Goal: Task Accomplishment & Management: Complete application form

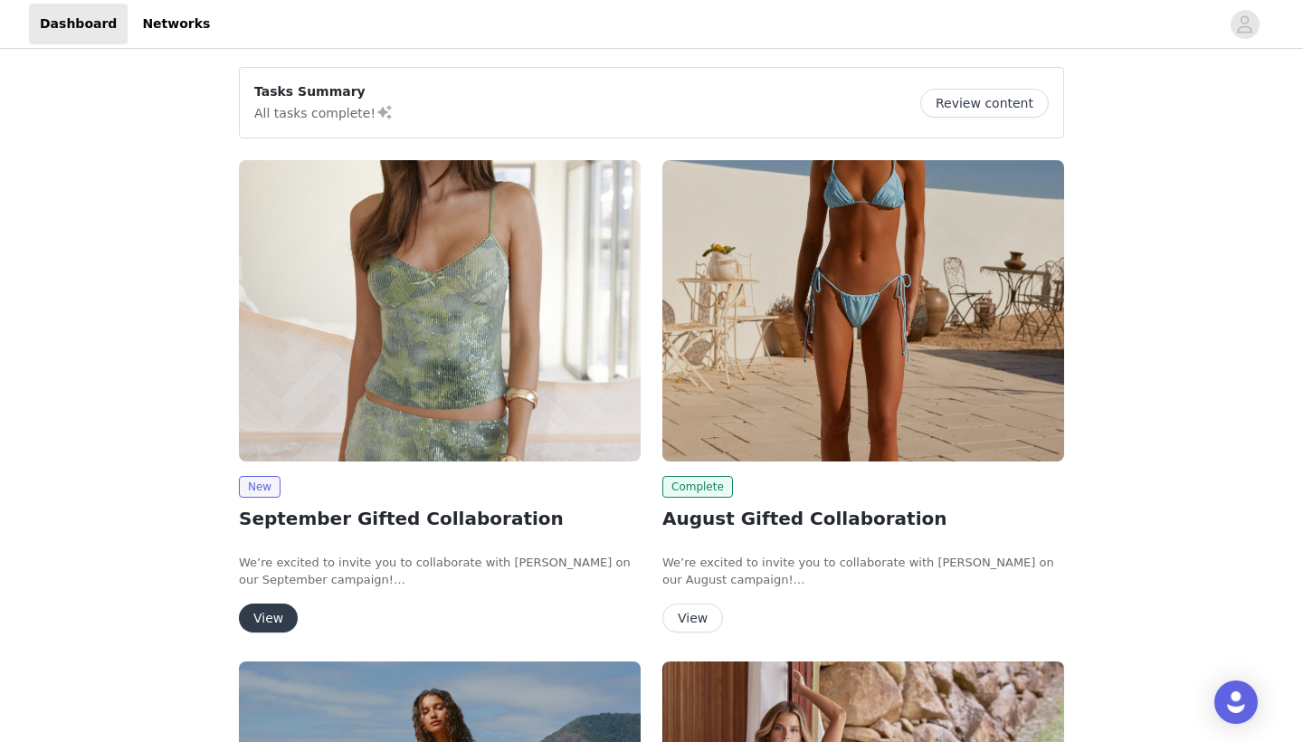
click at [274, 615] on button "View" at bounding box center [268, 618] width 59 height 29
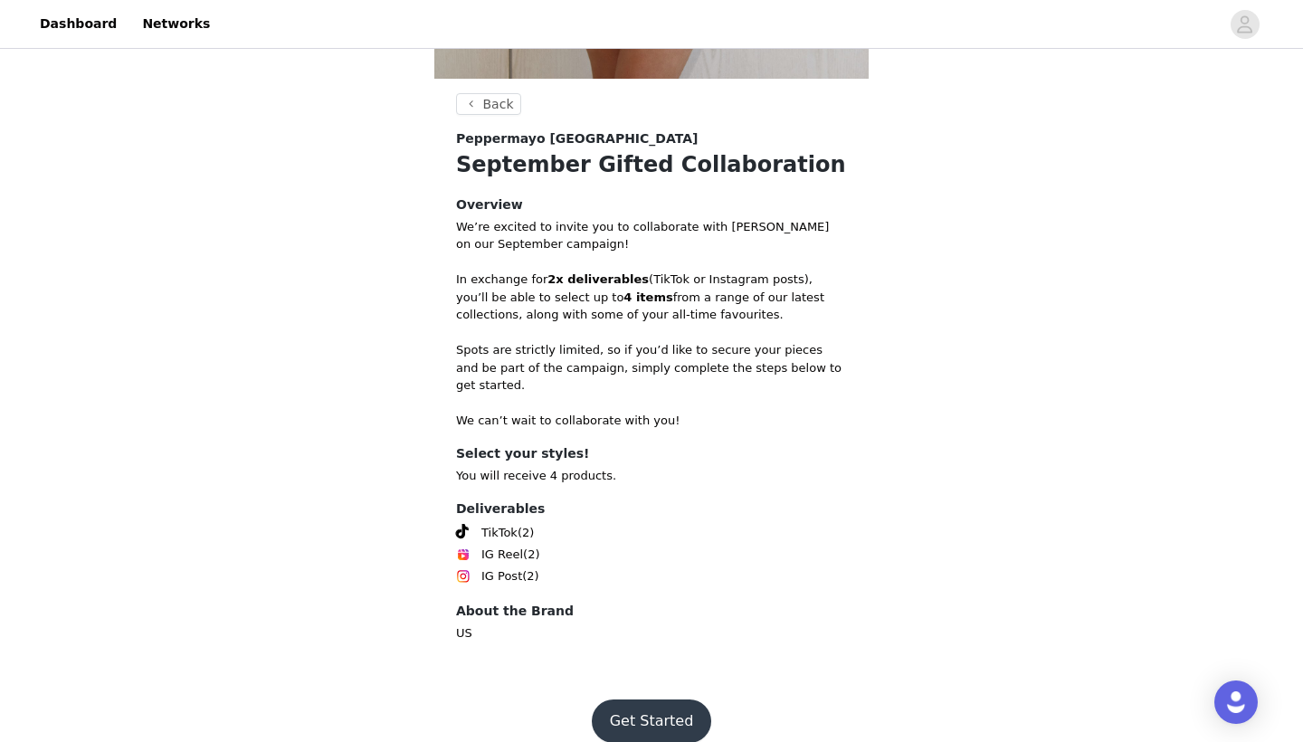
scroll to position [624, 0]
click at [665, 701] on button "Get Started" at bounding box center [652, 722] width 120 height 43
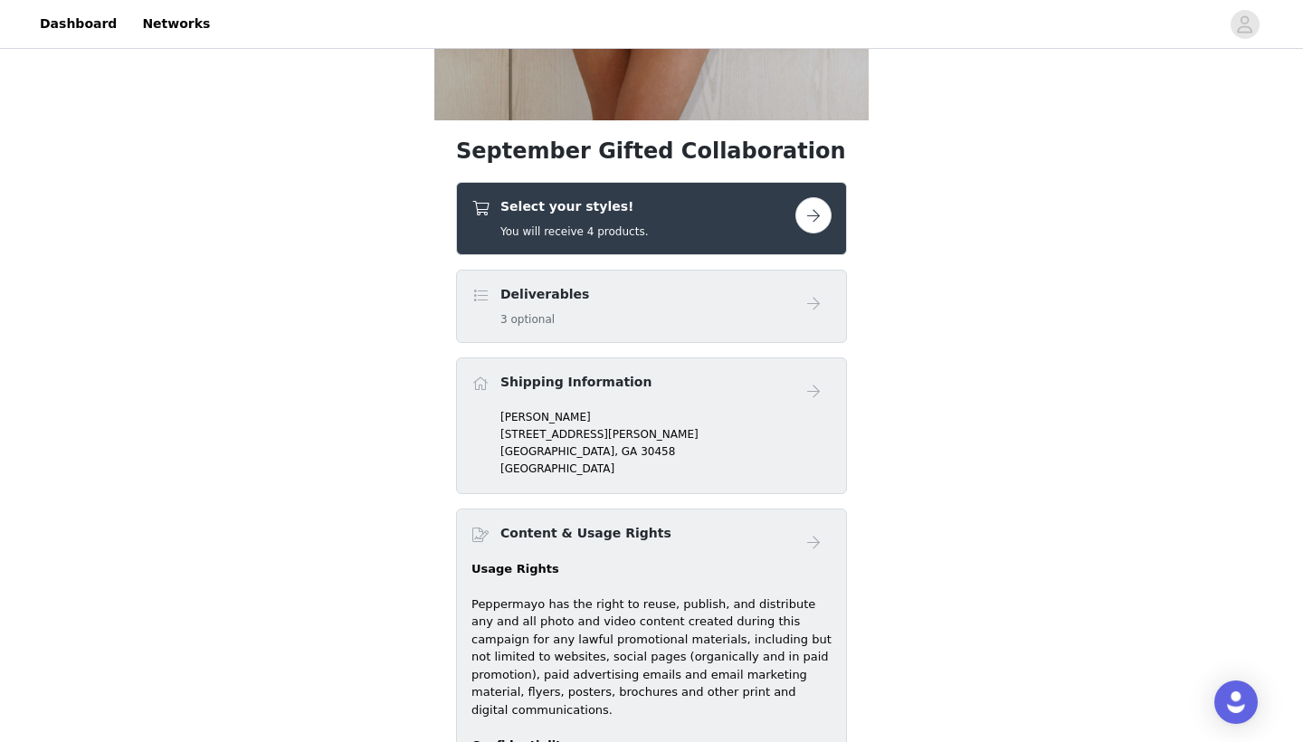
scroll to position [585, 0]
click at [823, 229] on button "button" at bounding box center [814, 214] width 36 height 36
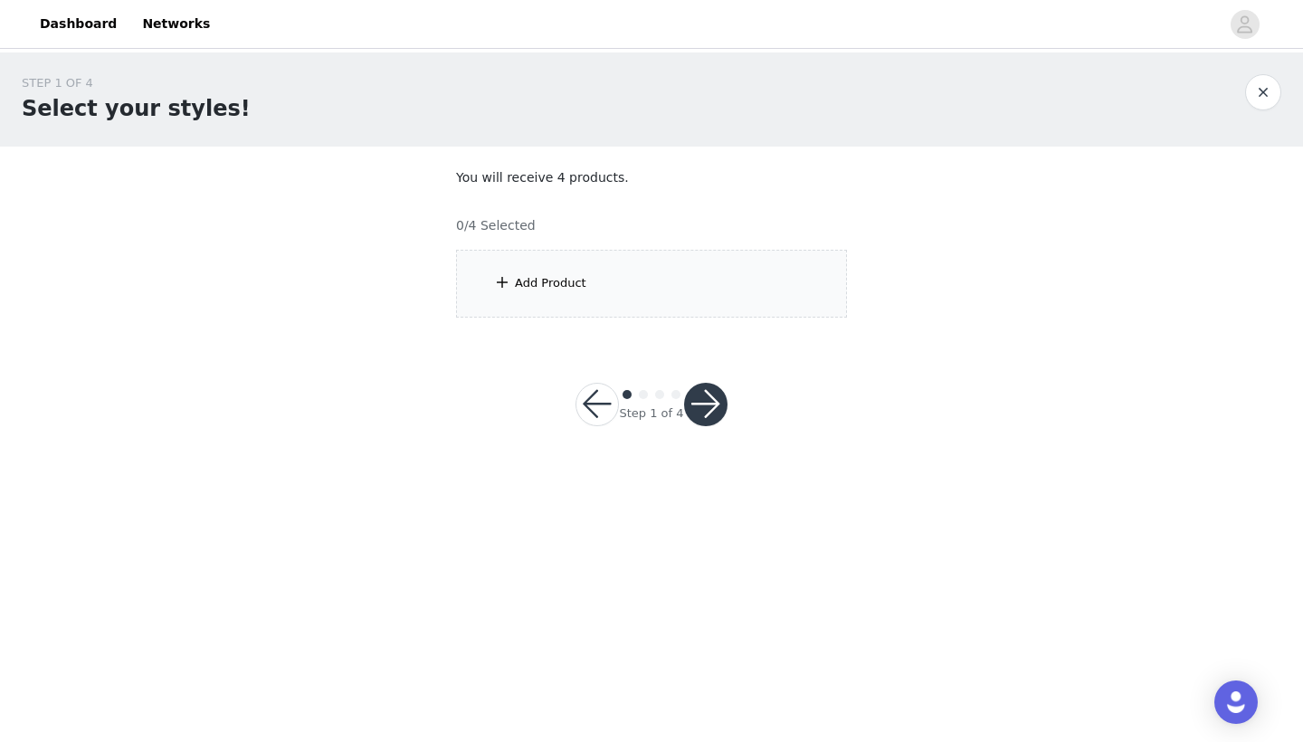
click at [659, 277] on div "Add Product" at bounding box center [651, 284] width 391 height 68
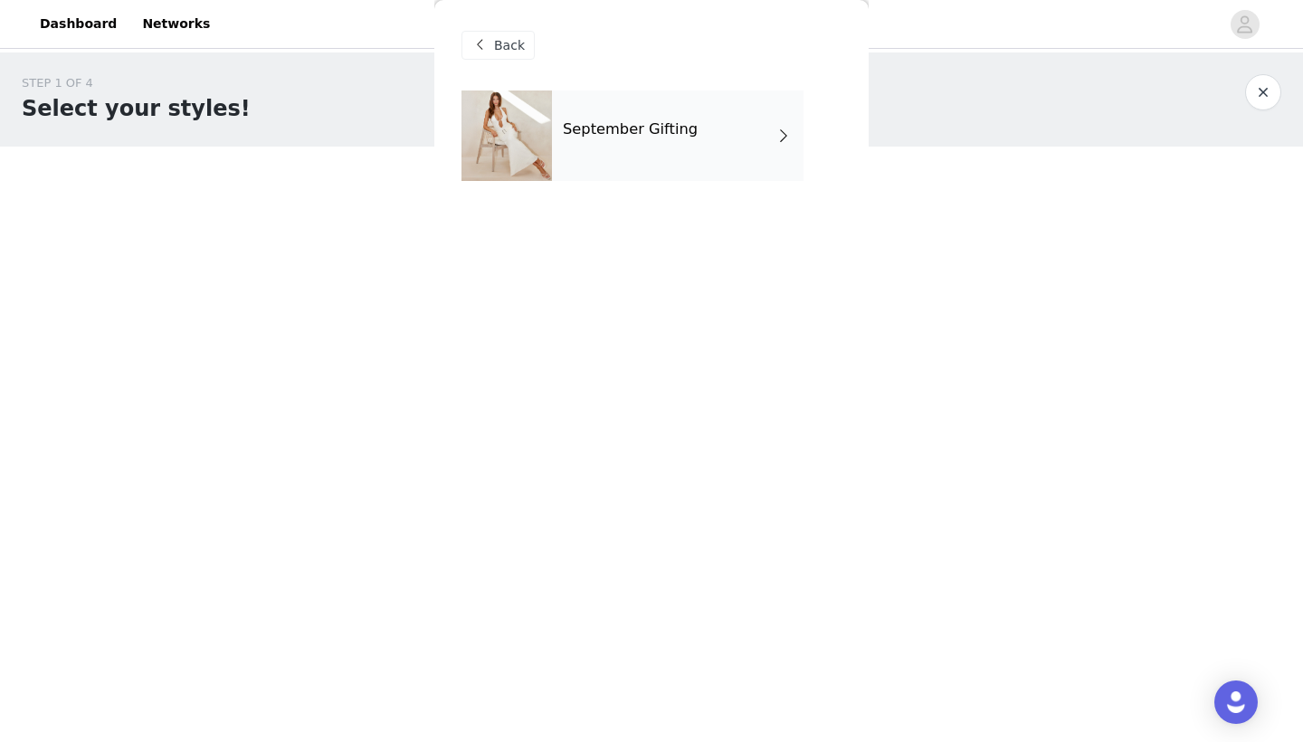
click at [695, 146] on div "September Gifting" at bounding box center [678, 136] width 252 height 91
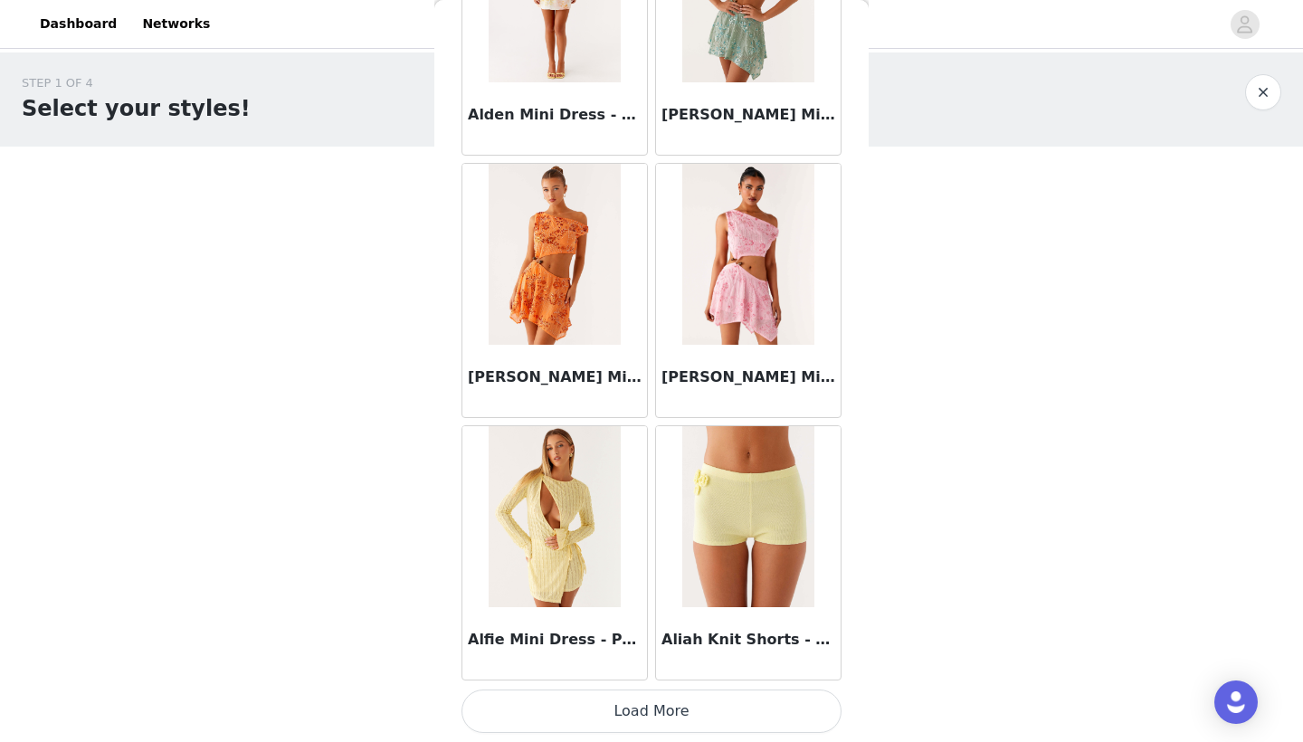
click at [667, 719] on button "Load More" at bounding box center [652, 711] width 380 height 43
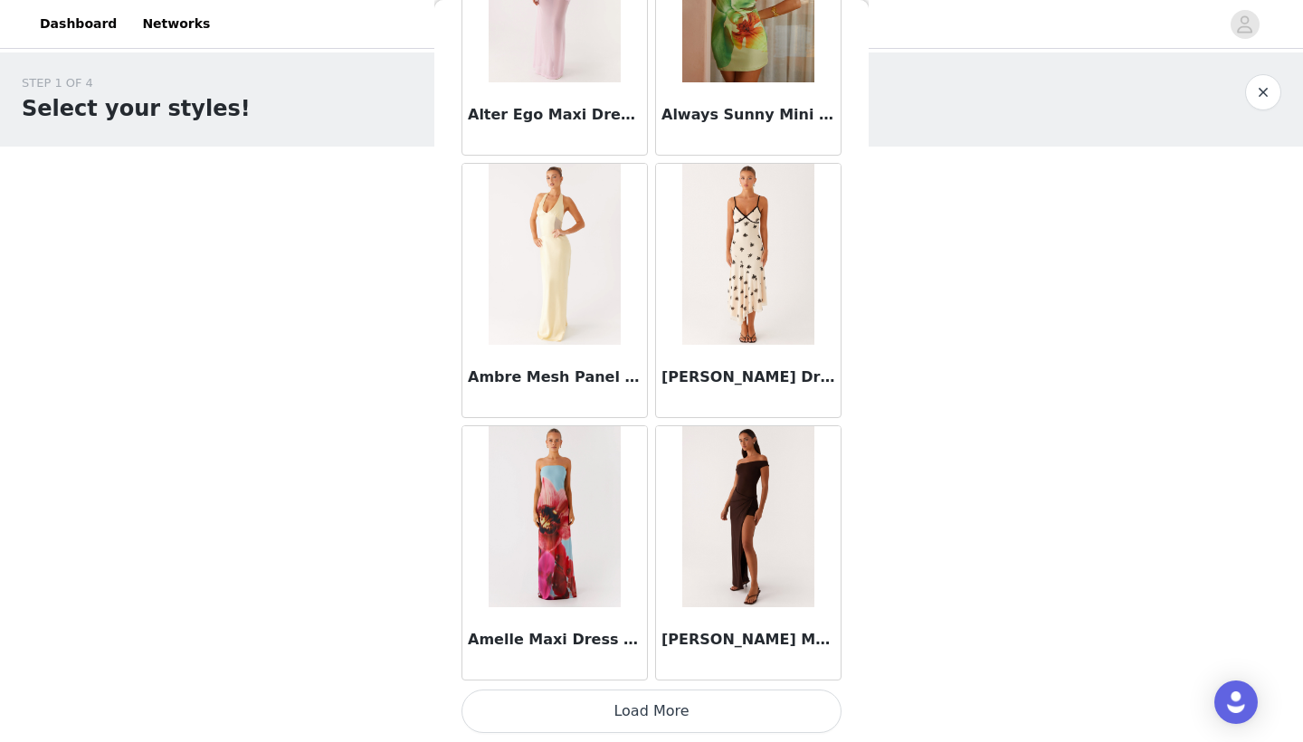
scroll to position [4652, 0]
click at [663, 711] on button "Load More" at bounding box center [652, 711] width 380 height 43
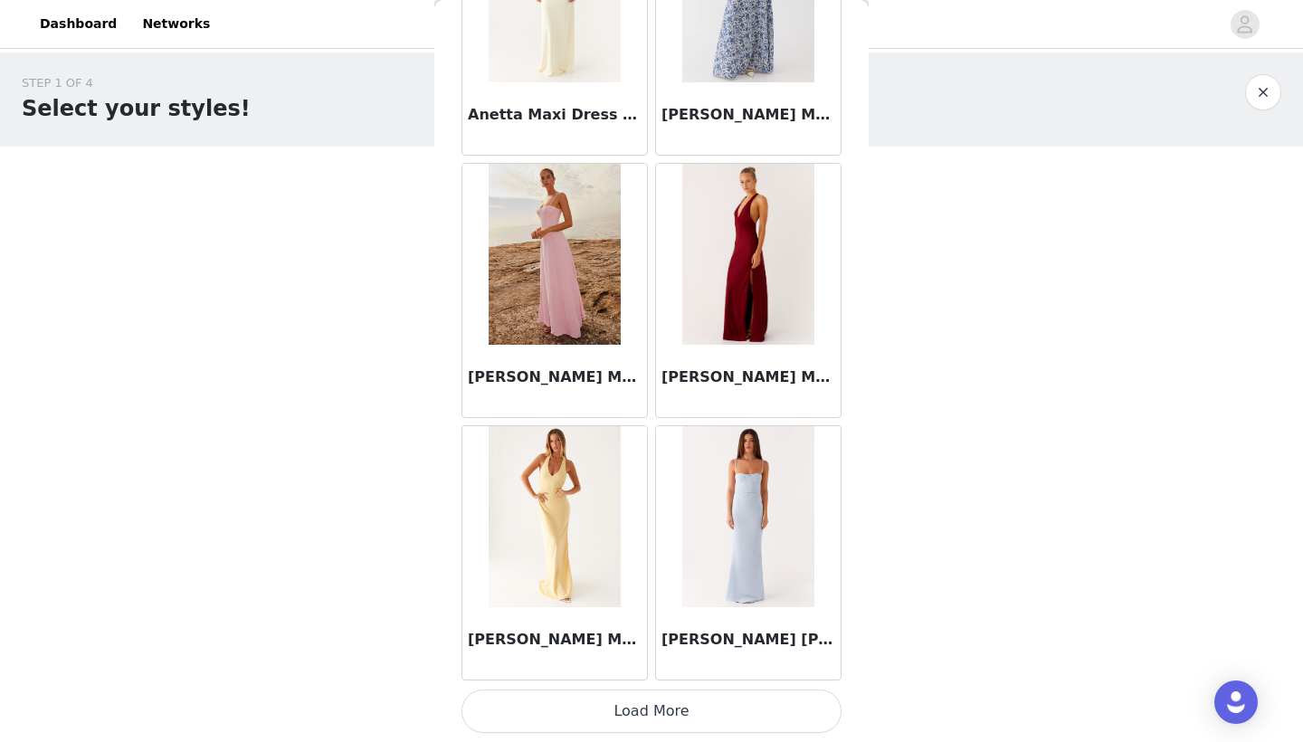
scroll to position [0, 0]
click at [652, 694] on button "Load More" at bounding box center [652, 711] width 380 height 43
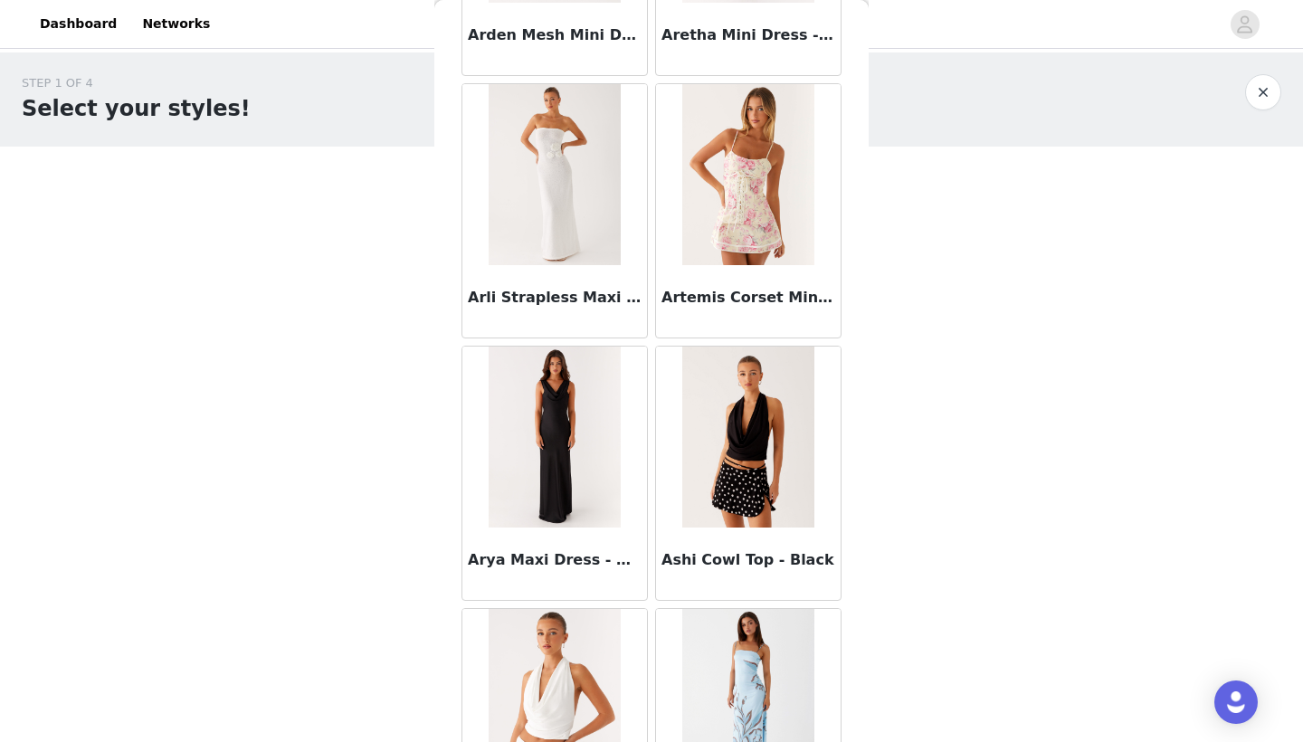
scroll to position [8452, 0]
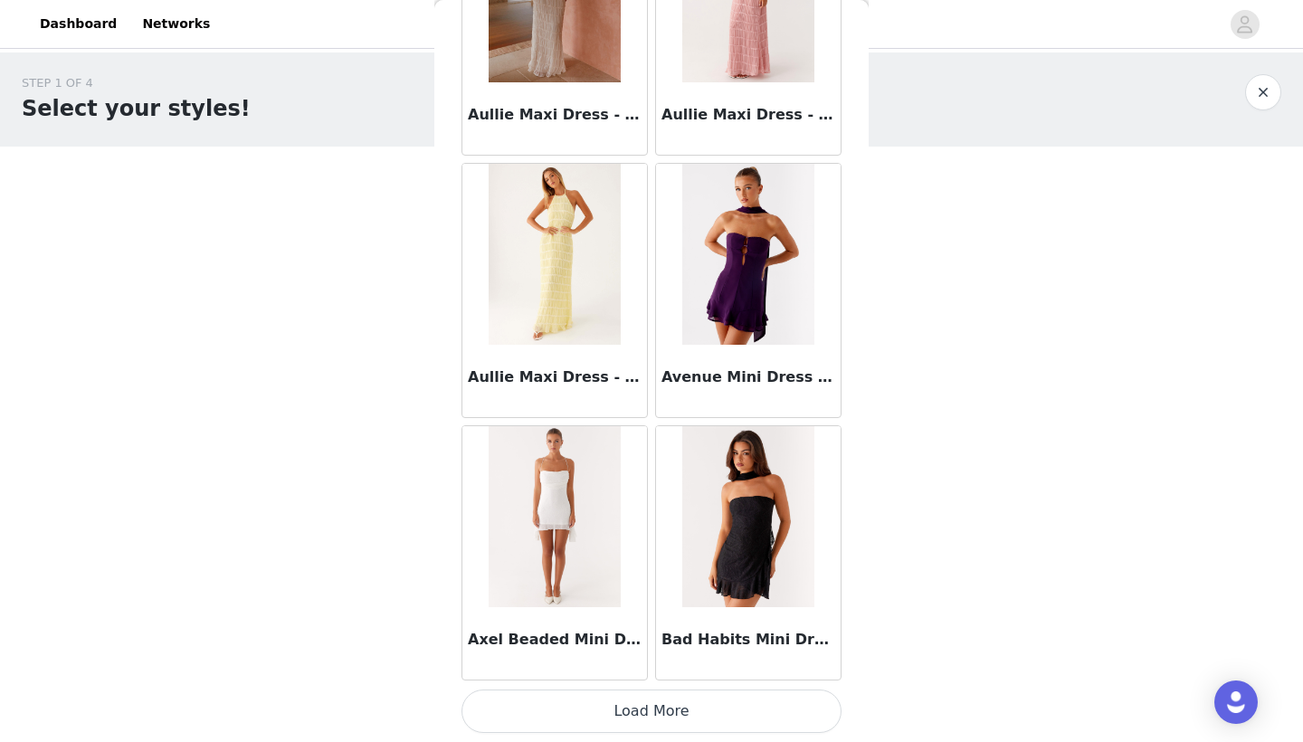
click at [674, 707] on button "Load More" at bounding box center [652, 711] width 380 height 43
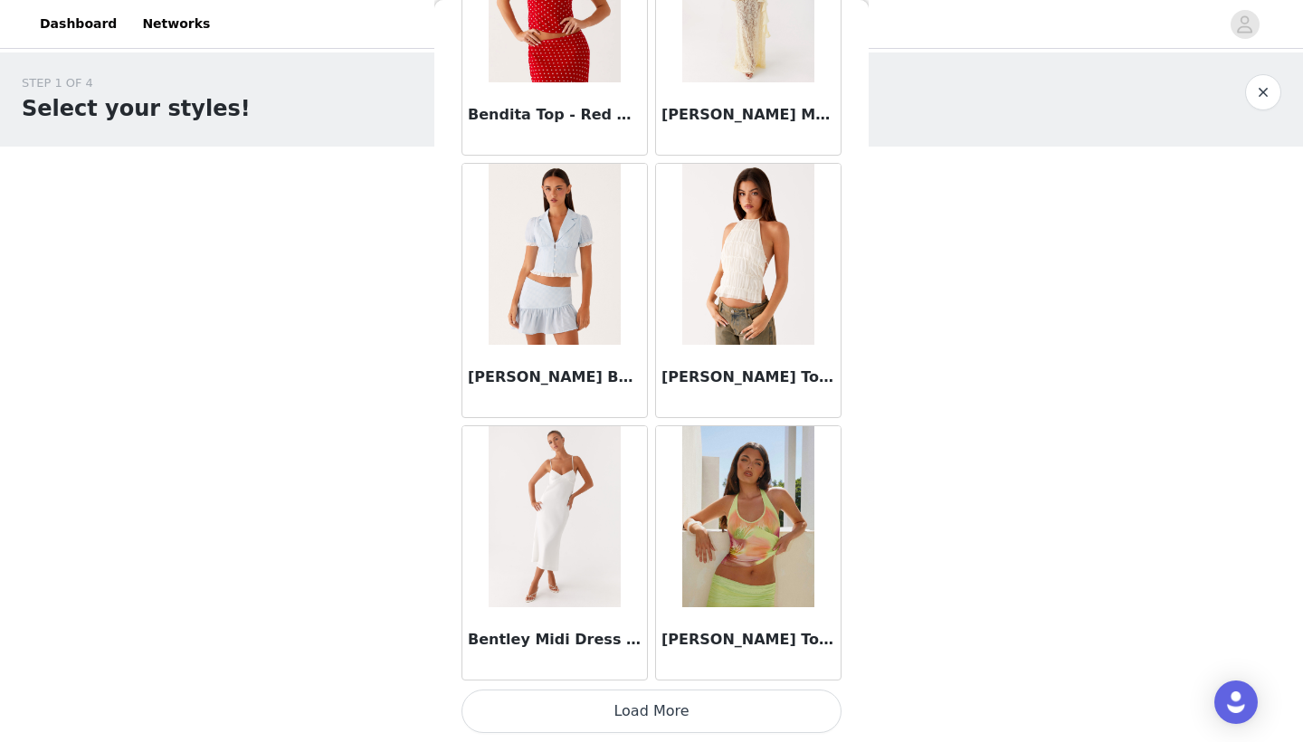
scroll to position [0, 0]
click at [681, 714] on button "Load More" at bounding box center [652, 711] width 380 height 43
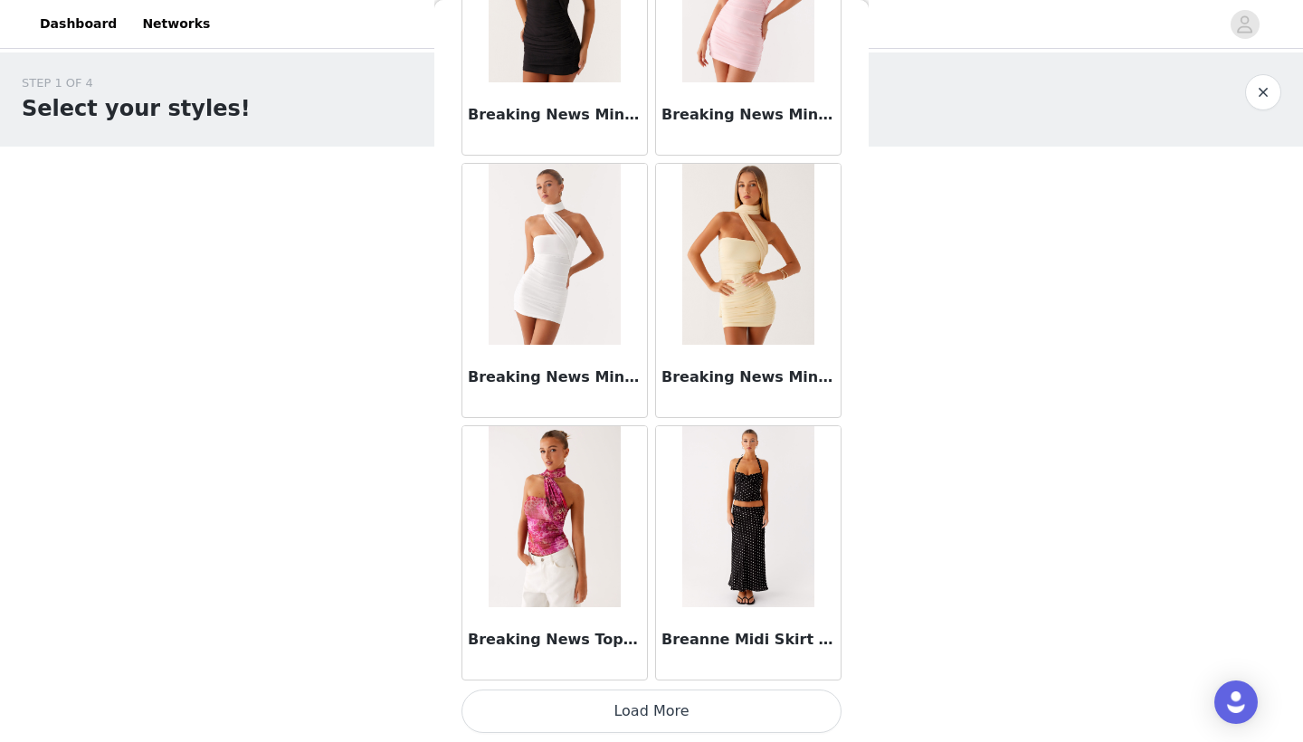
click at [716, 712] on button "Load More" at bounding box center [652, 711] width 380 height 43
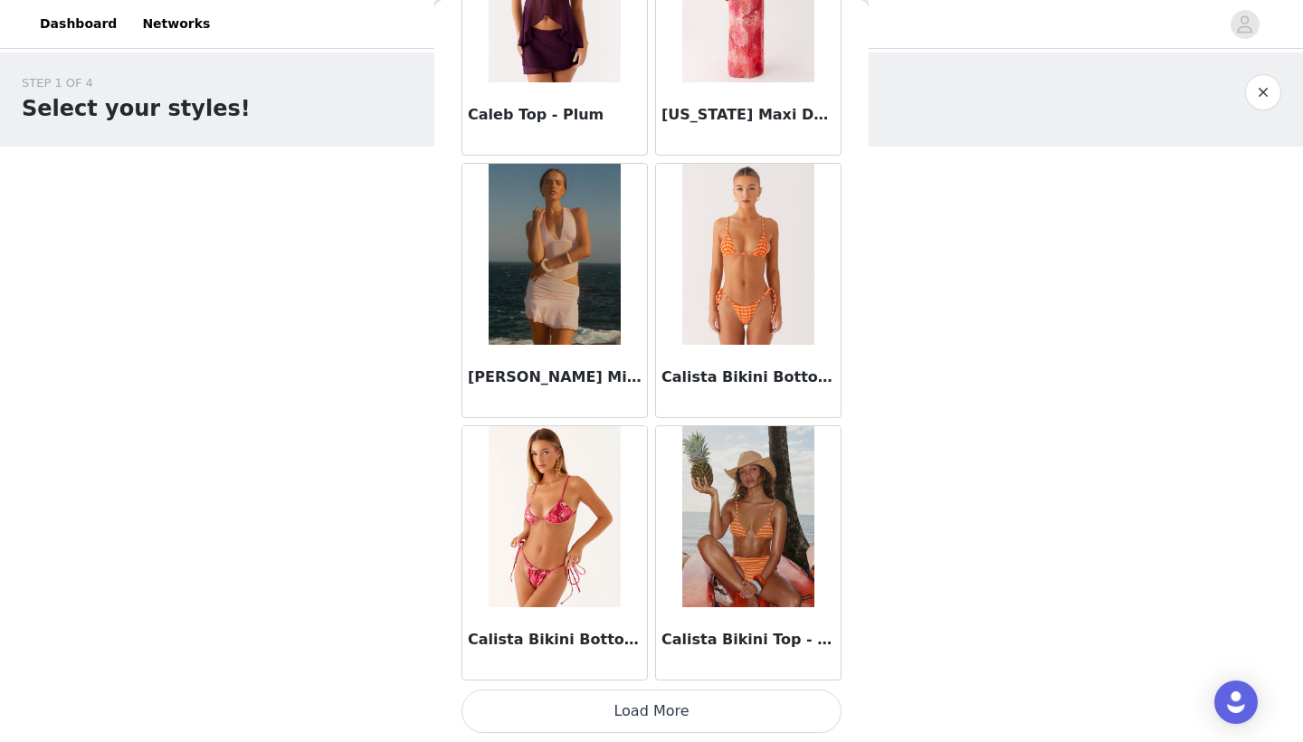
click at [701, 710] on button "Load More" at bounding box center [652, 711] width 380 height 43
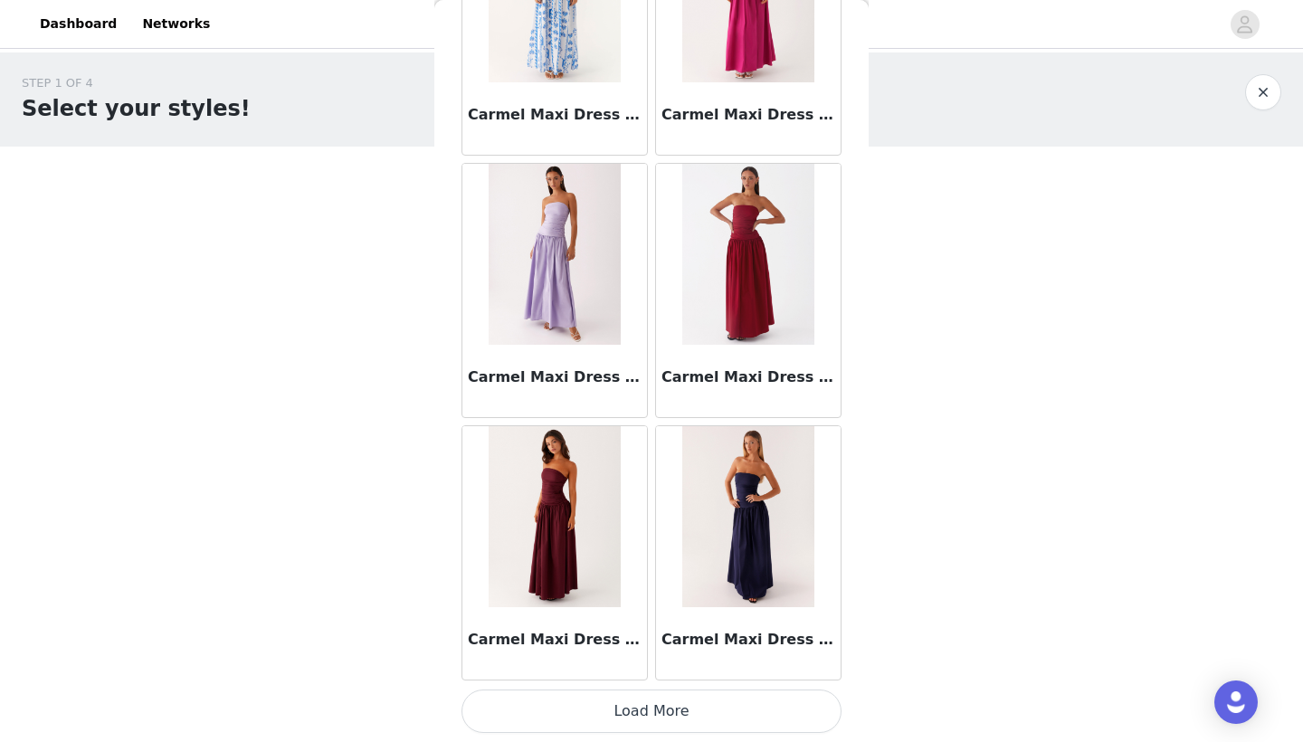
click at [668, 712] on button "Load More" at bounding box center [652, 711] width 380 height 43
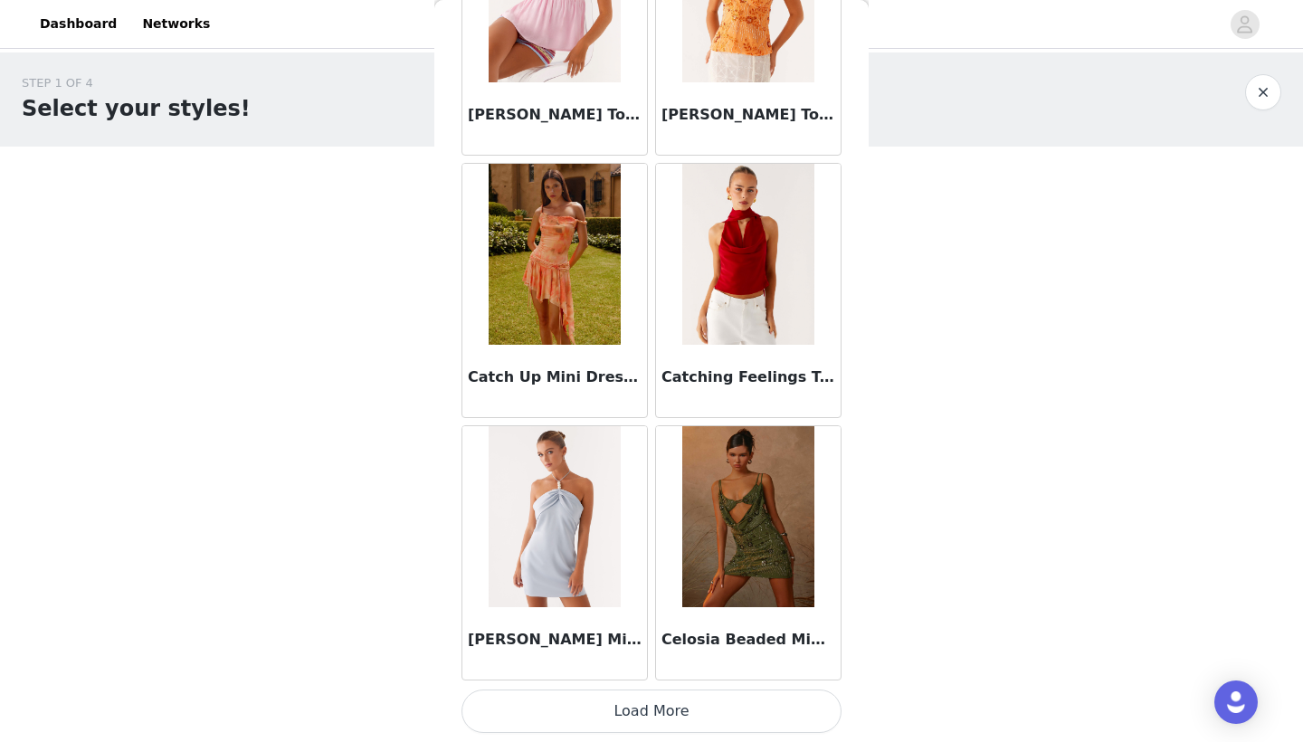
click at [648, 710] on button "Load More" at bounding box center [652, 711] width 380 height 43
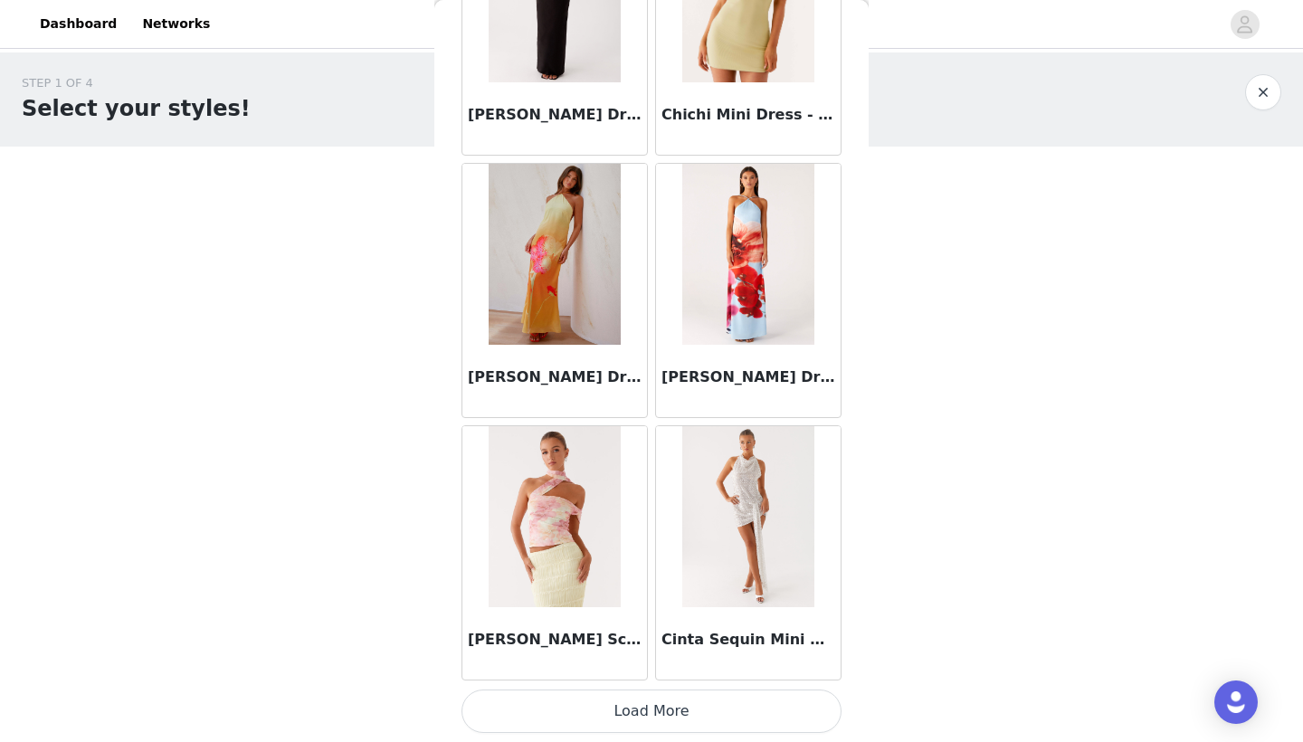
click at [650, 714] on button "Load More" at bounding box center [652, 711] width 380 height 43
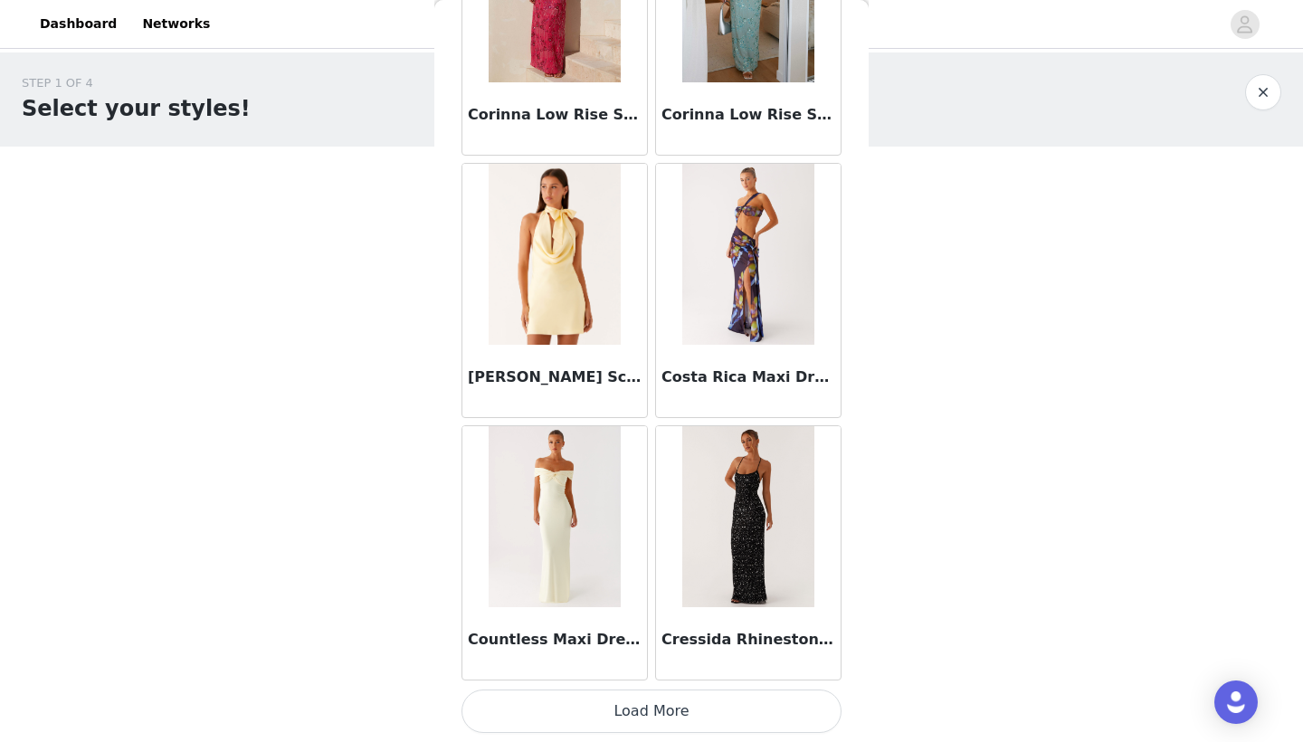
scroll to position [28274, 0]
click at [683, 723] on button "Load More" at bounding box center [652, 711] width 380 height 43
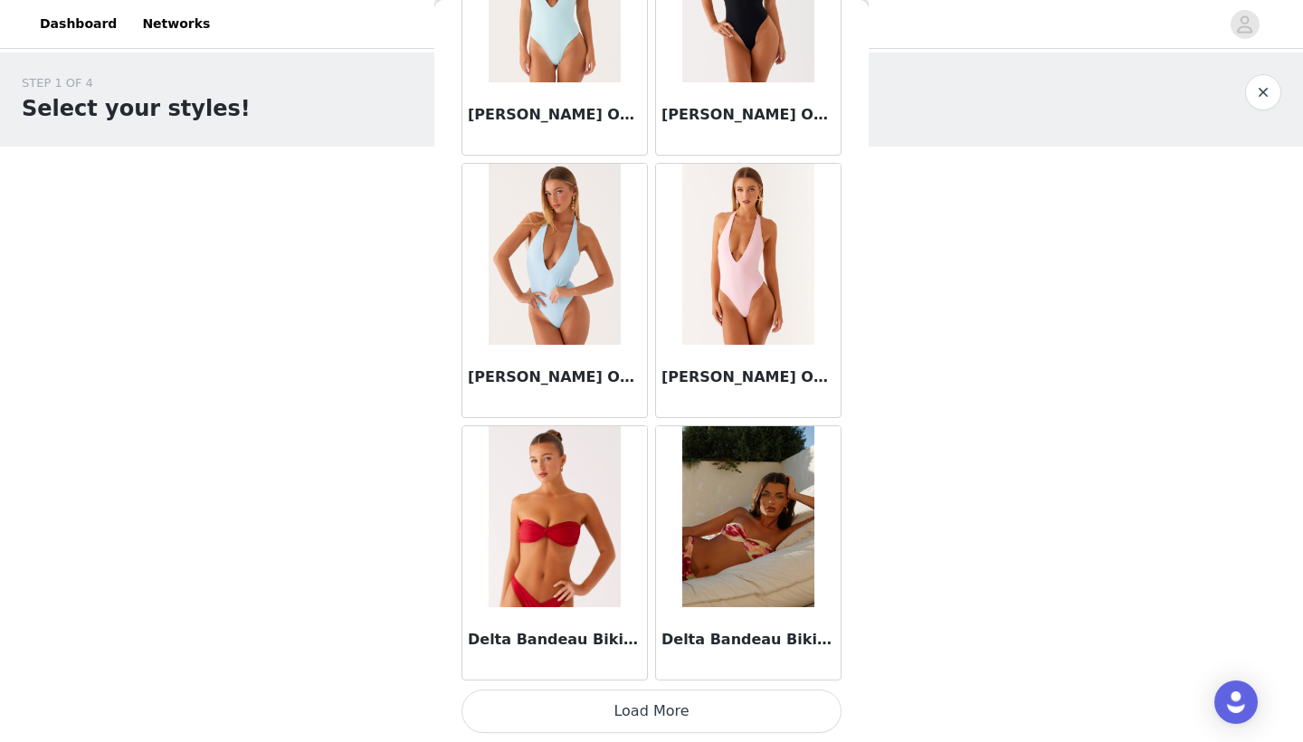
scroll to position [0, 0]
click at [678, 719] on button "Load More" at bounding box center [652, 711] width 380 height 43
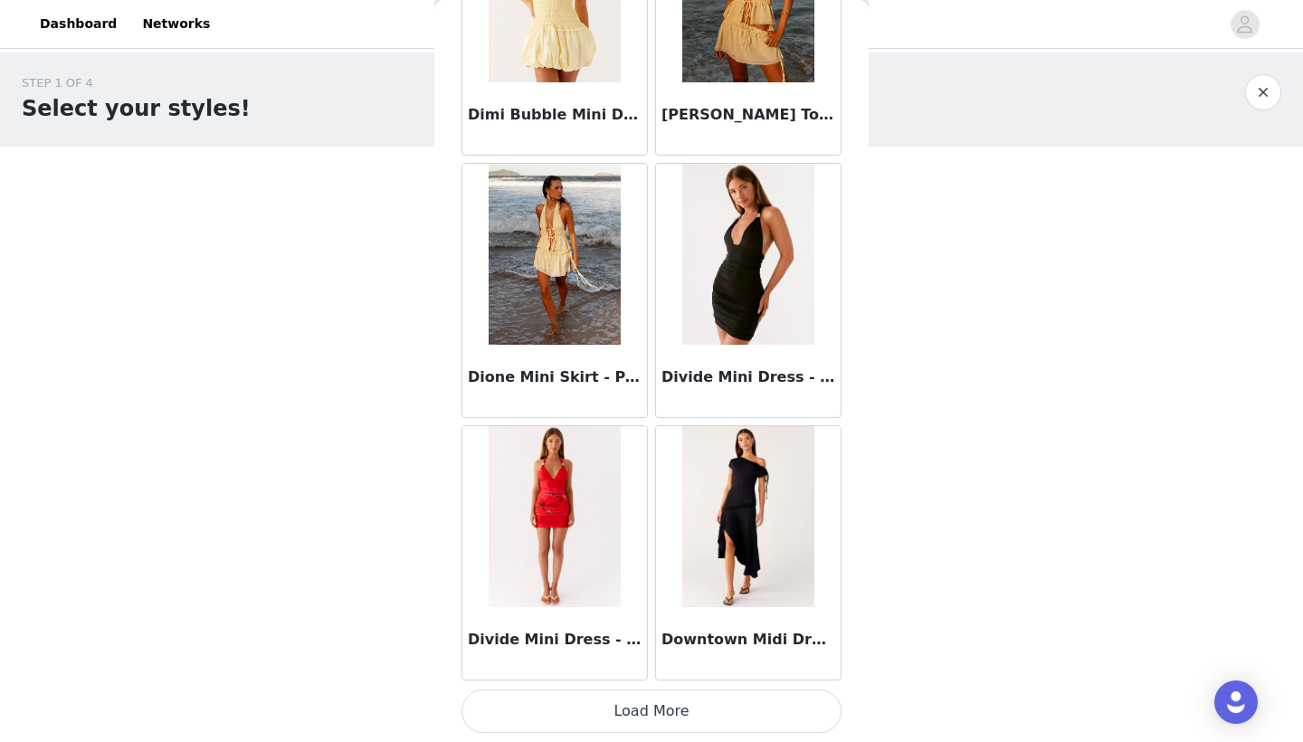
click at [672, 718] on button "Load More" at bounding box center [652, 711] width 380 height 43
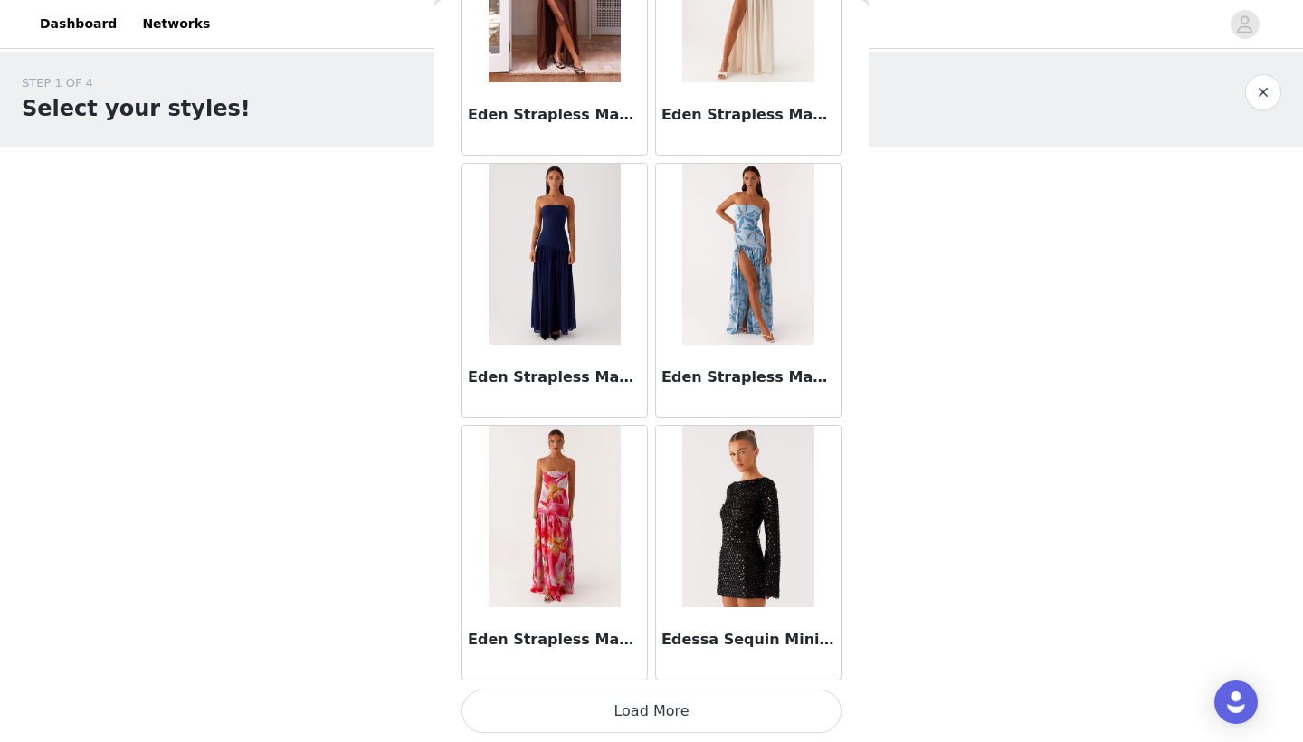
scroll to position [0, 0]
click at [726, 711] on button "Load More" at bounding box center [652, 711] width 380 height 43
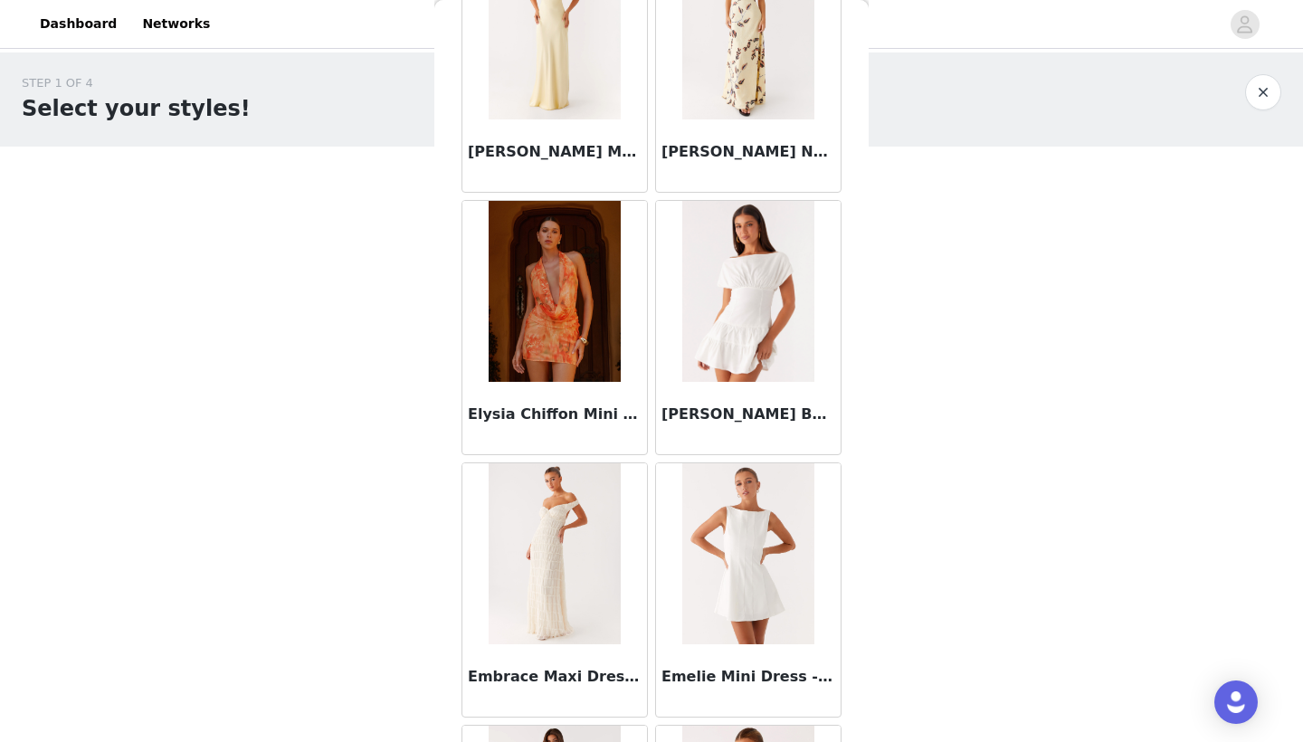
scroll to position [38245, 0]
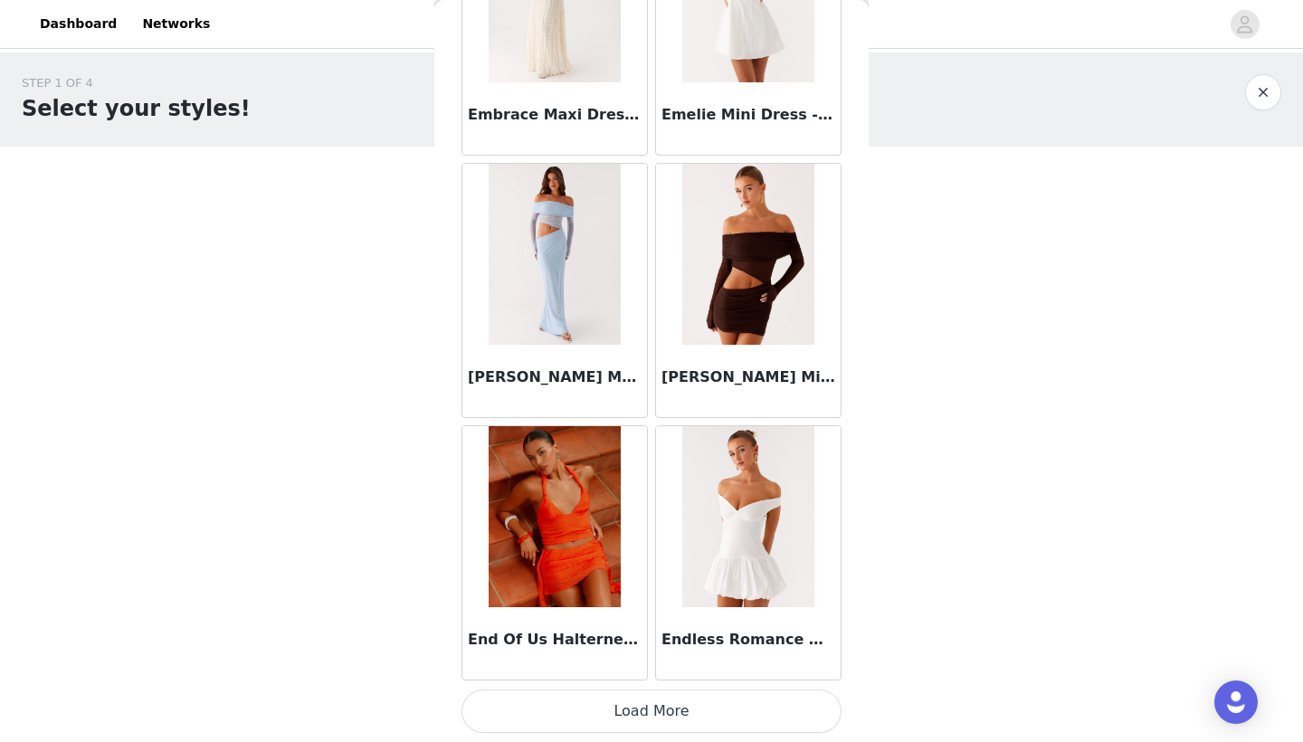
click at [616, 714] on button "Load More" at bounding box center [652, 711] width 380 height 43
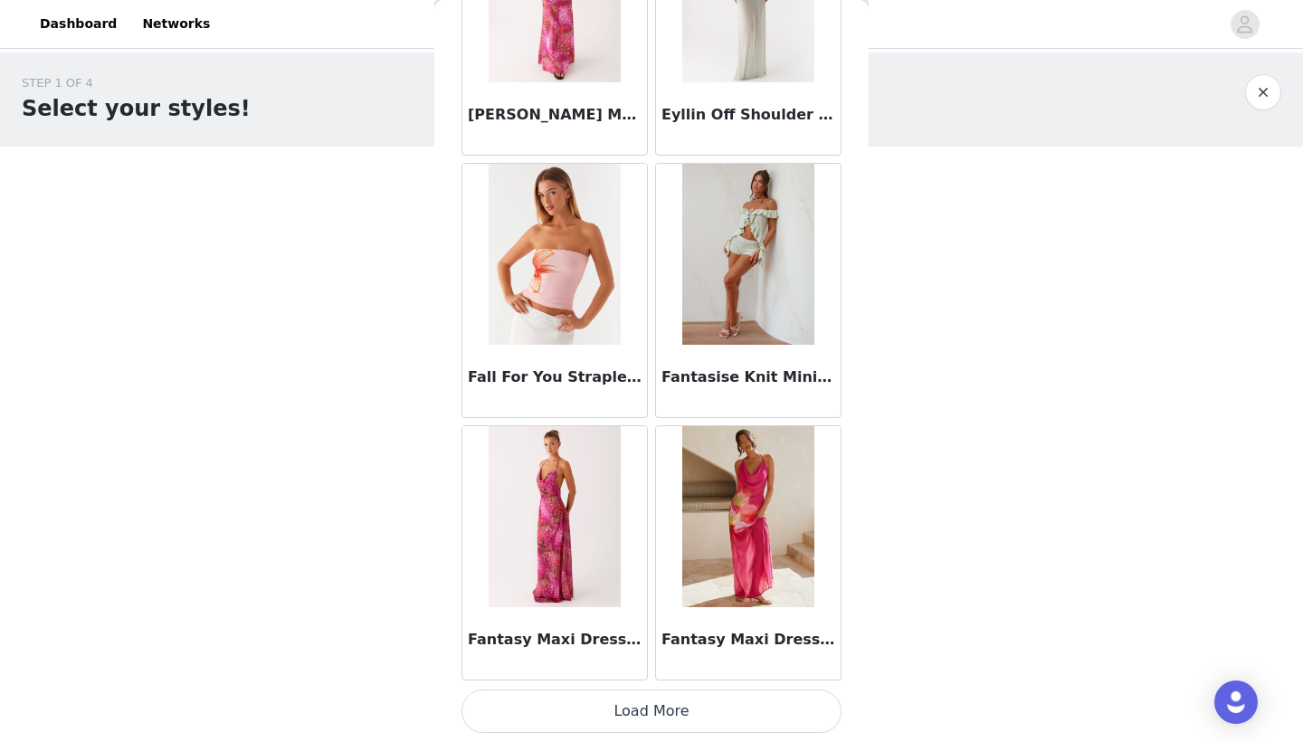
scroll to position [0, 0]
click at [694, 720] on button "Load More" at bounding box center [652, 711] width 380 height 43
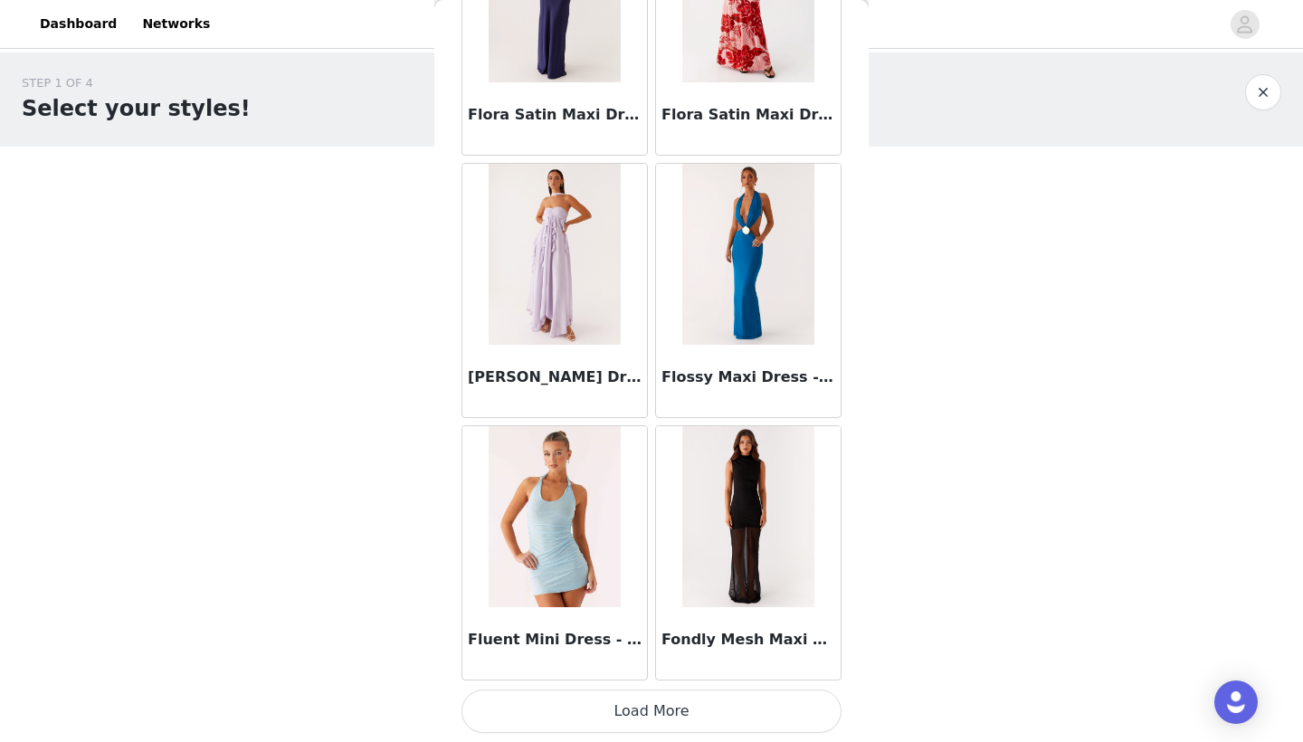
click at [694, 709] on button "Load More" at bounding box center [652, 711] width 380 height 43
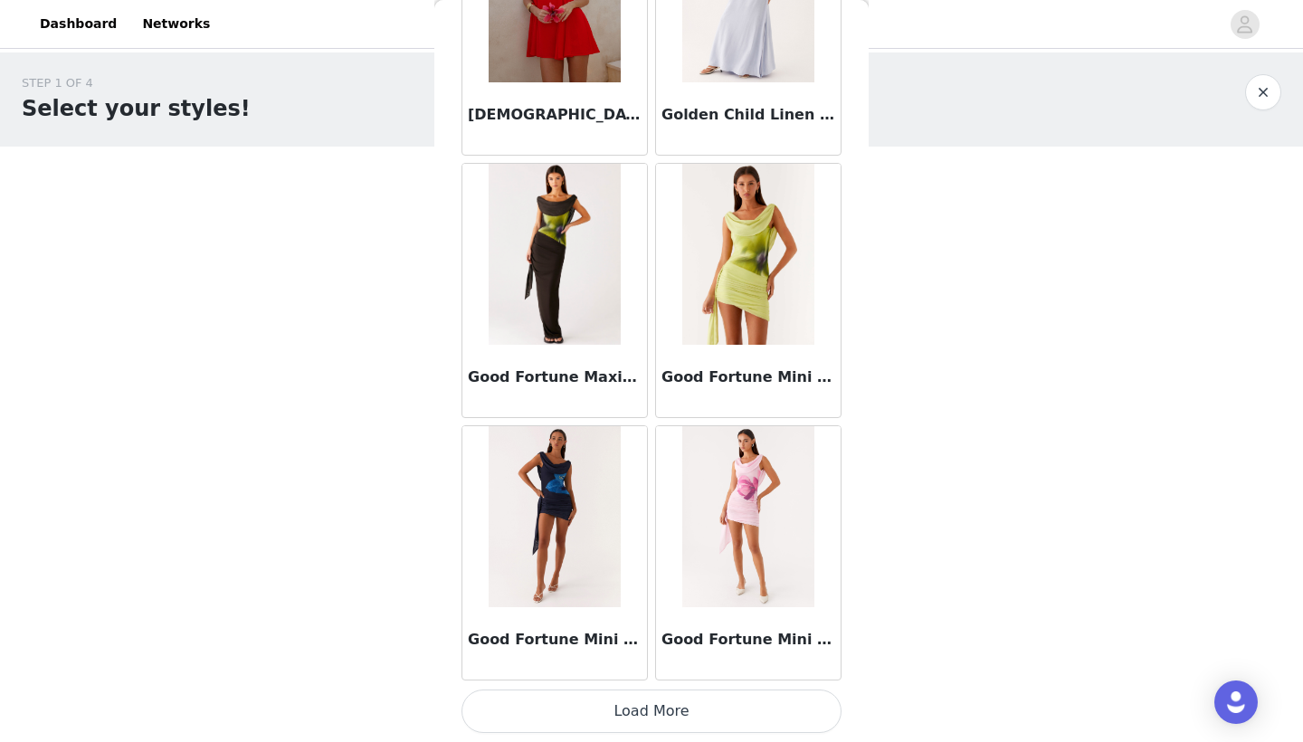
click at [668, 715] on button "Load More" at bounding box center [652, 711] width 380 height 43
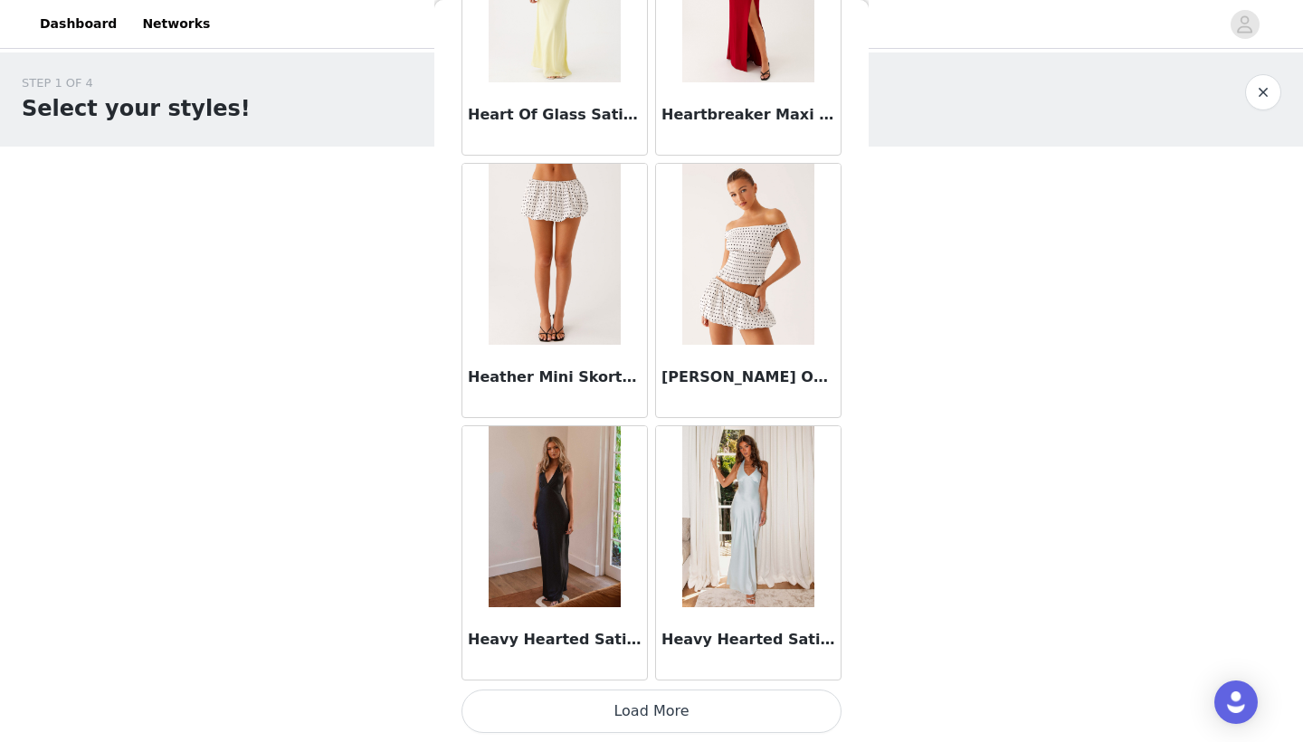
scroll to position [1, 0]
click at [667, 714] on button "Load More" at bounding box center [652, 711] width 380 height 43
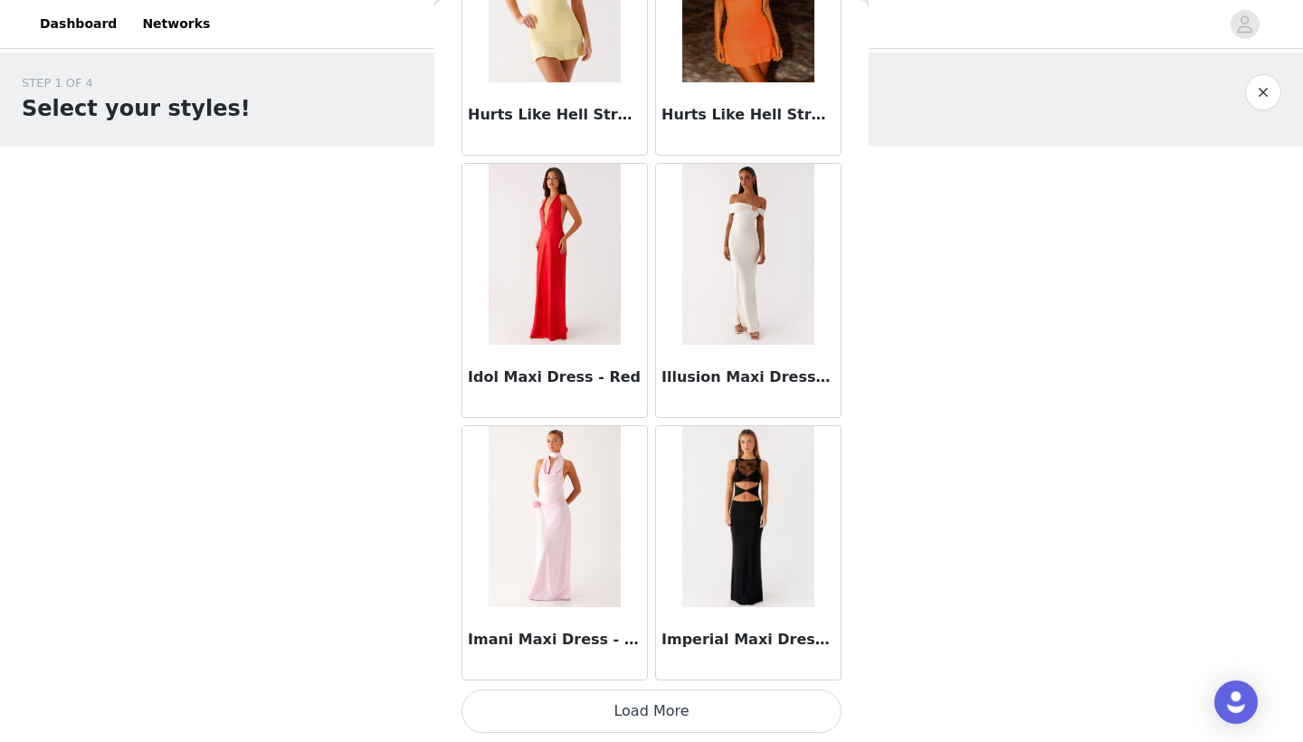
click at [709, 710] on button "Load More" at bounding box center [652, 711] width 380 height 43
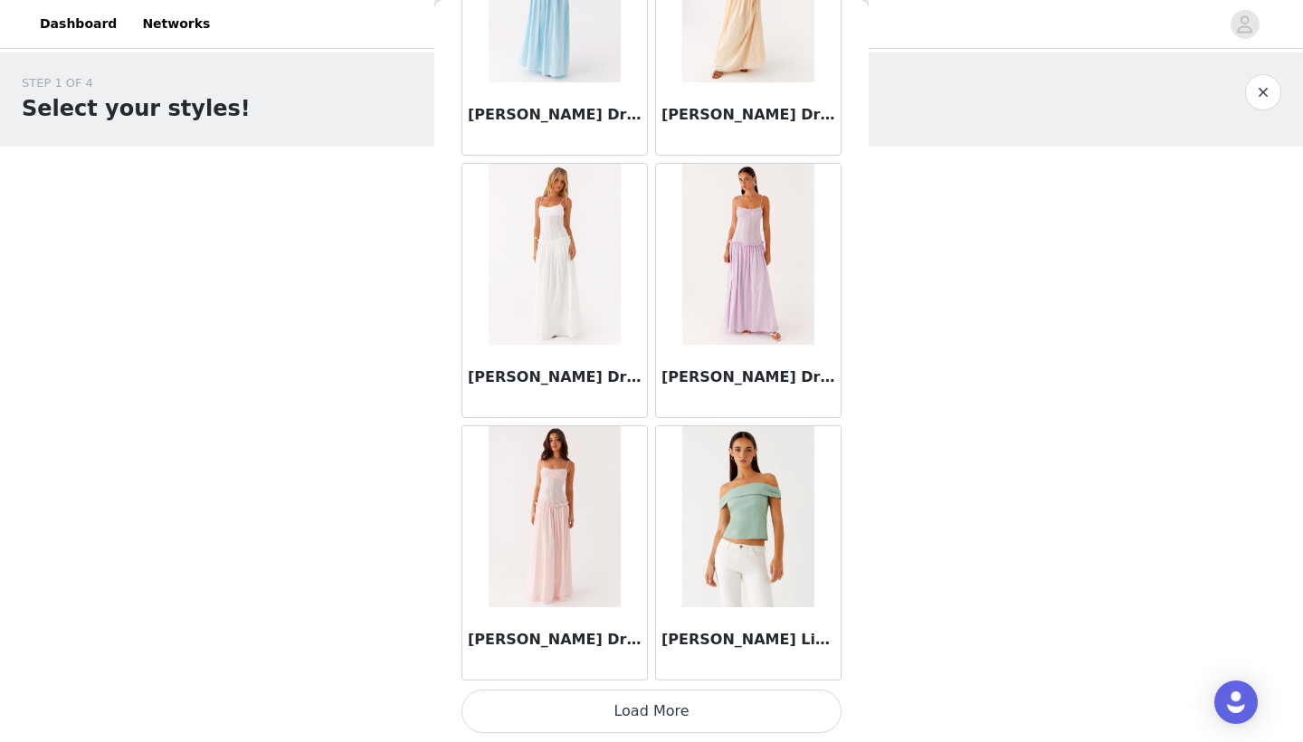
click at [699, 711] on button "Load More" at bounding box center [652, 711] width 380 height 43
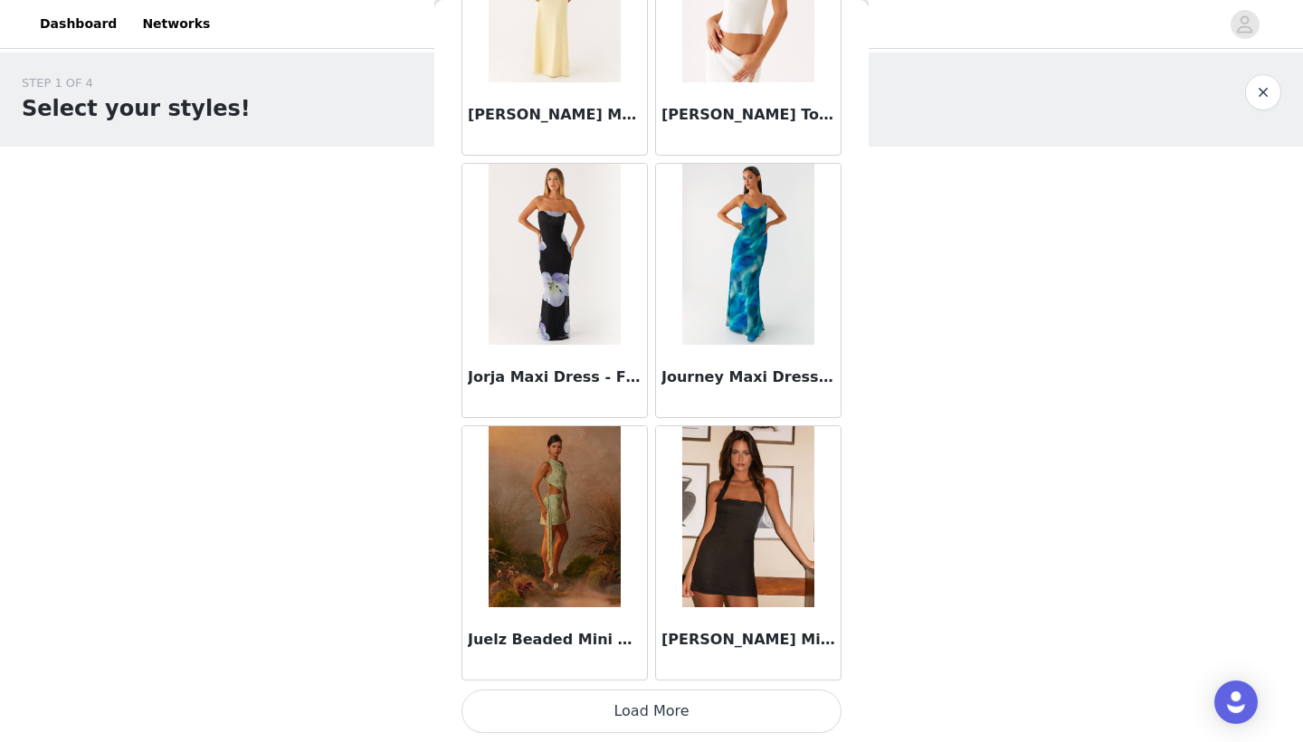
scroll to position [57145, 0]
click at [692, 720] on button "Load More" at bounding box center [652, 711] width 380 height 43
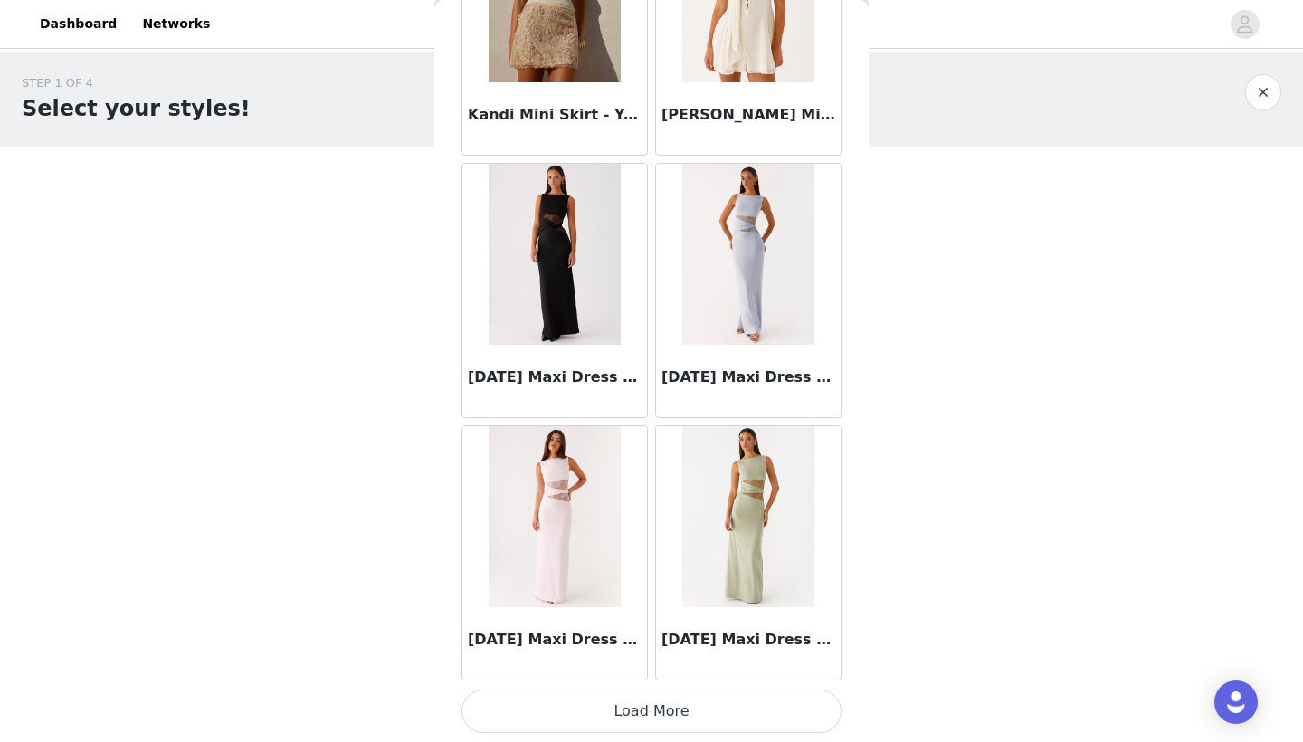
scroll to position [0, 0]
click at [731, 706] on button "Load More" at bounding box center [652, 711] width 380 height 43
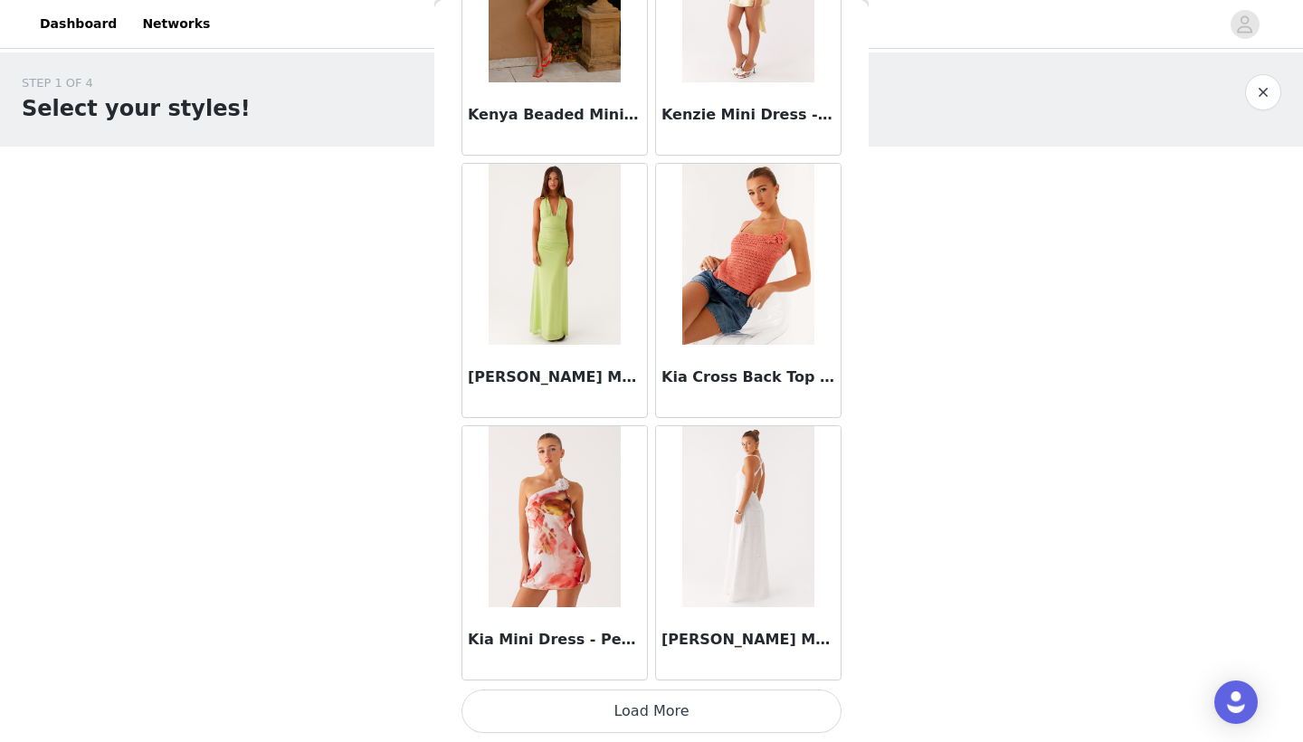
click at [726, 716] on button "Load More" at bounding box center [652, 711] width 380 height 43
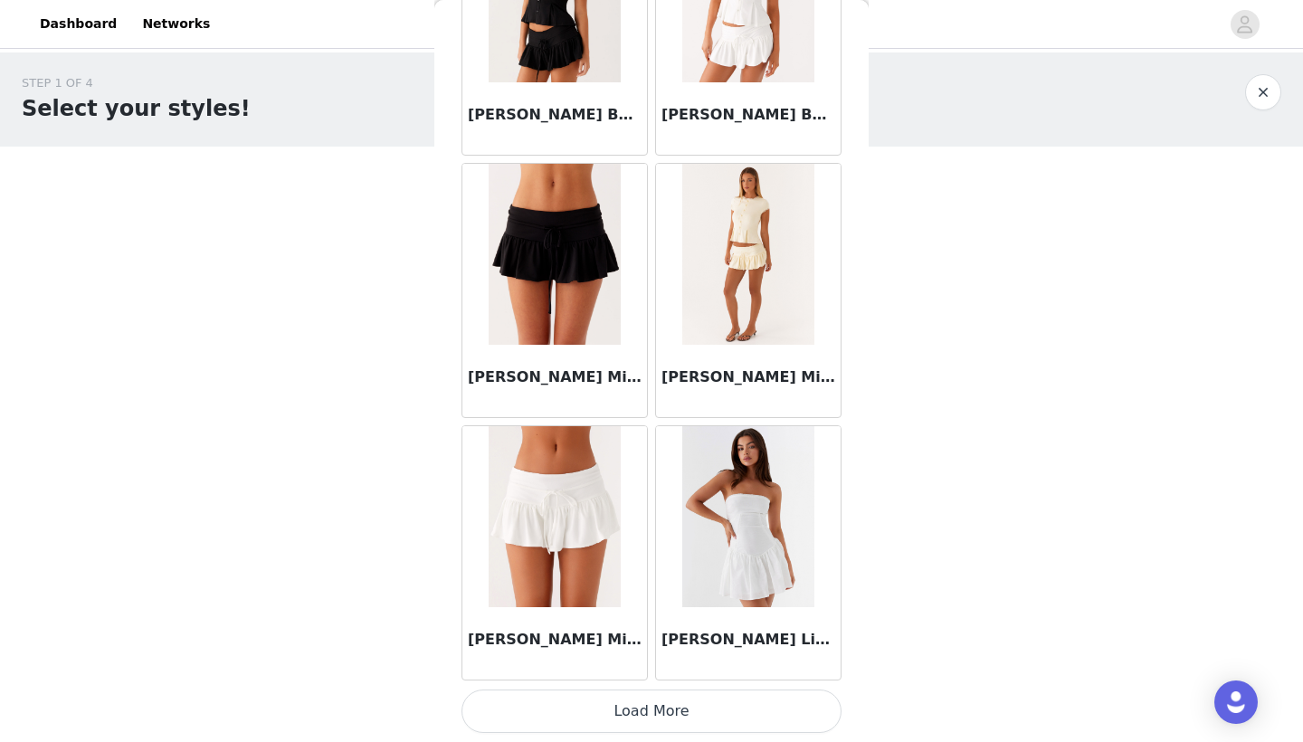
click at [730, 719] on button "Load More" at bounding box center [652, 711] width 380 height 43
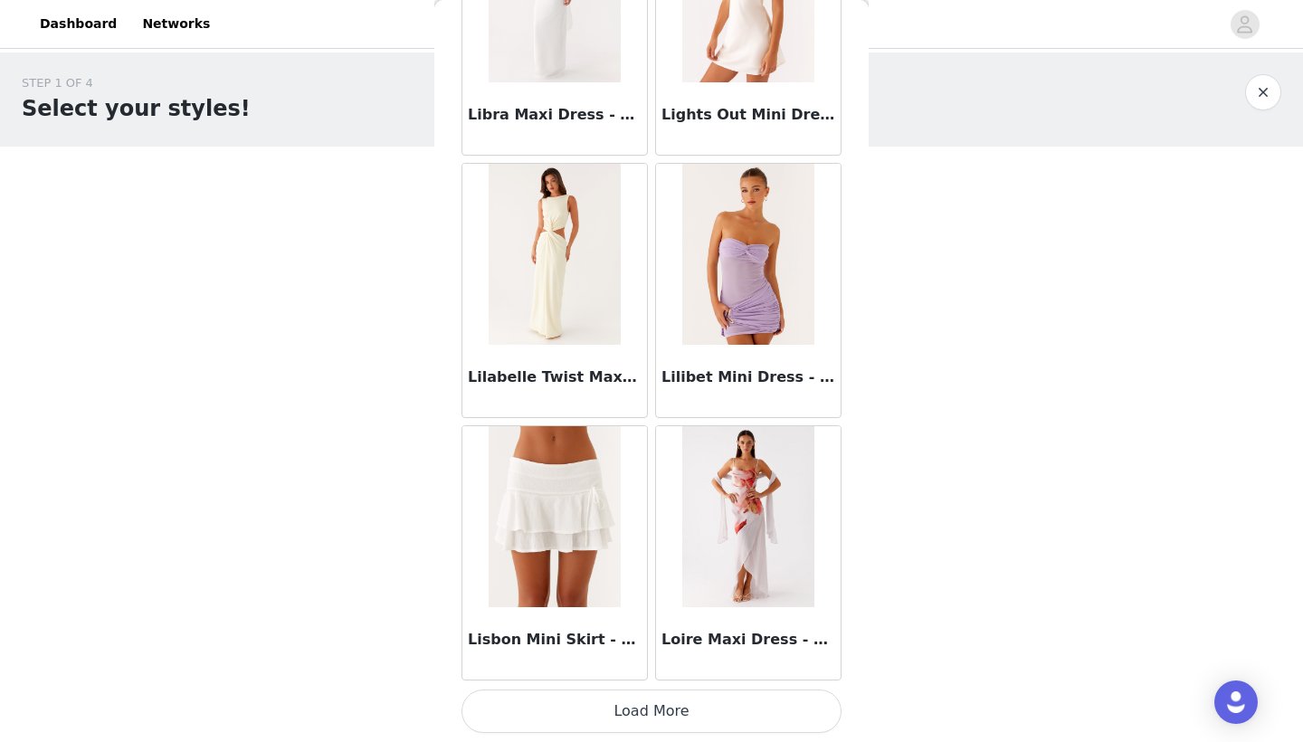
click at [740, 716] on button "Load More" at bounding box center [652, 711] width 380 height 43
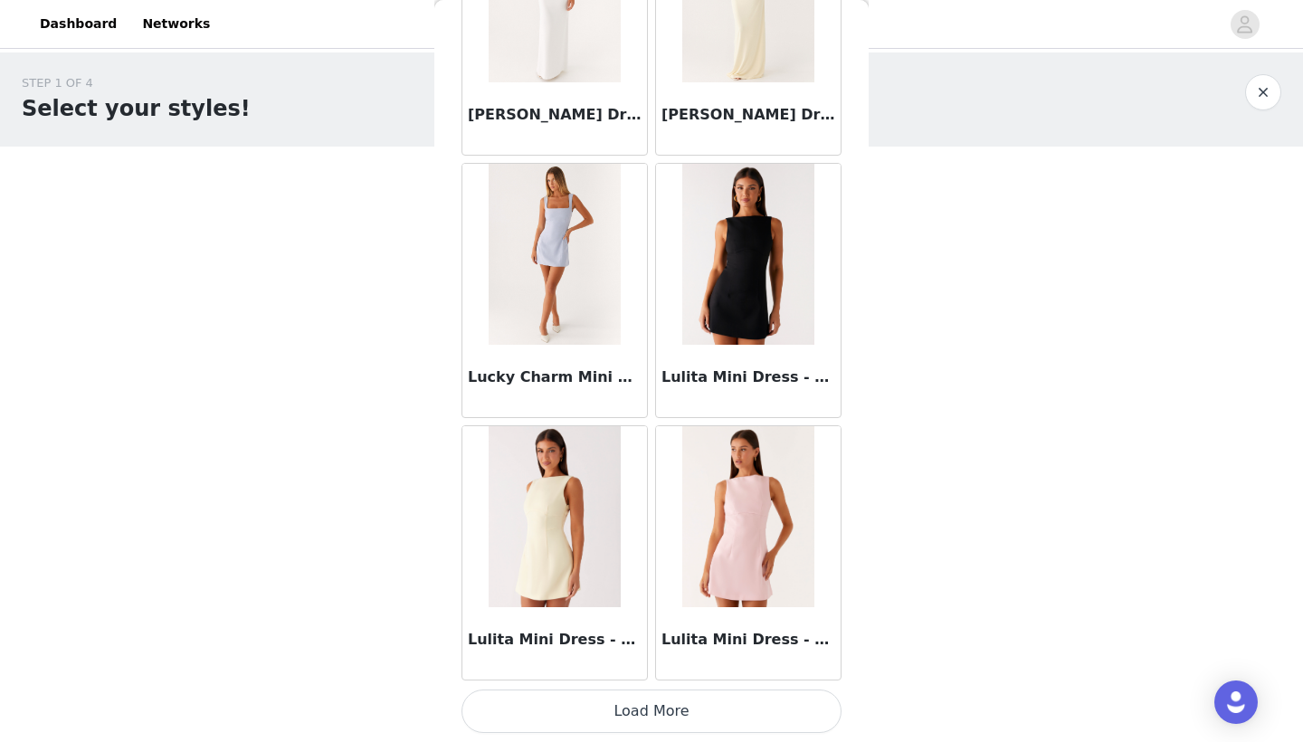
click at [729, 694] on button "Load More" at bounding box center [652, 711] width 380 height 43
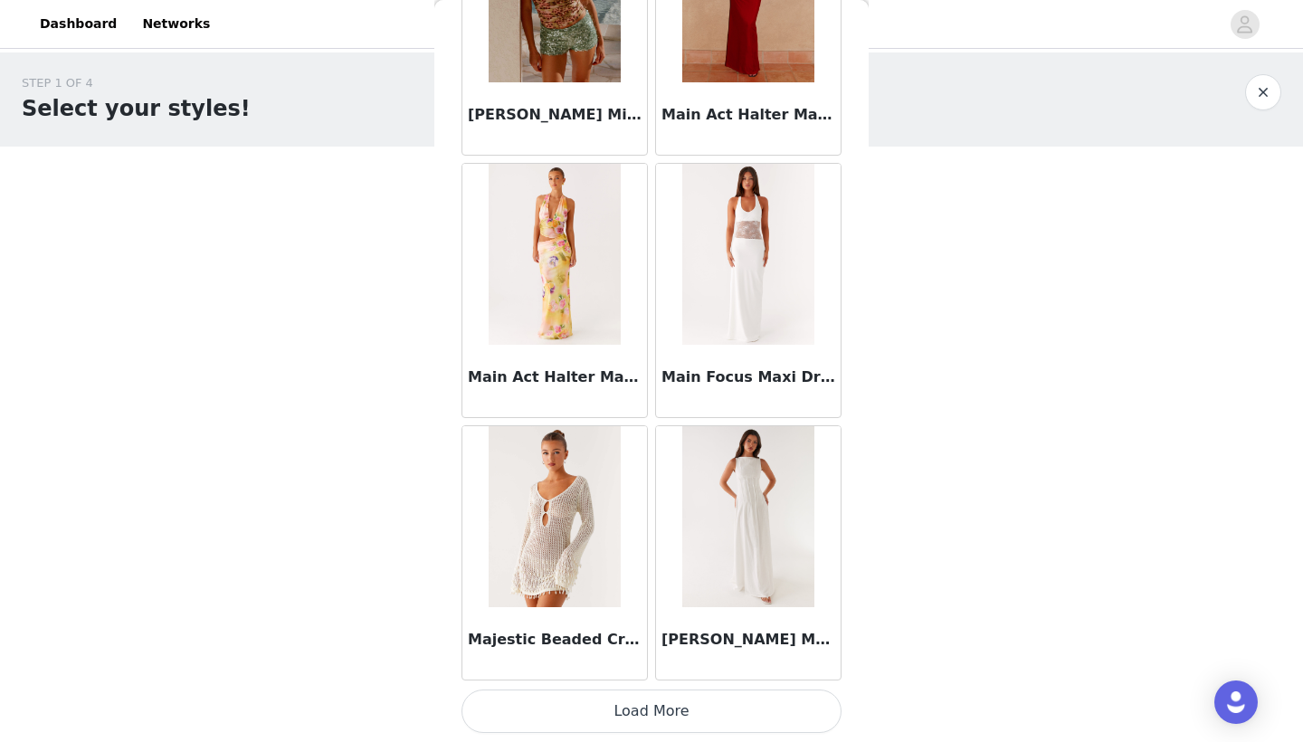
scroll to position [1, 0]
click at [682, 724] on button "Load More" at bounding box center [652, 711] width 380 height 43
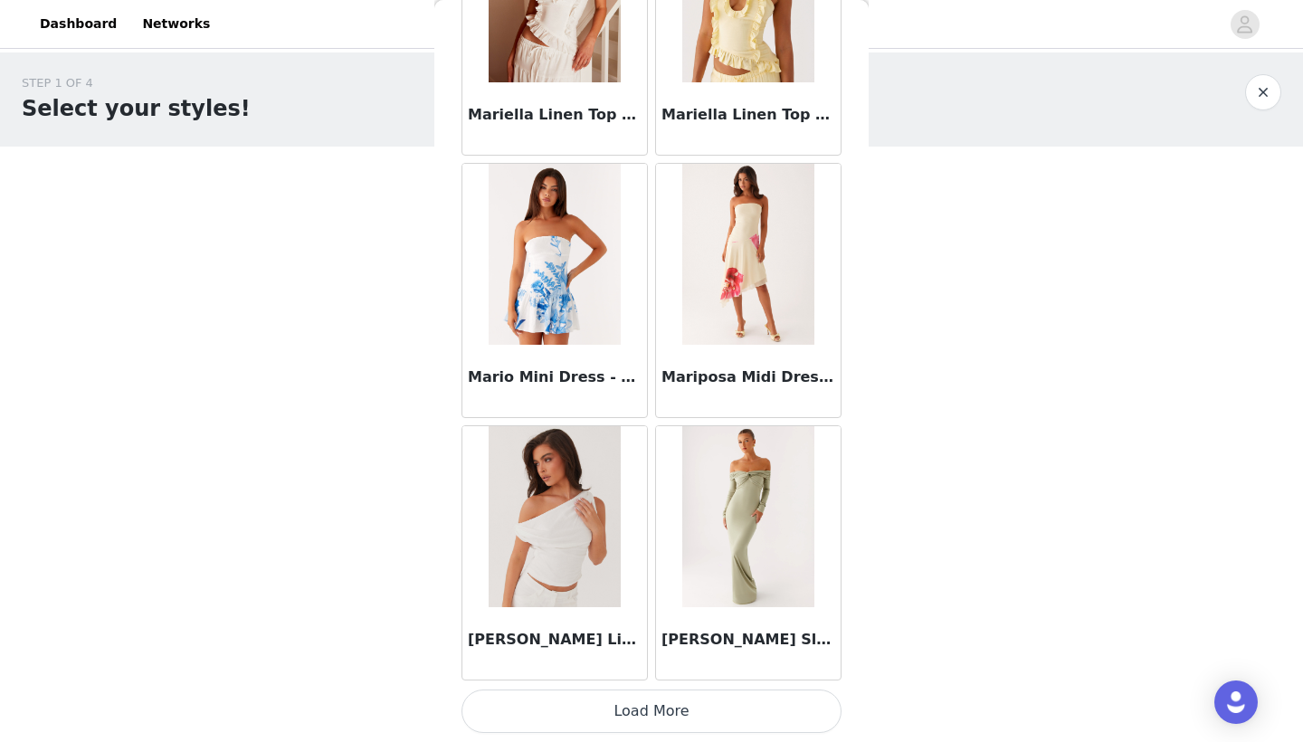
scroll to position [0, 0]
click at [688, 710] on button "Load More" at bounding box center [652, 711] width 380 height 43
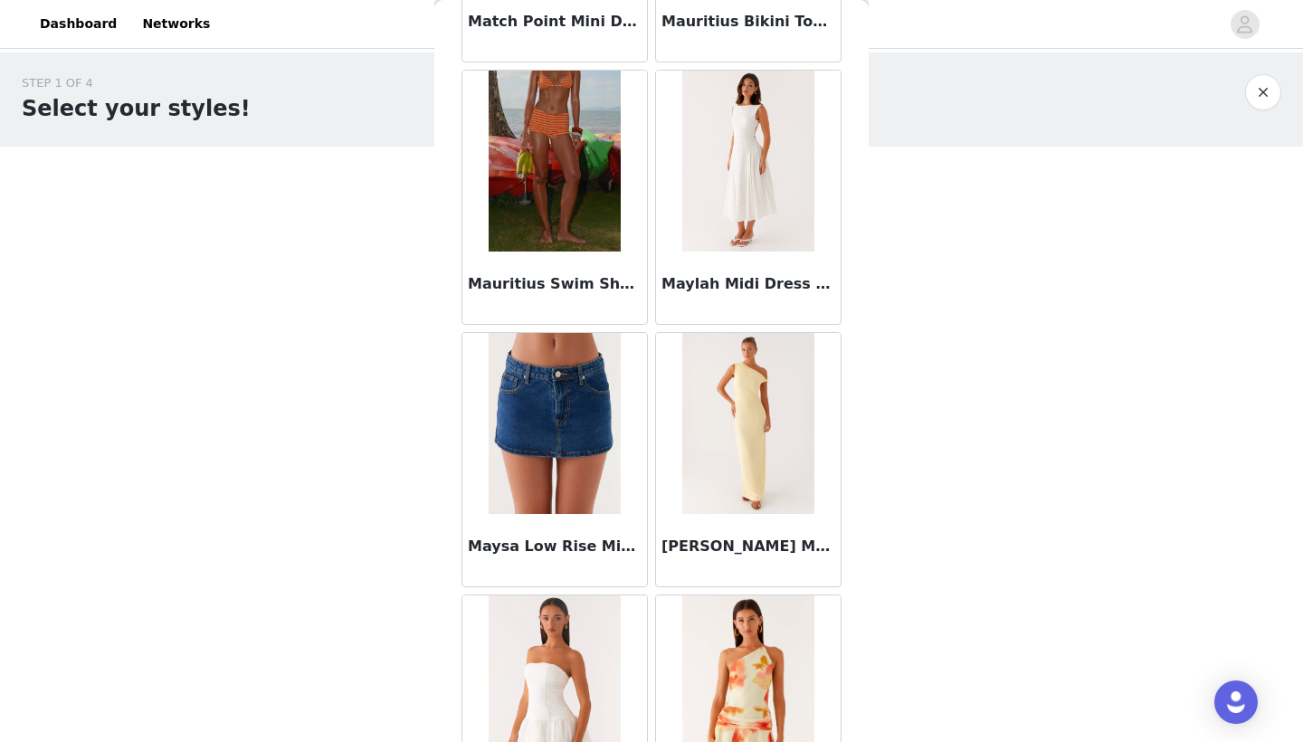
scroll to position [76926, 0]
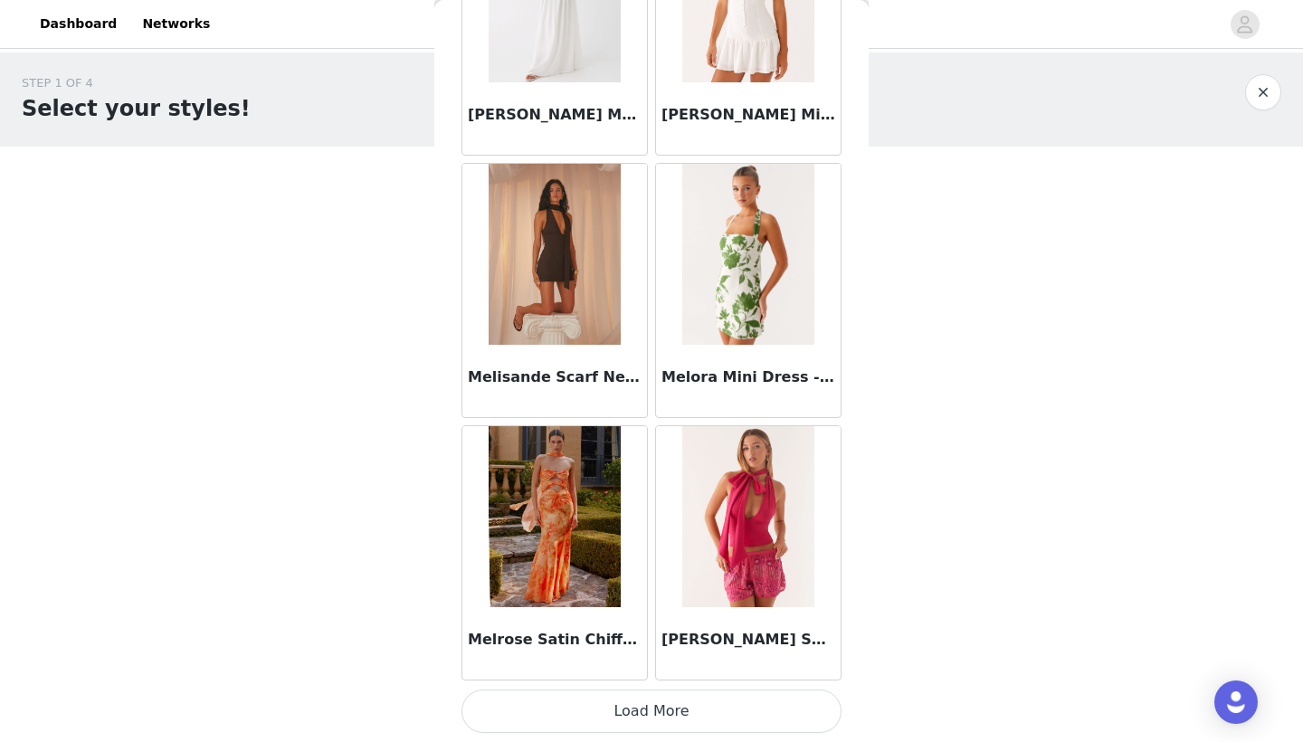
click at [703, 701] on button "Load More" at bounding box center [652, 711] width 380 height 43
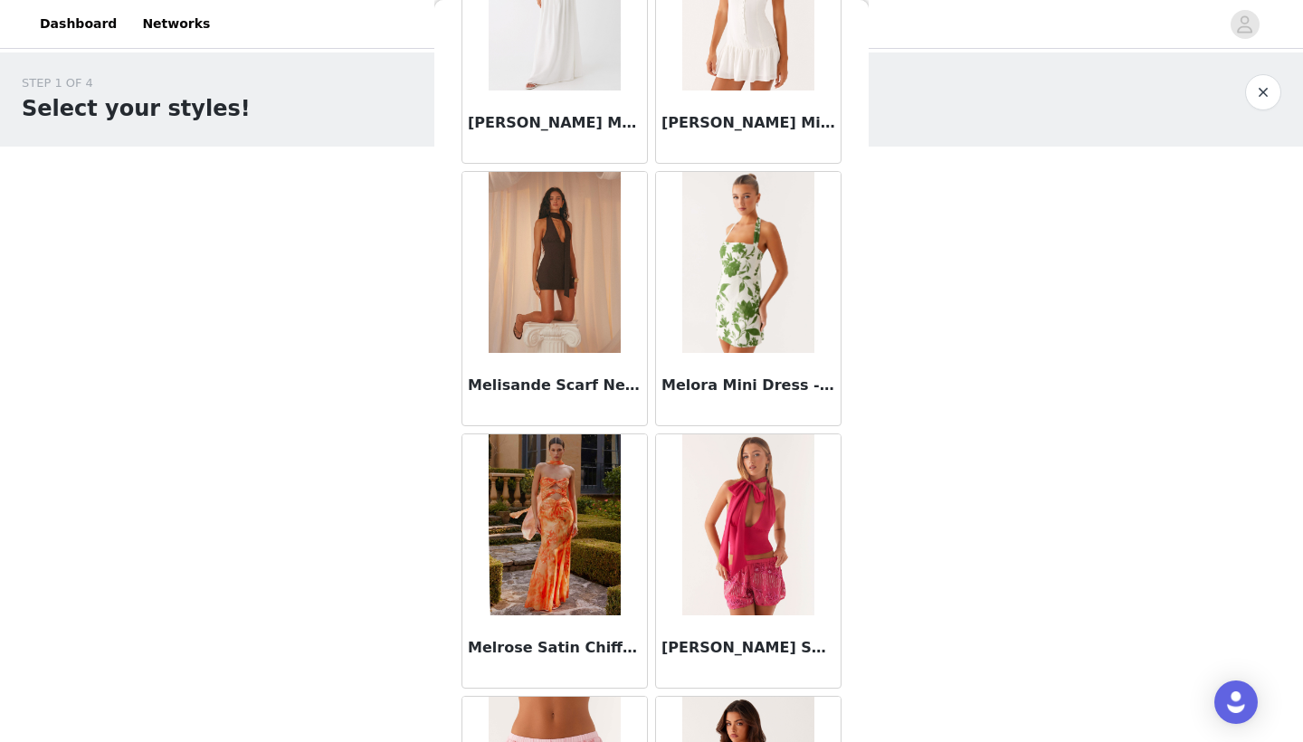
scroll to position [0, 0]
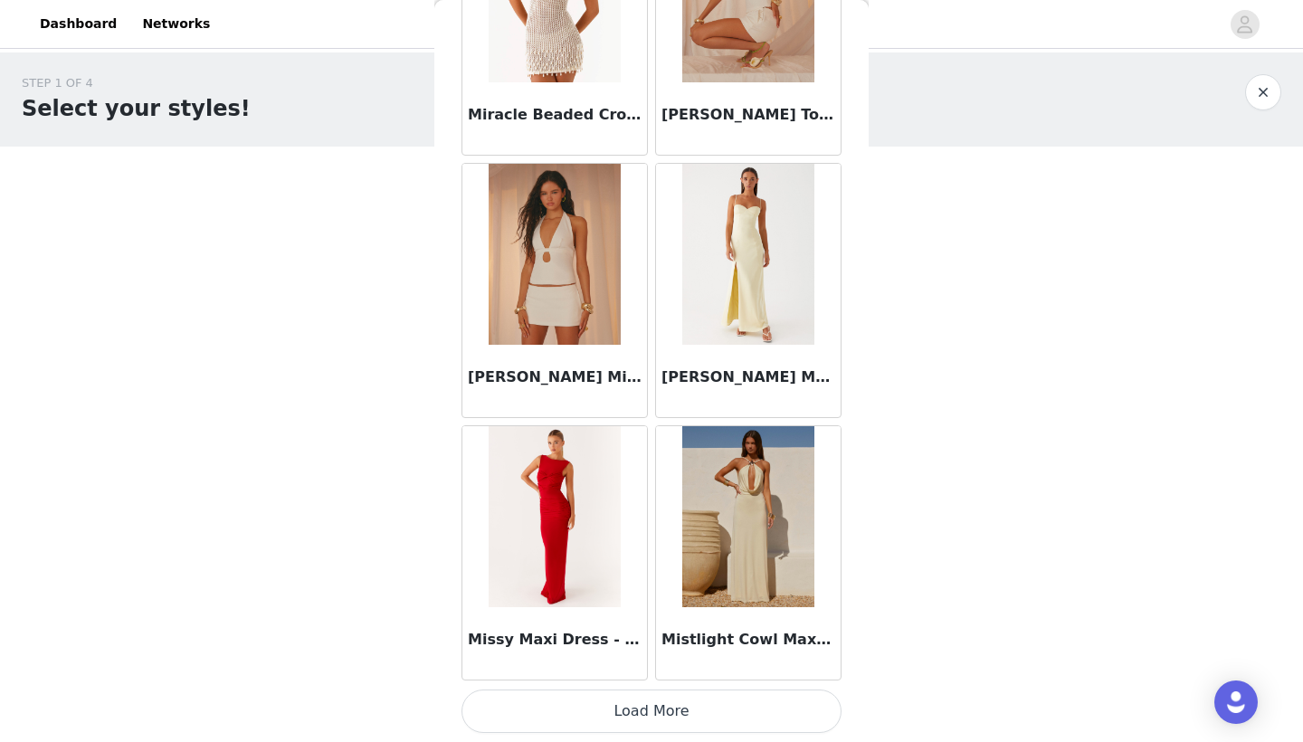
click at [682, 712] on button "Load More" at bounding box center [652, 711] width 380 height 43
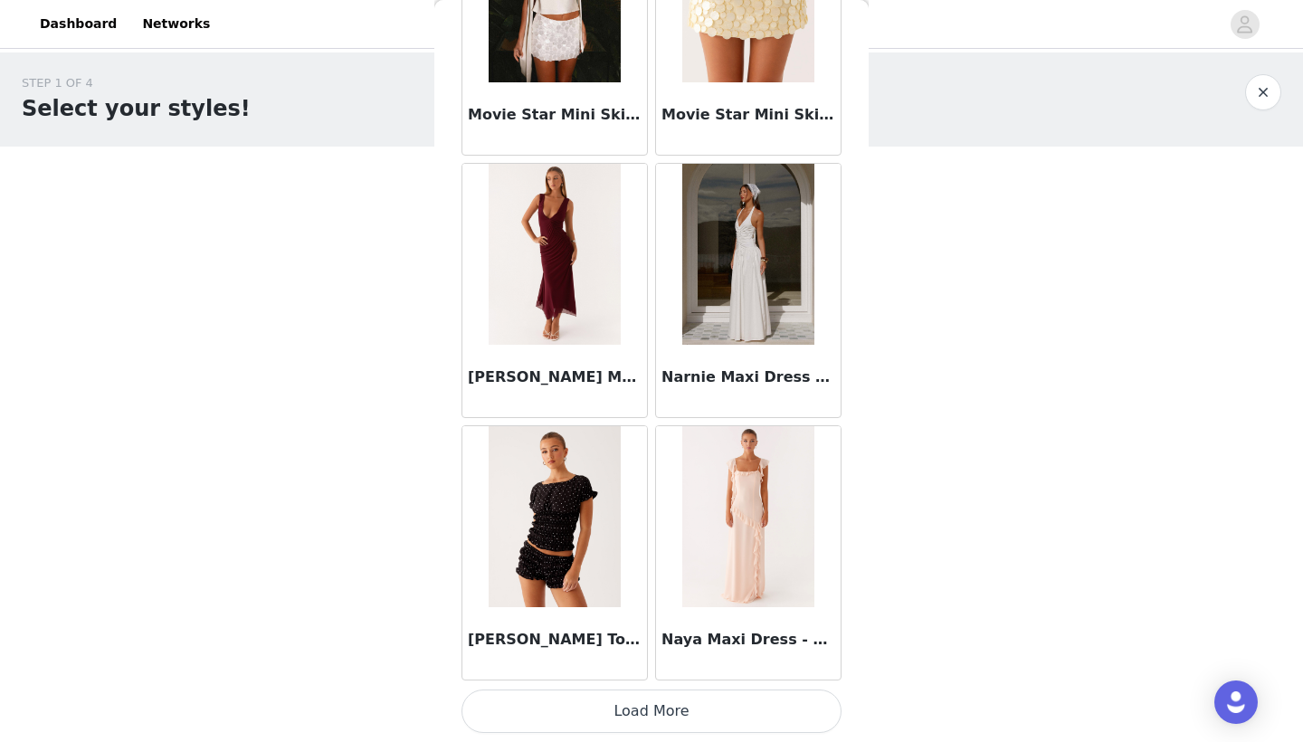
scroll to position [83391, 0]
click at [695, 712] on button "Load More" at bounding box center [652, 711] width 380 height 43
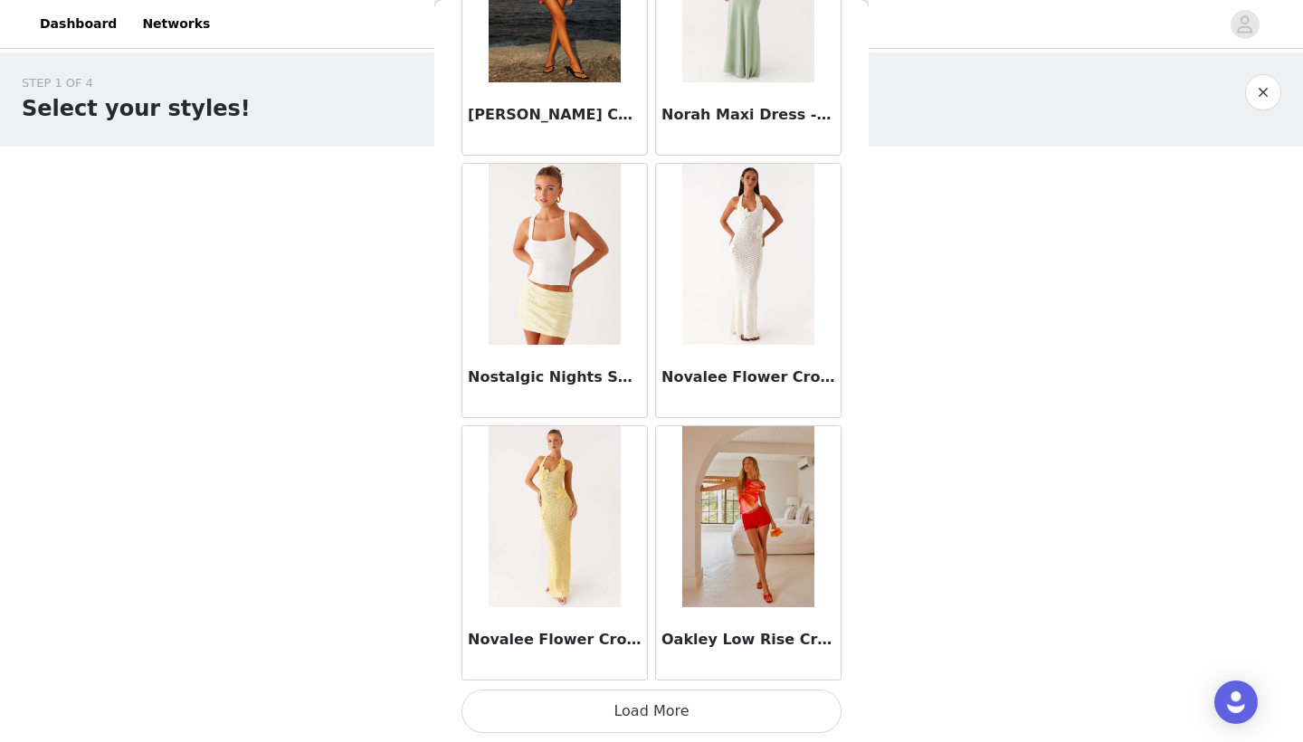
scroll to position [86016, 0]
click at [685, 719] on button "Load More" at bounding box center [652, 711] width 380 height 43
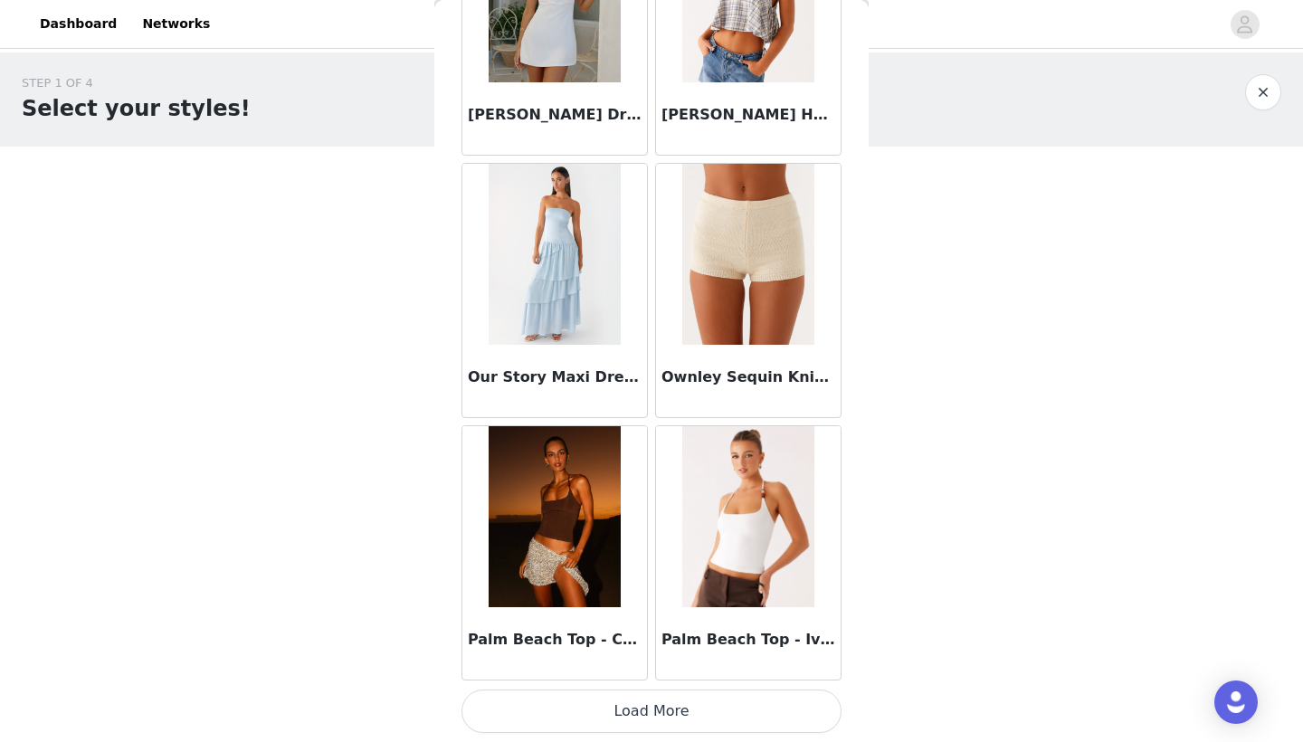
scroll to position [0, 0]
click at [720, 710] on button "Load More" at bounding box center [652, 711] width 380 height 43
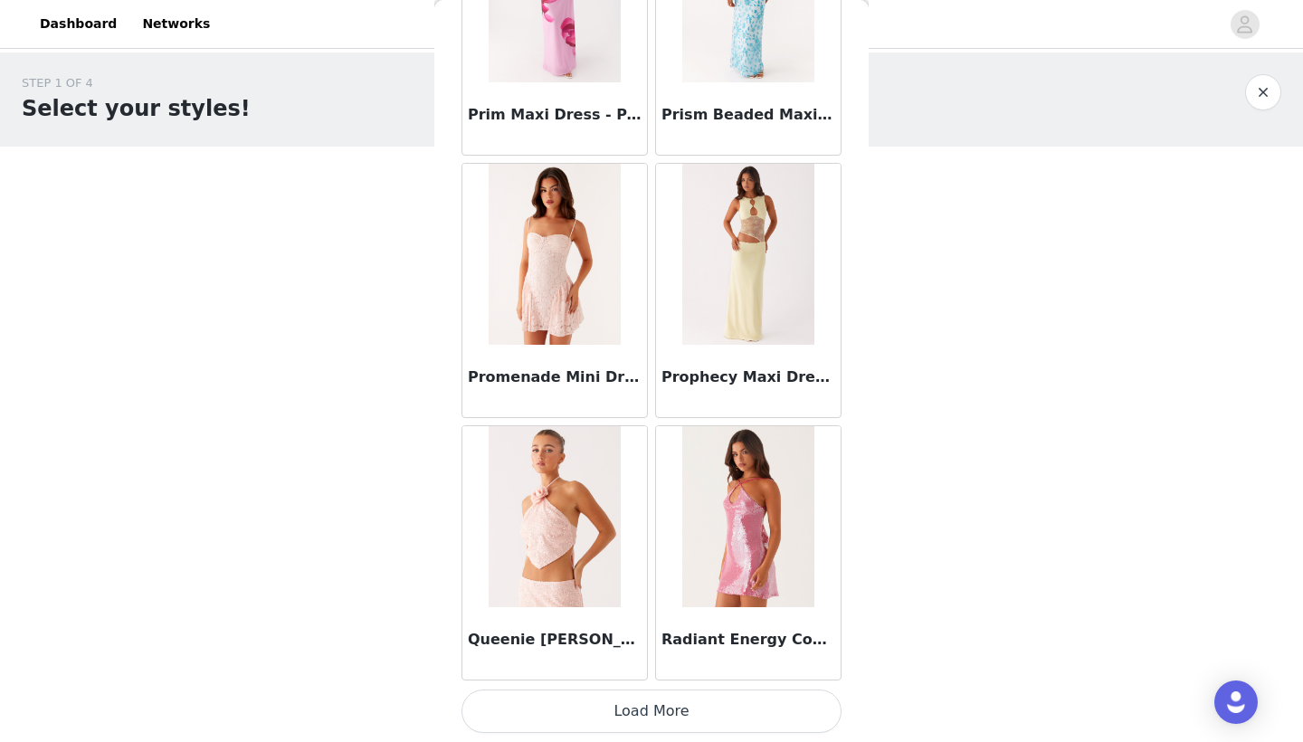
click at [703, 705] on button "Load More" at bounding box center [652, 711] width 380 height 43
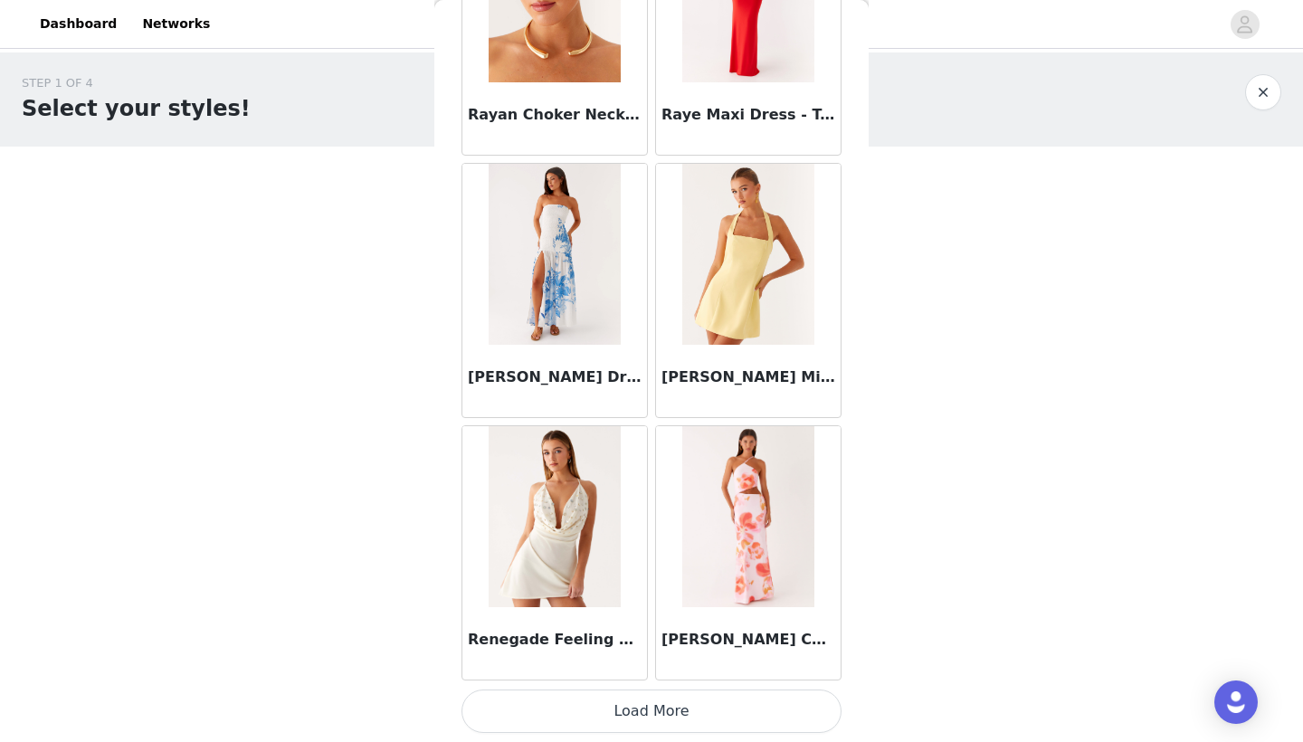
click at [682, 716] on button "Load More" at bounding box center [652, 711] width 380 height 43
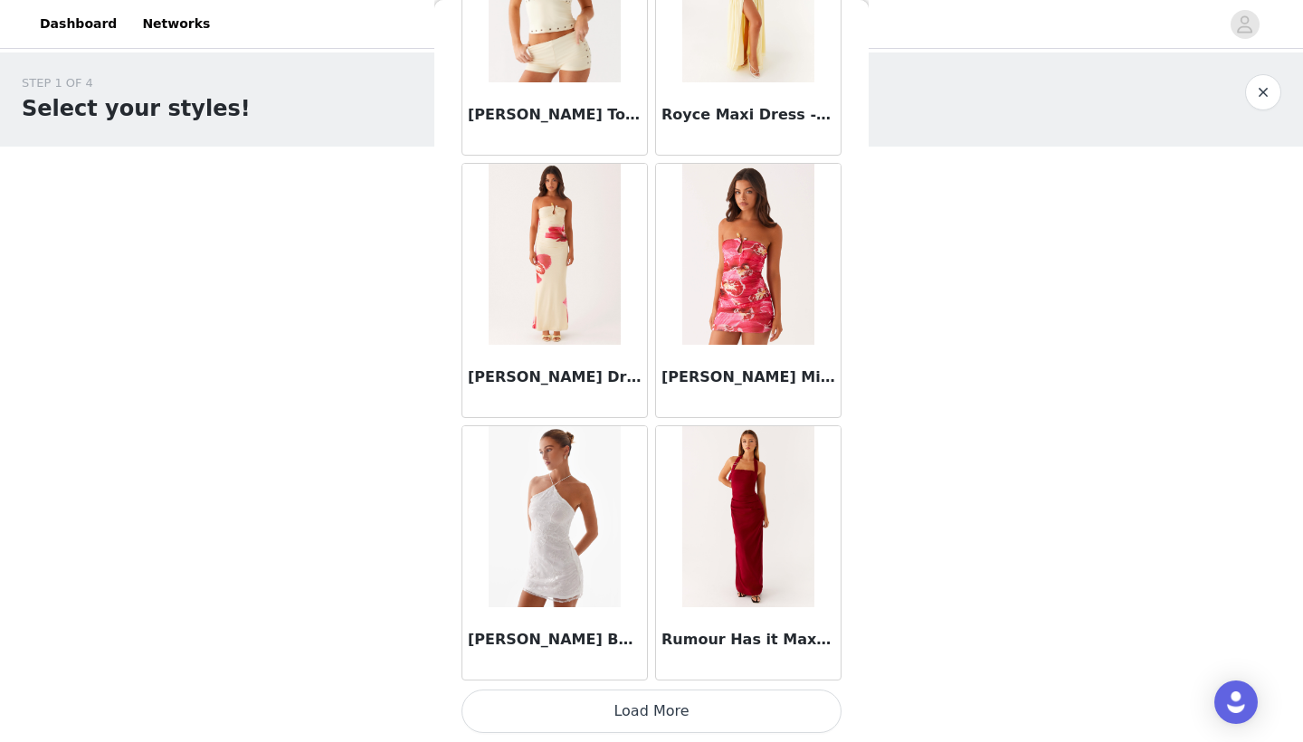
scroll to position [0, 0]
click at [724, 716] on button "Load More" at bounding box center [652, 711] width 380 height 43
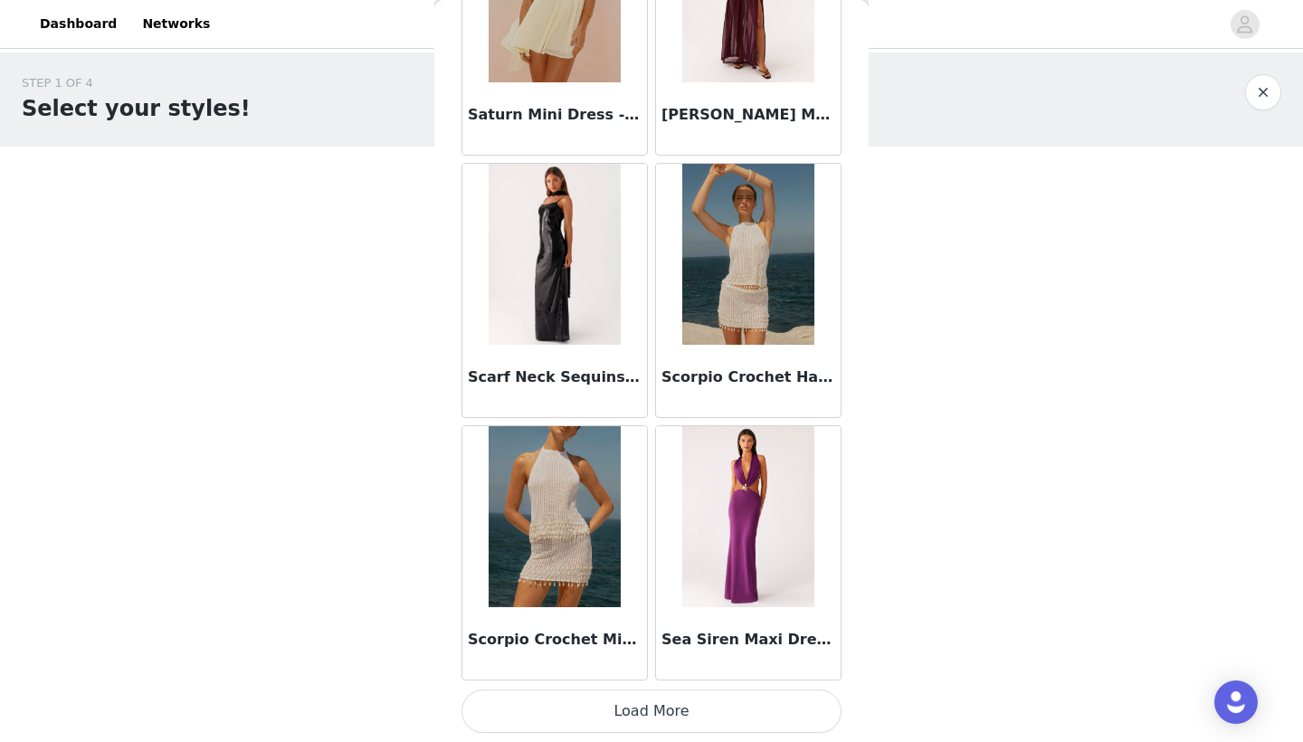
click at [658, 702] on button "Load More" at bounding box center [652, 711] width 380 height 43
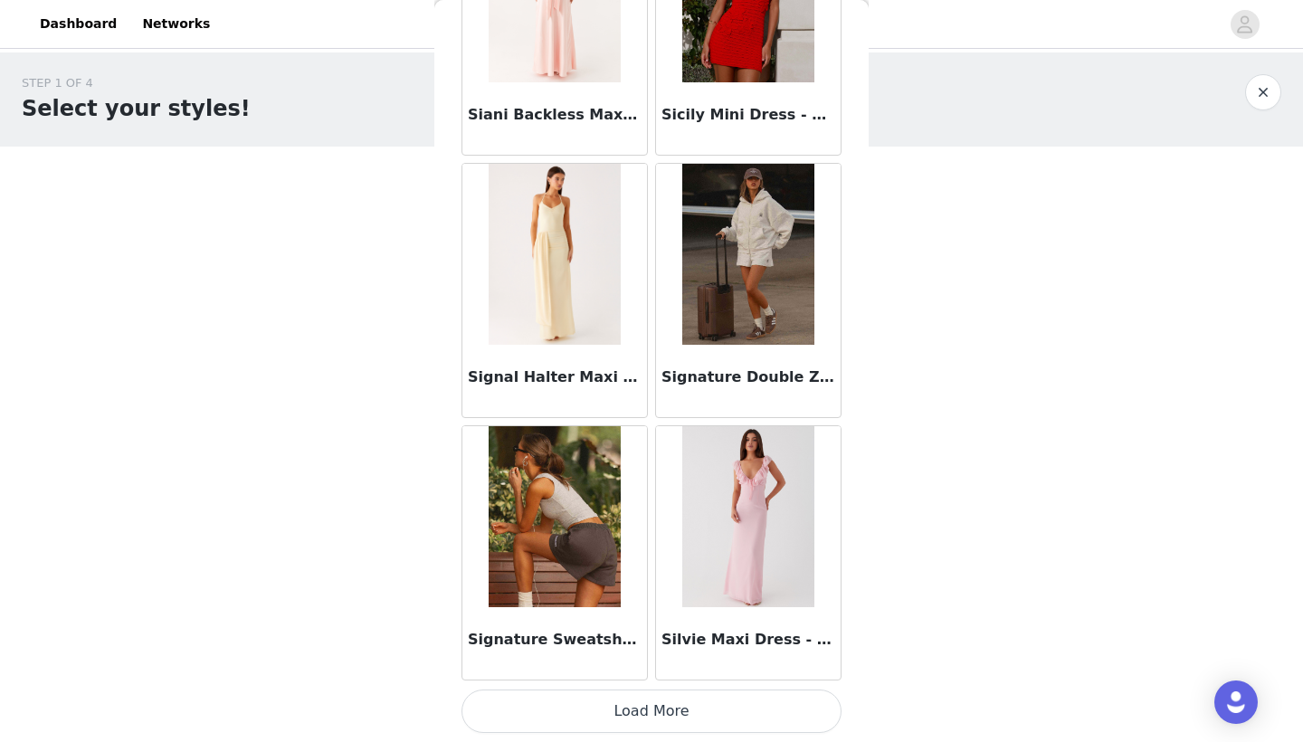
click at [716, 701] on button "Load More" at bounding box center [652, 711] width 380 height 43
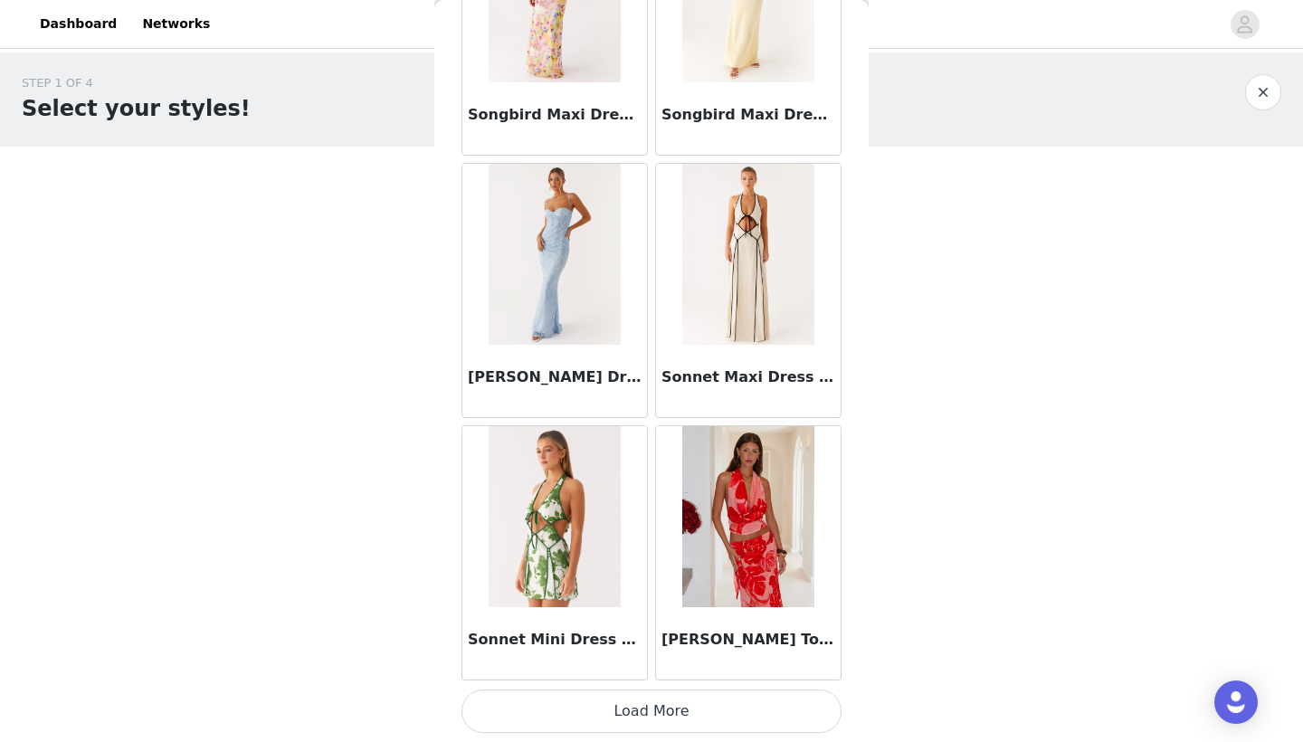
click at [721, 701] on button "Load More" at bounding box center [652, 711] width 380 height 43
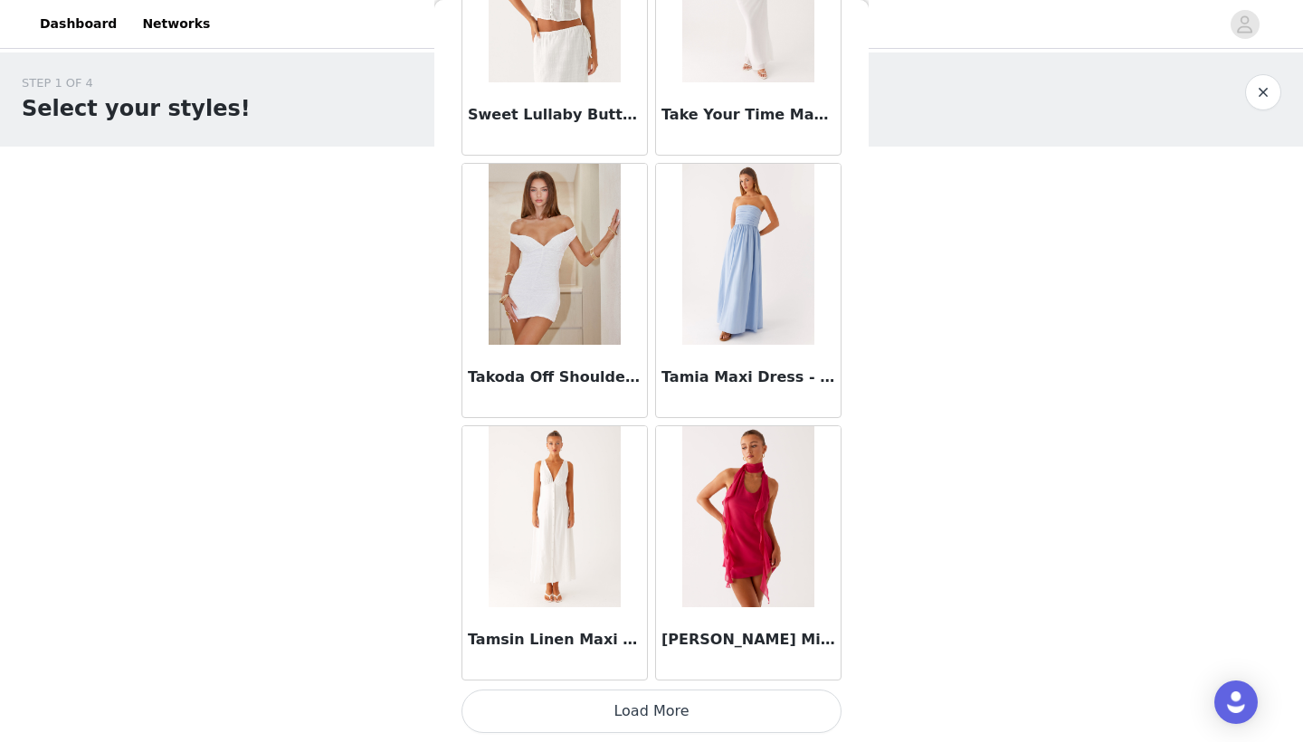
click at [666, 703] on button "Load More" at bounding box center [652, 711] width 380 height 43
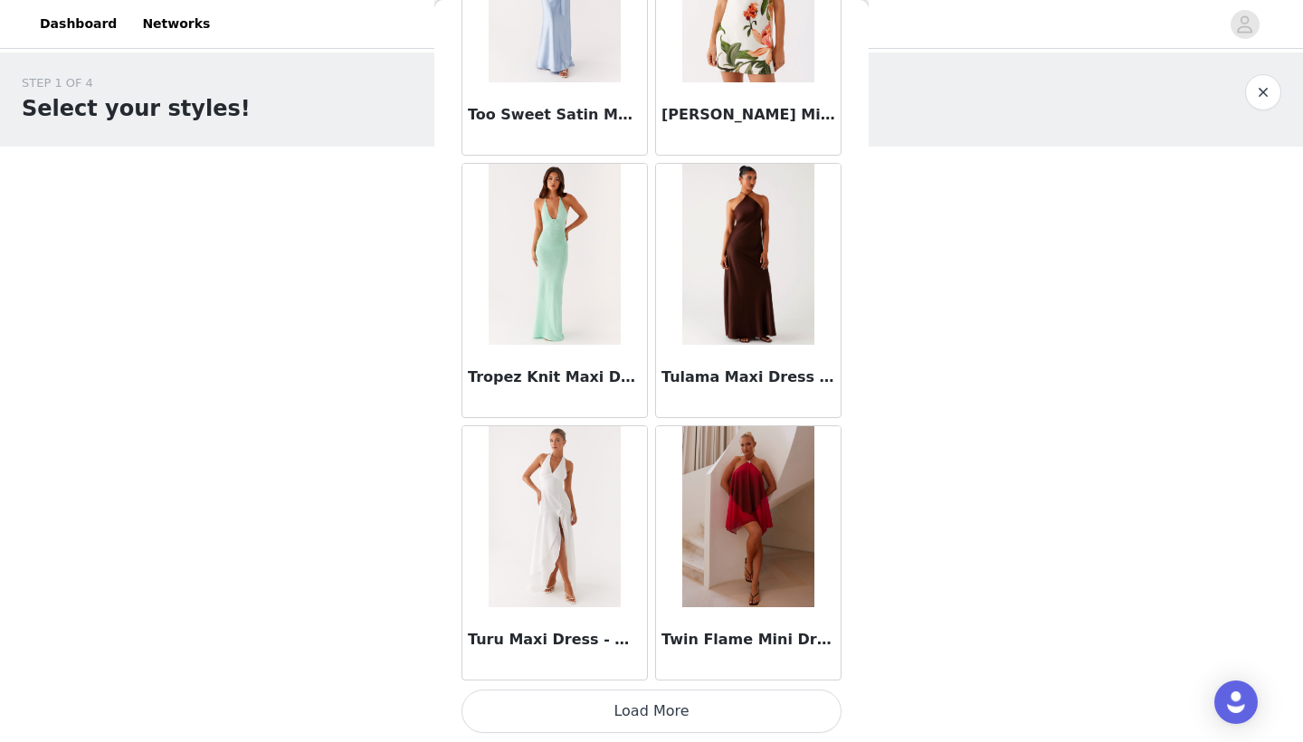
click at [715, 713] on button "Load More" at bounding box center [652, 711] width 380 height 43
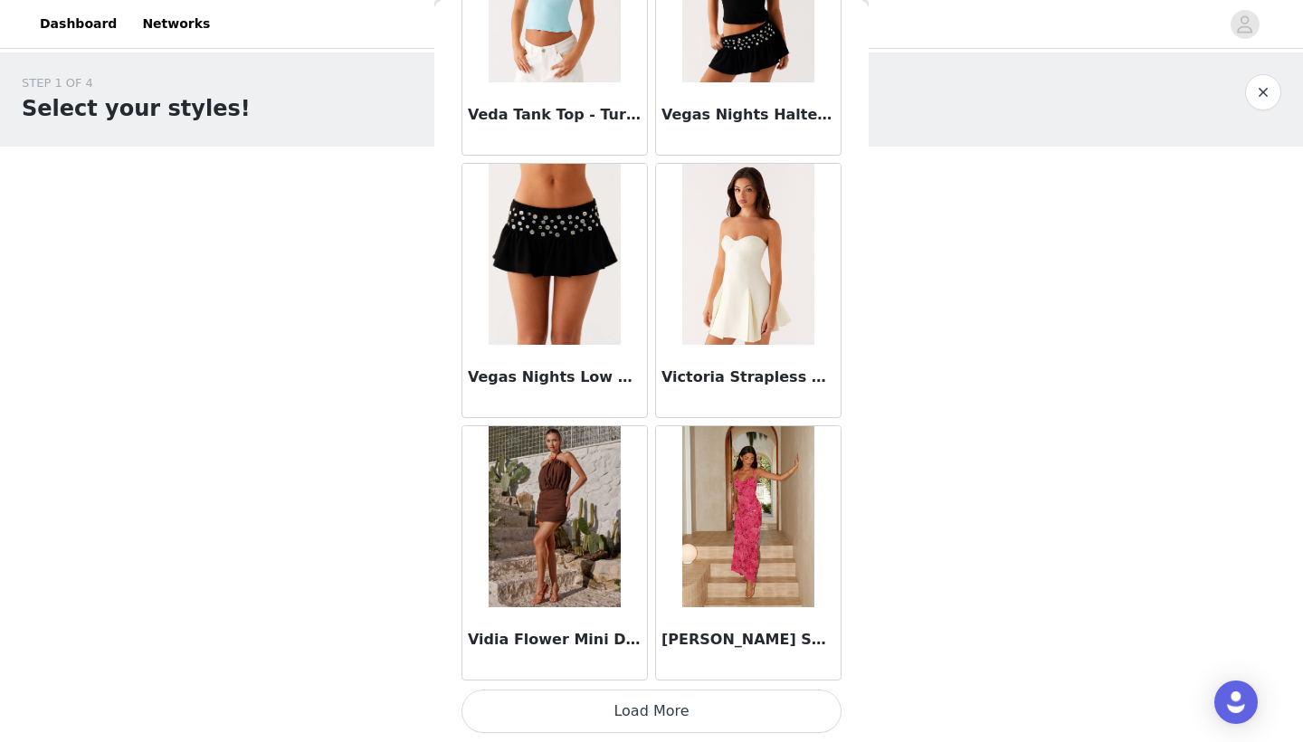
click at [693, 720] on button "Load More" at bounding box center [652, 711] width 380 height 43
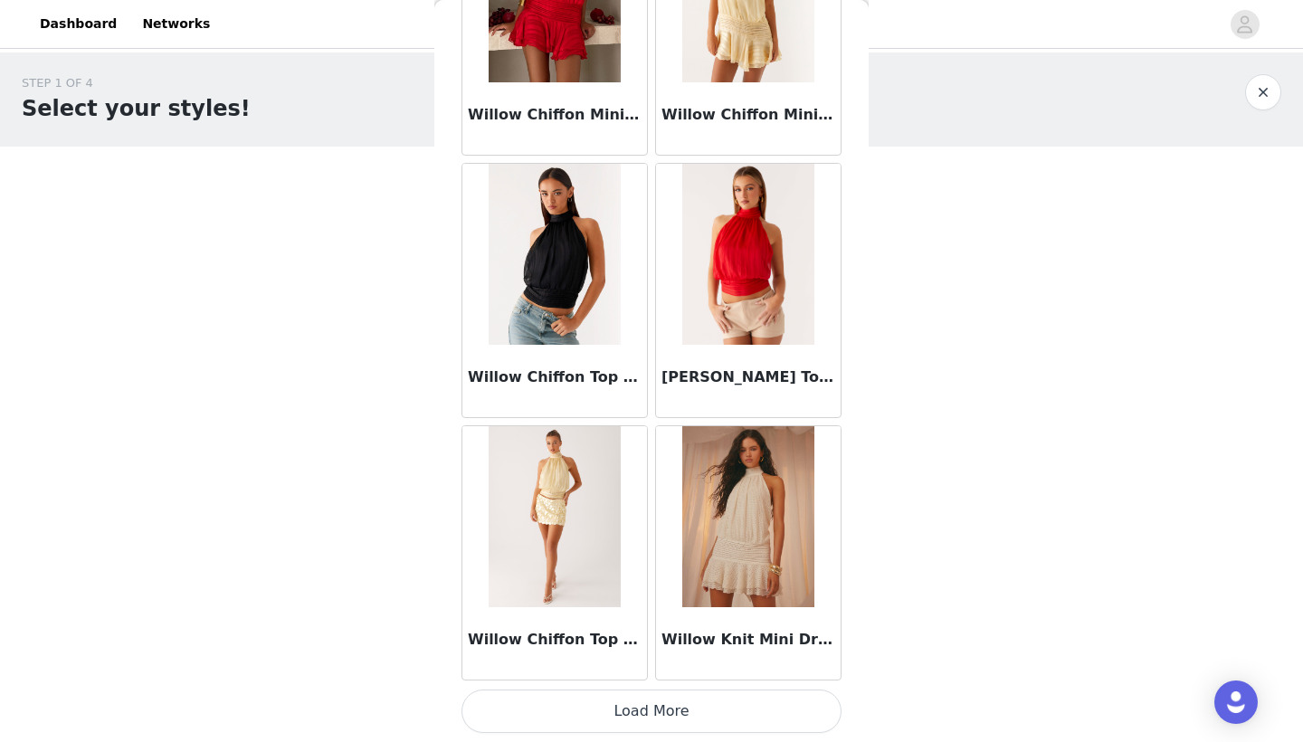
click at [683, 709] on button "Load More" at bounding box center [652, 711] width 380 height 43
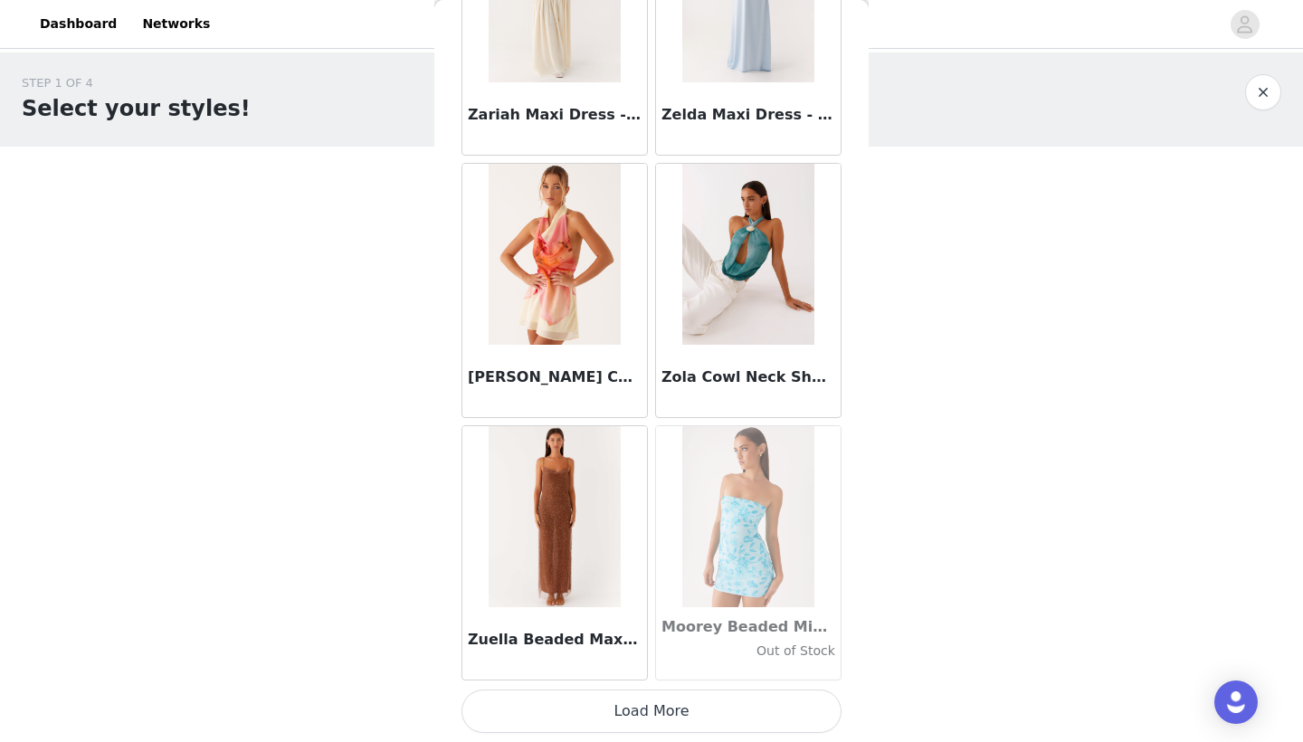
click at [729, 692] on button "Load More" at bounding box center [652, 711] width 380 height 43
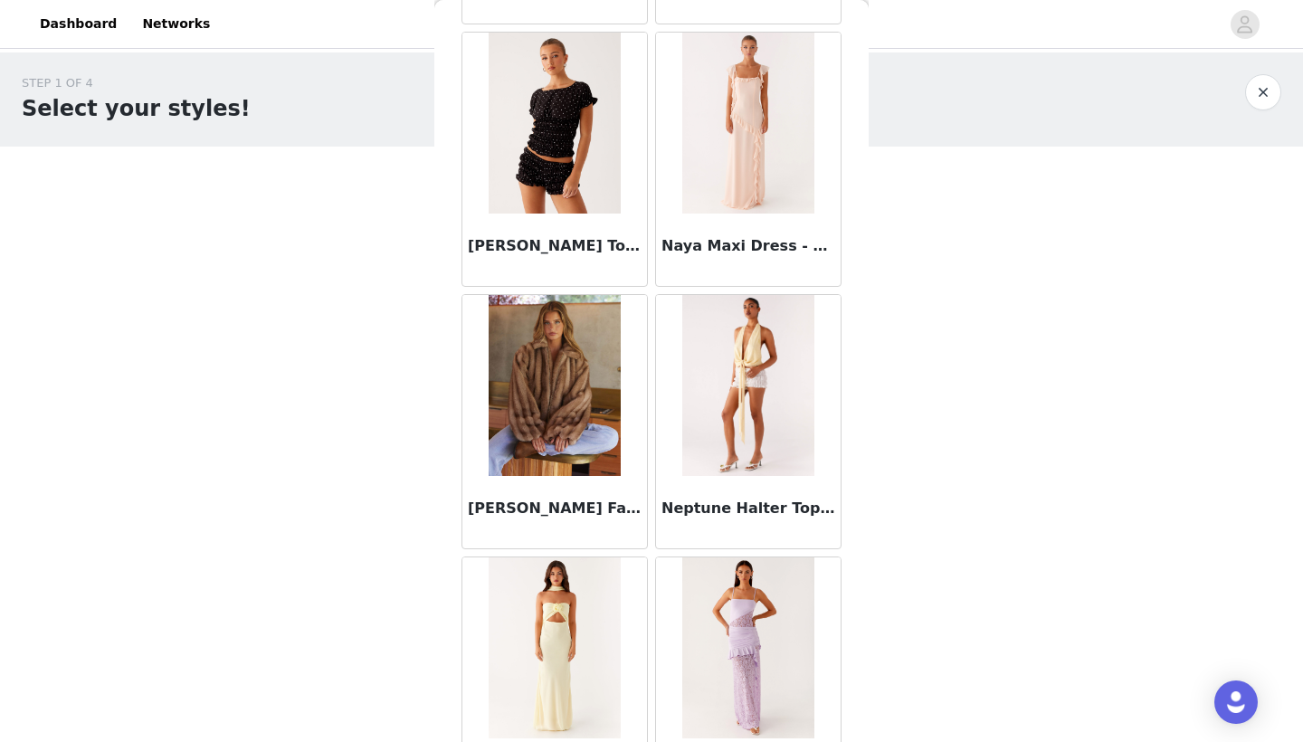
scroll to position [83758, 0]
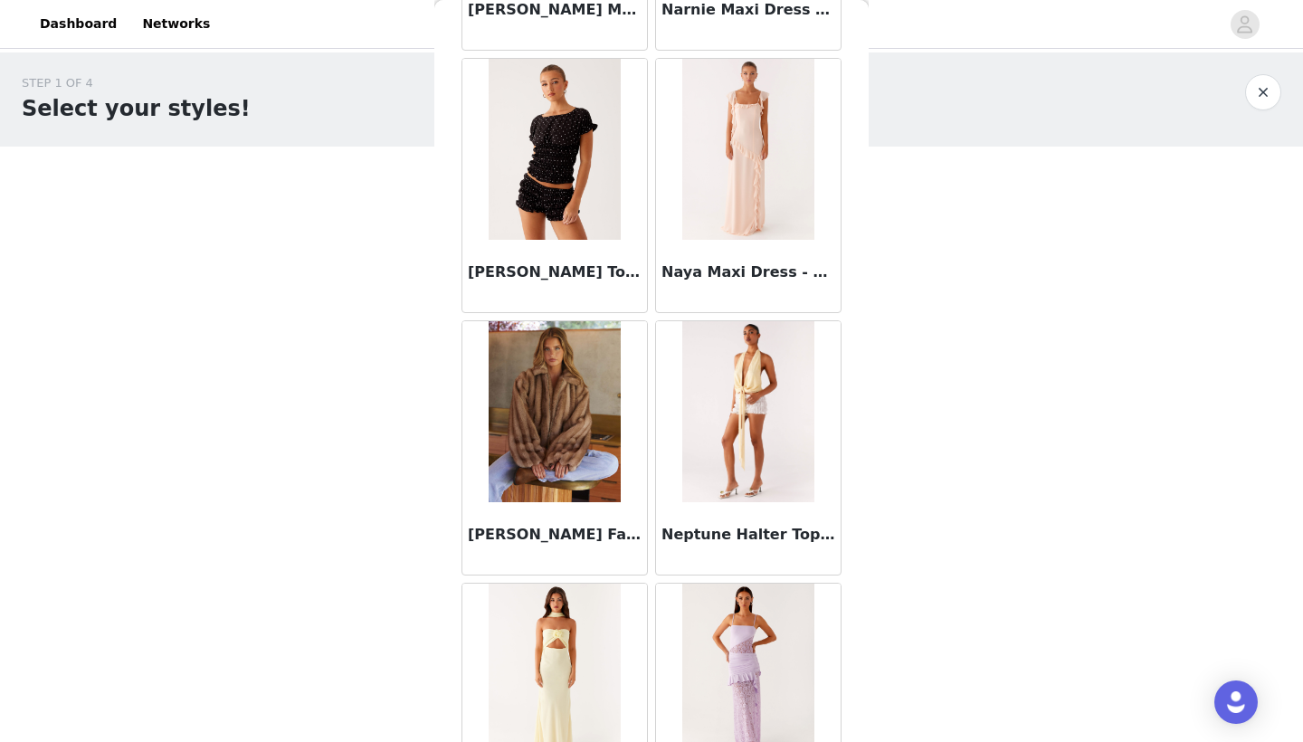
click at [541, 434] on img at bounding box center [554, 411] width 131 height 181
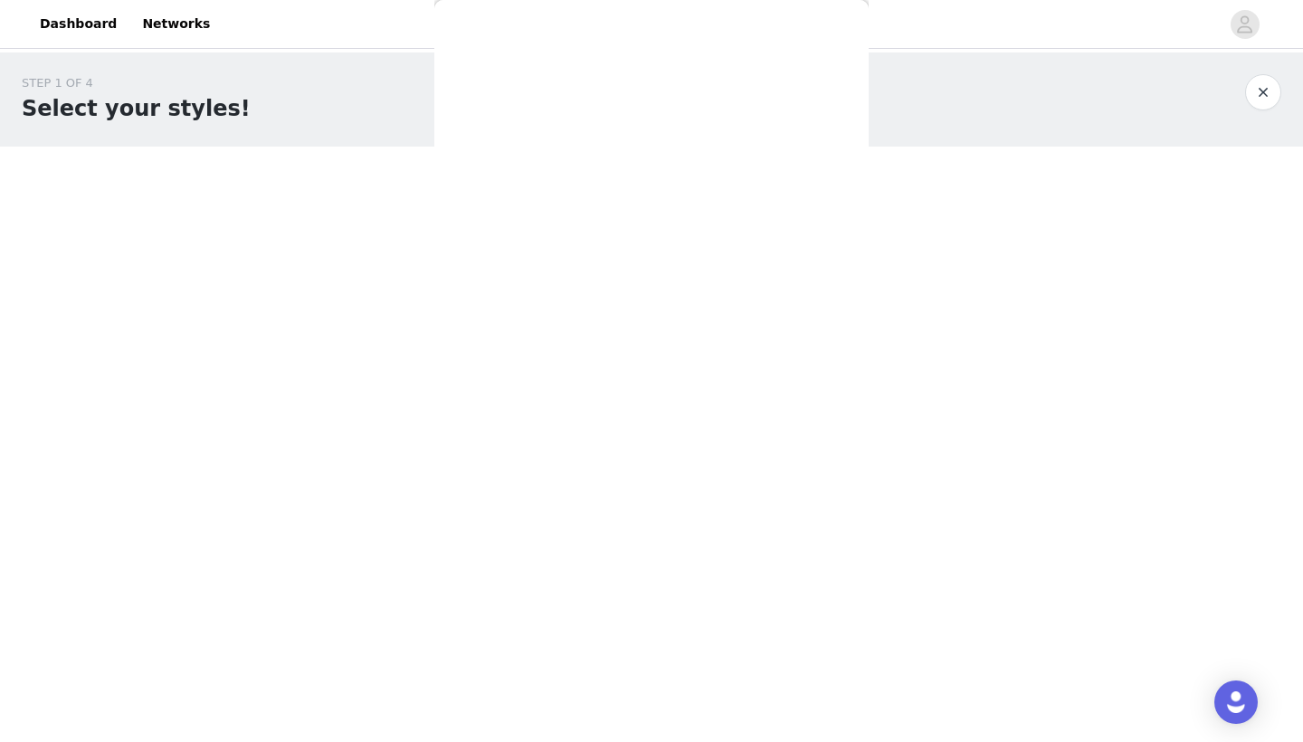
scroll to position [0, 0]
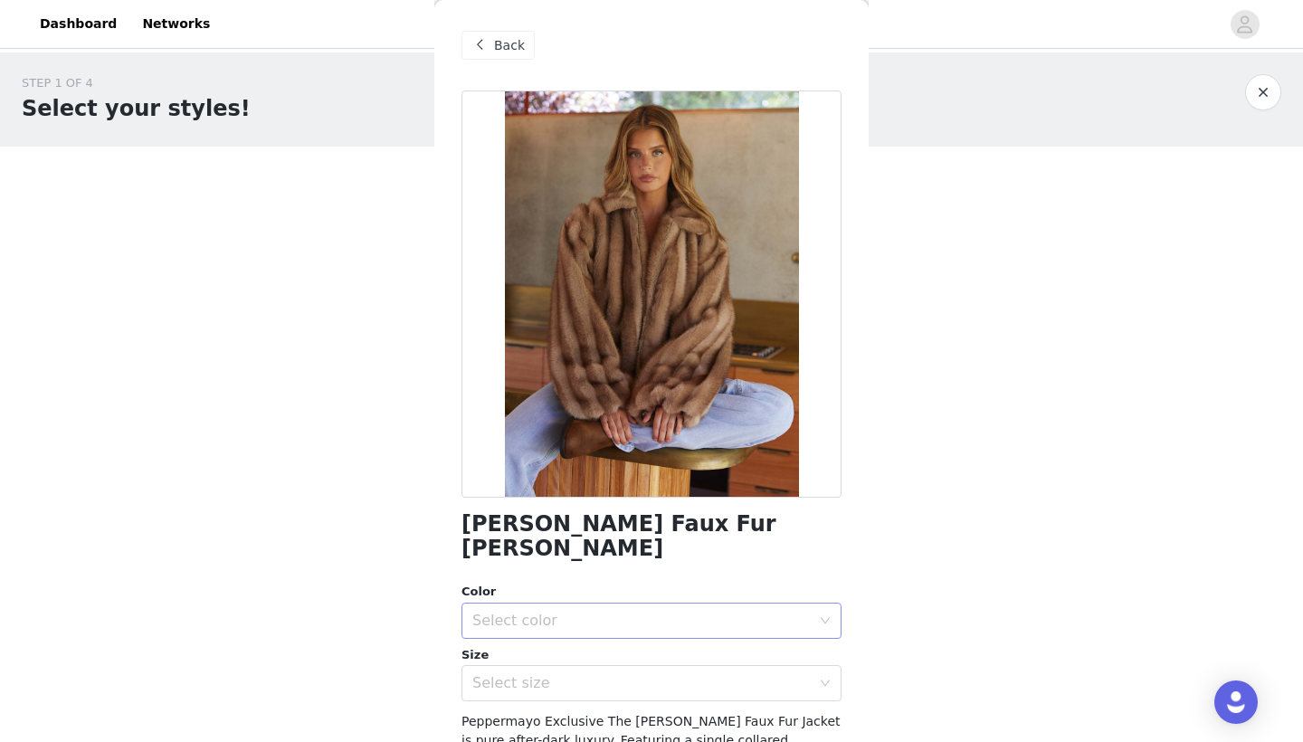
click at [616, 612] on div "Select color" at bounding box center [641, 621] width 338 height 18
click at [609, 640] on li "Brown" at bounding box center [652, 635] width 380 height 29
click at [608, 674] on div "Select size" at bounding box center [641, 683] width 338 height 18
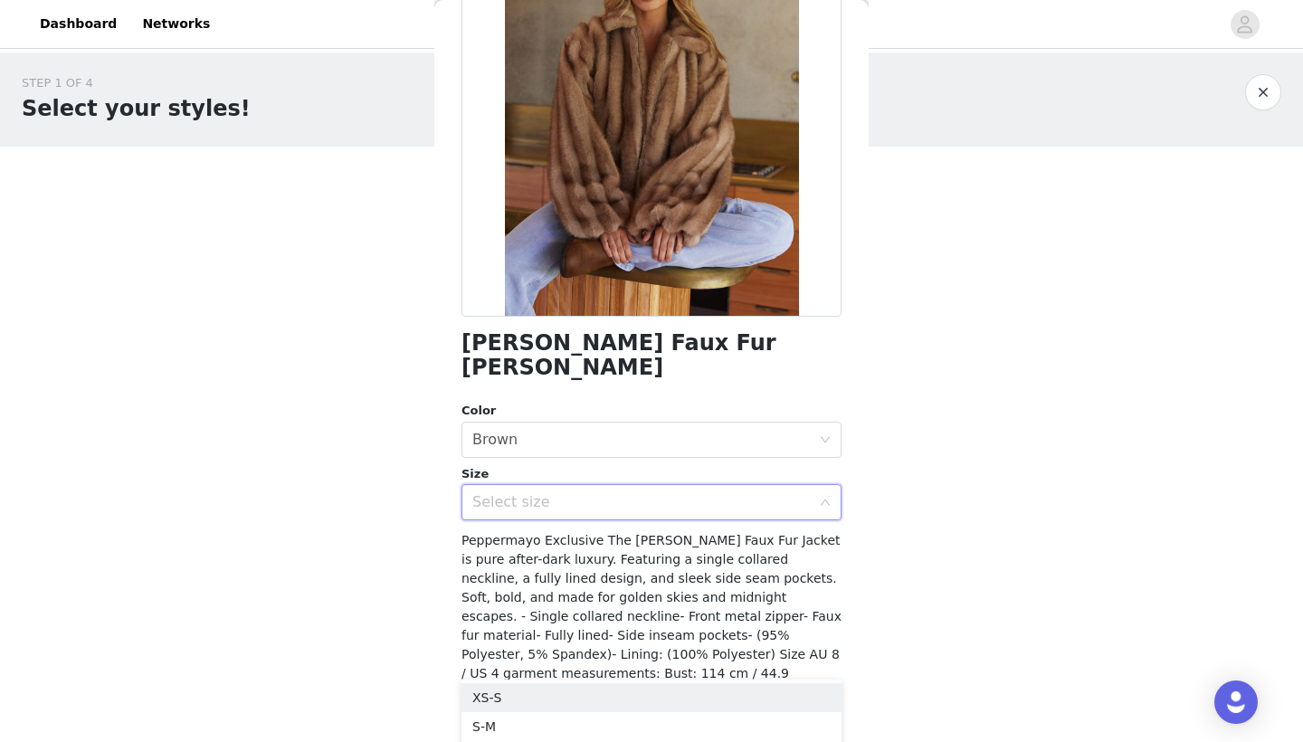
scroll to position [183, 0]
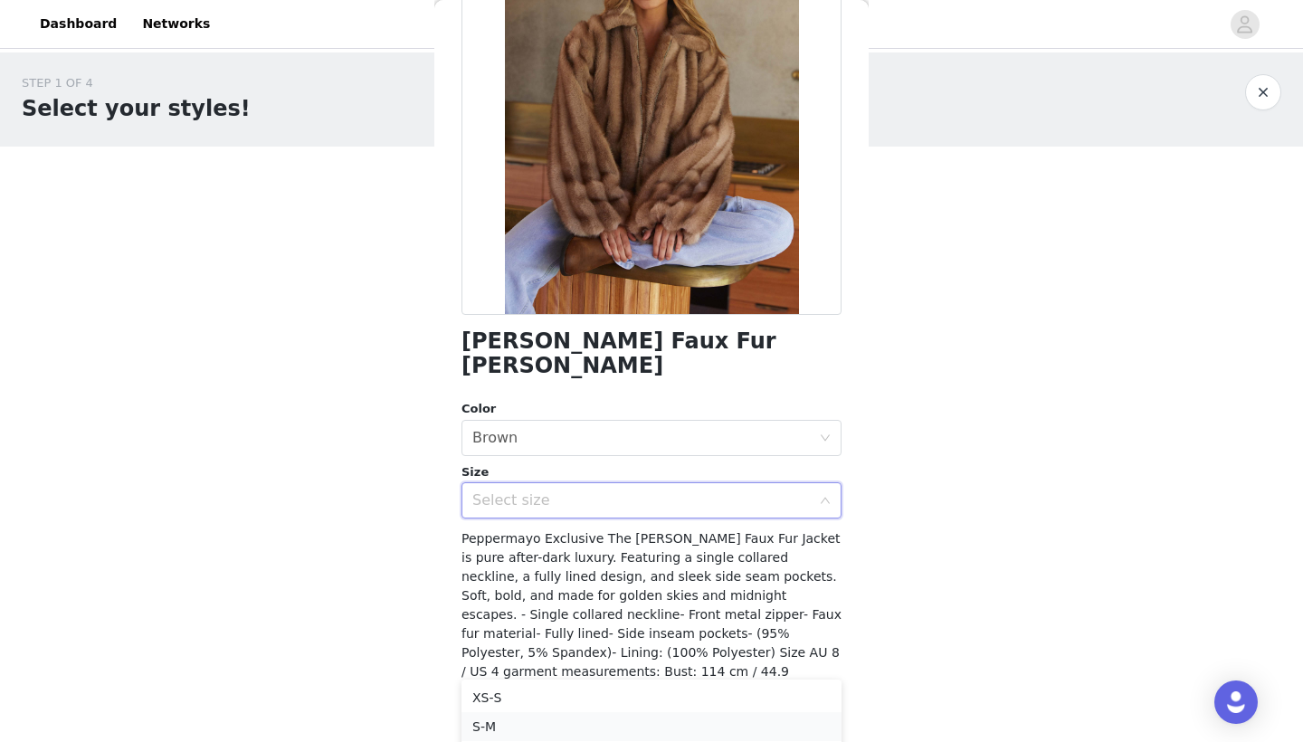
click at [522, 723] on li "S-M" at bounding box center [652, 726] width 380 height 29
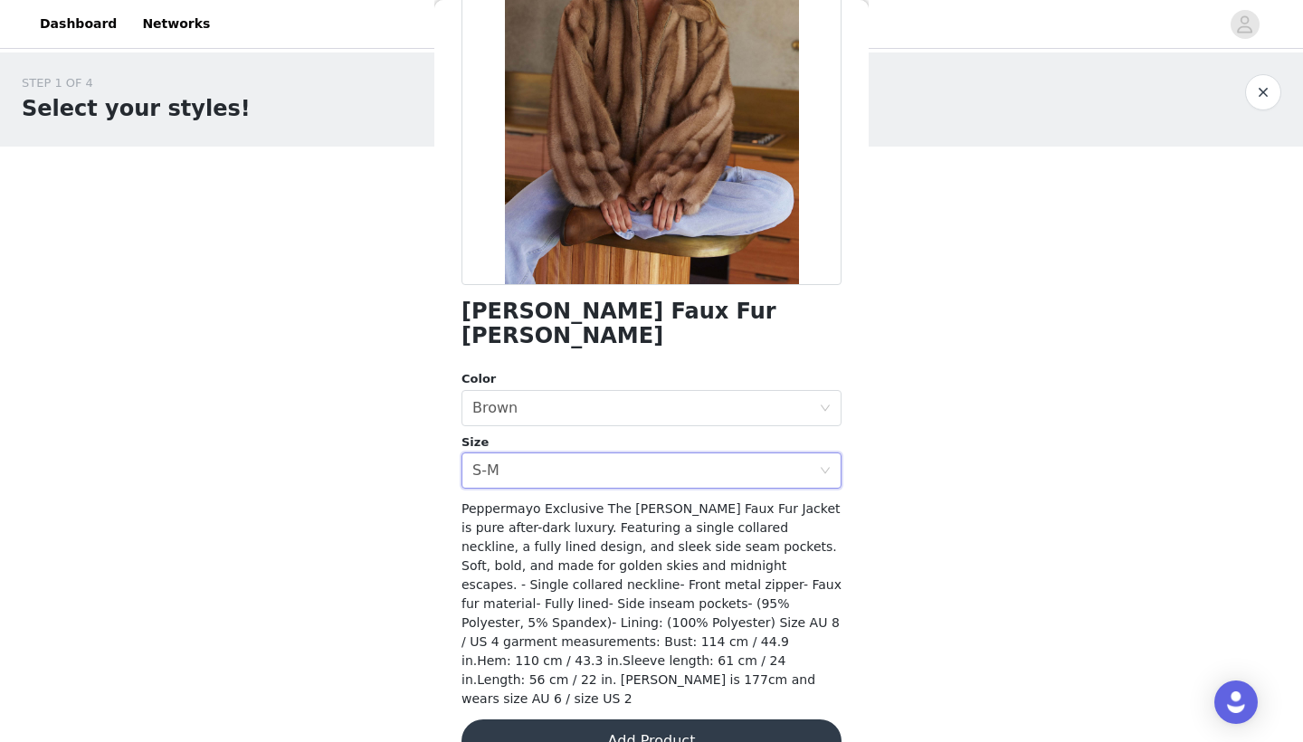
scroll to position [211, 0]
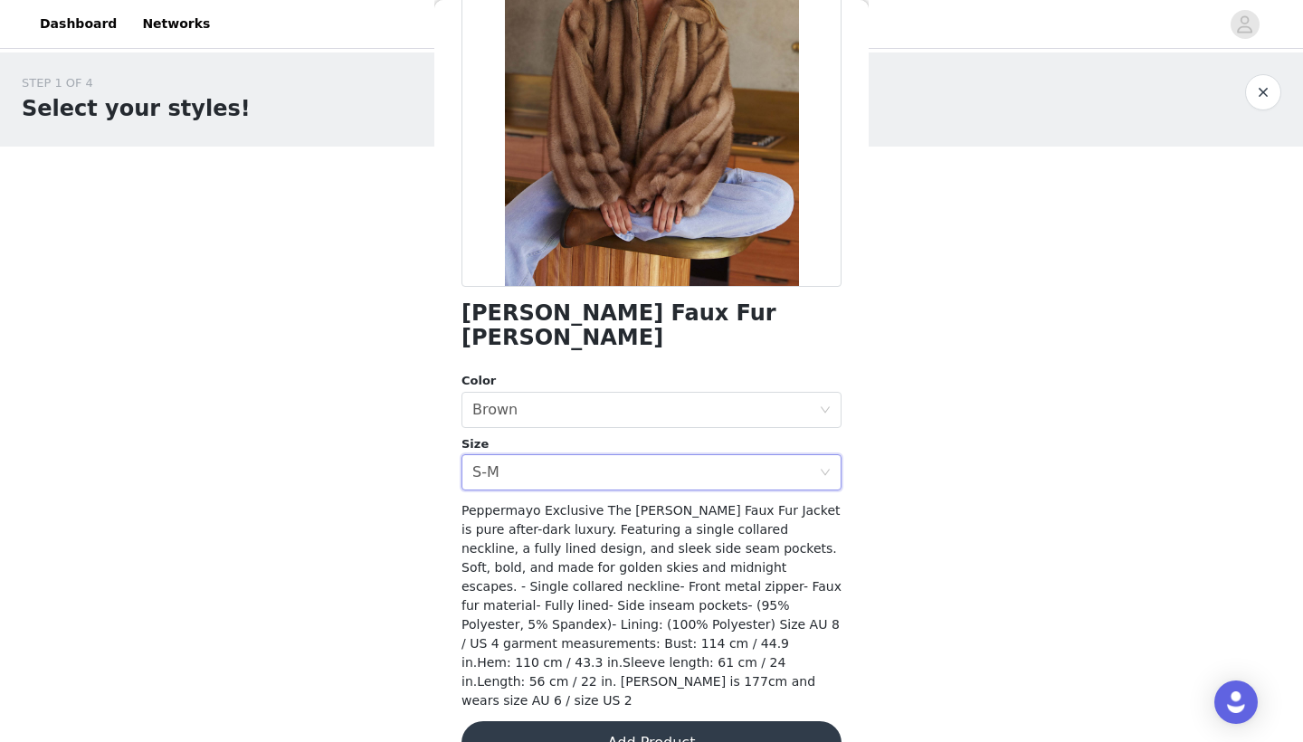
click at [682, 721] on button "Add Product" at bounding box center [652, 742] width 380 height 43
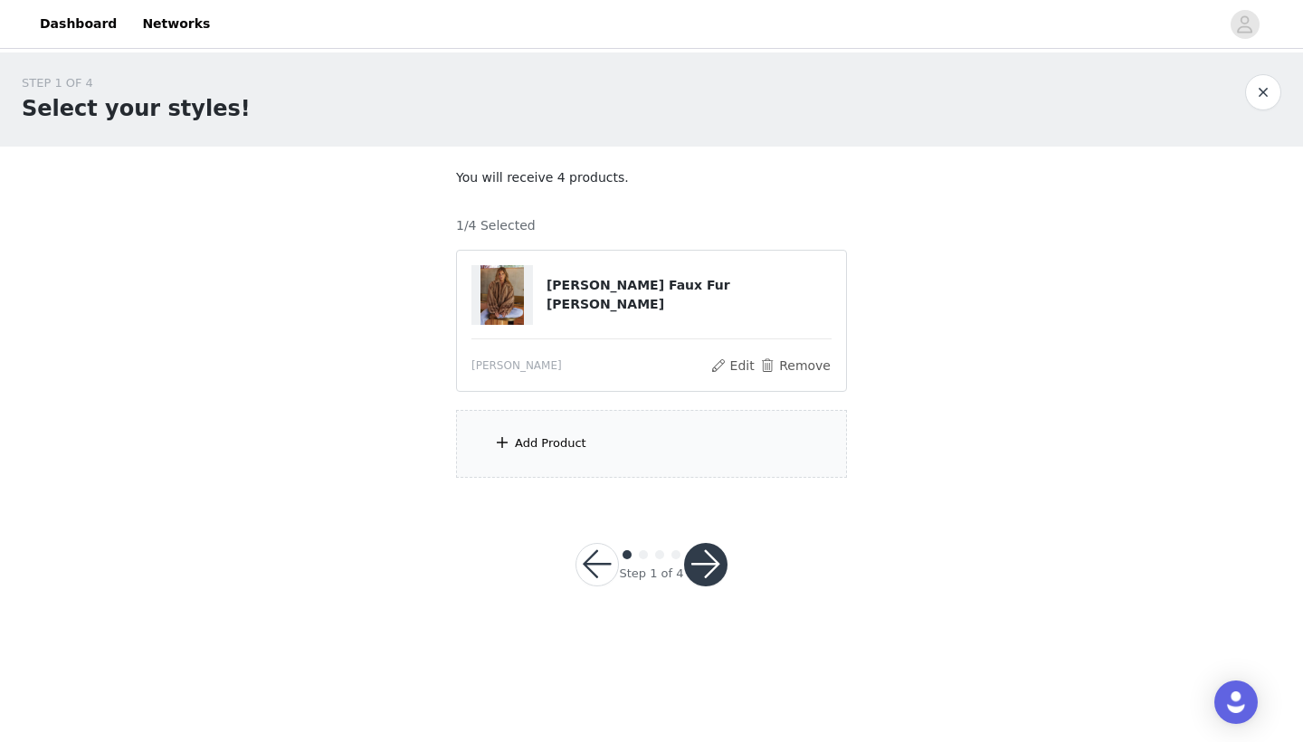
click at [597, 466] on div "Add Product" at bounding box center [651, 444] width 391 height 68
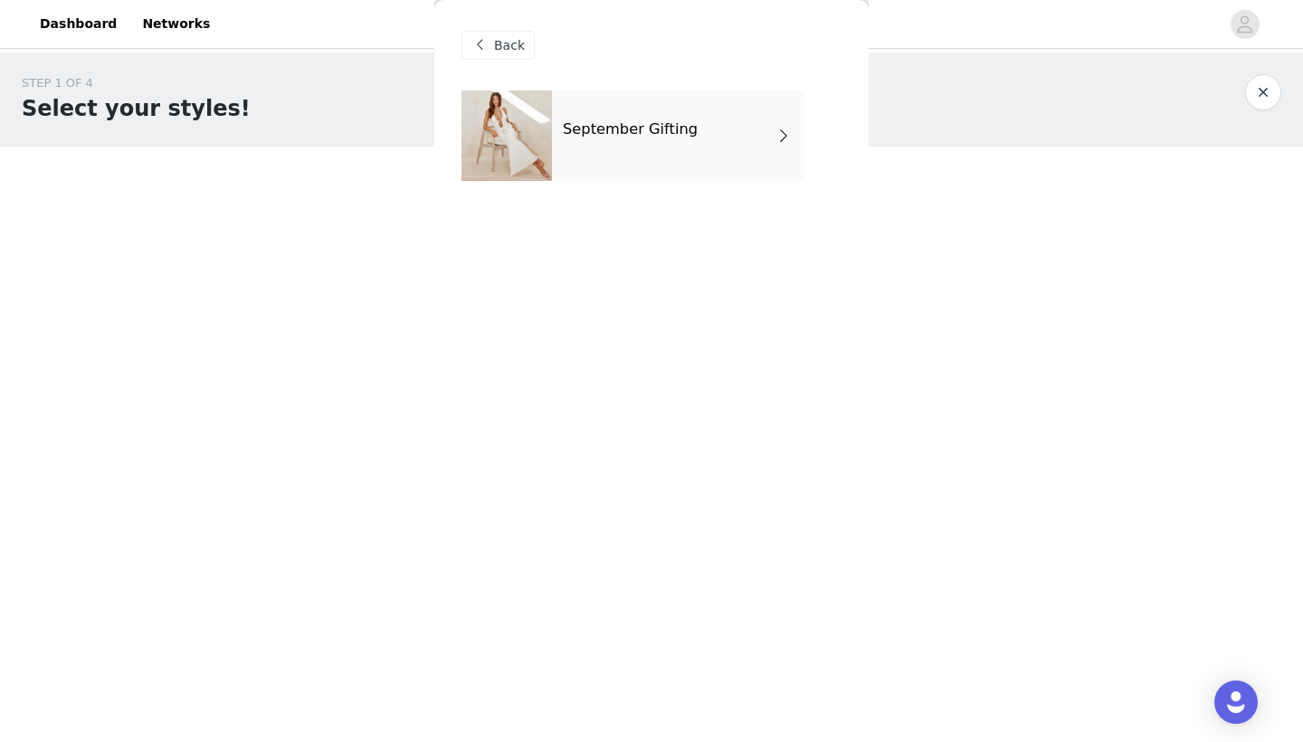
click at [689, 117] on div "September Gifting" at bounding box center [678, 136] width 252 height 91
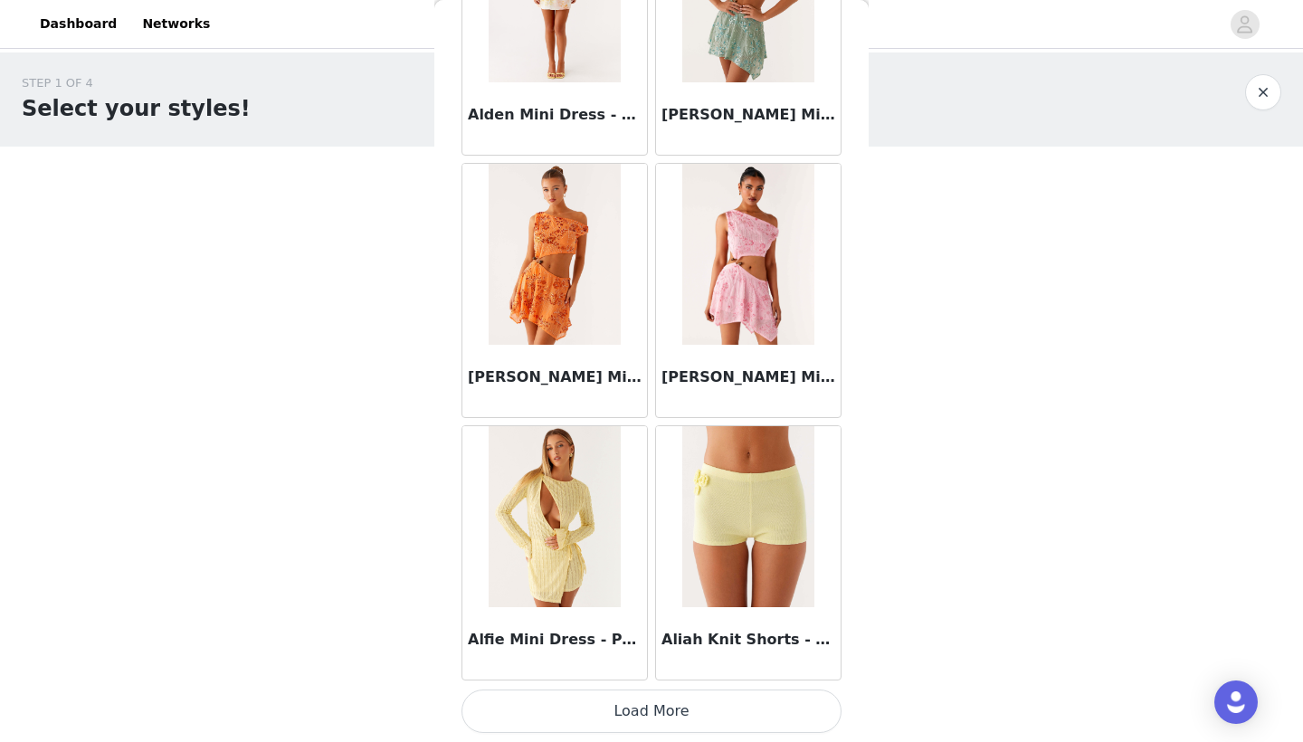
click at [608, 712] on button "Load More" at bounding box center [652, 711] width 380 height 43
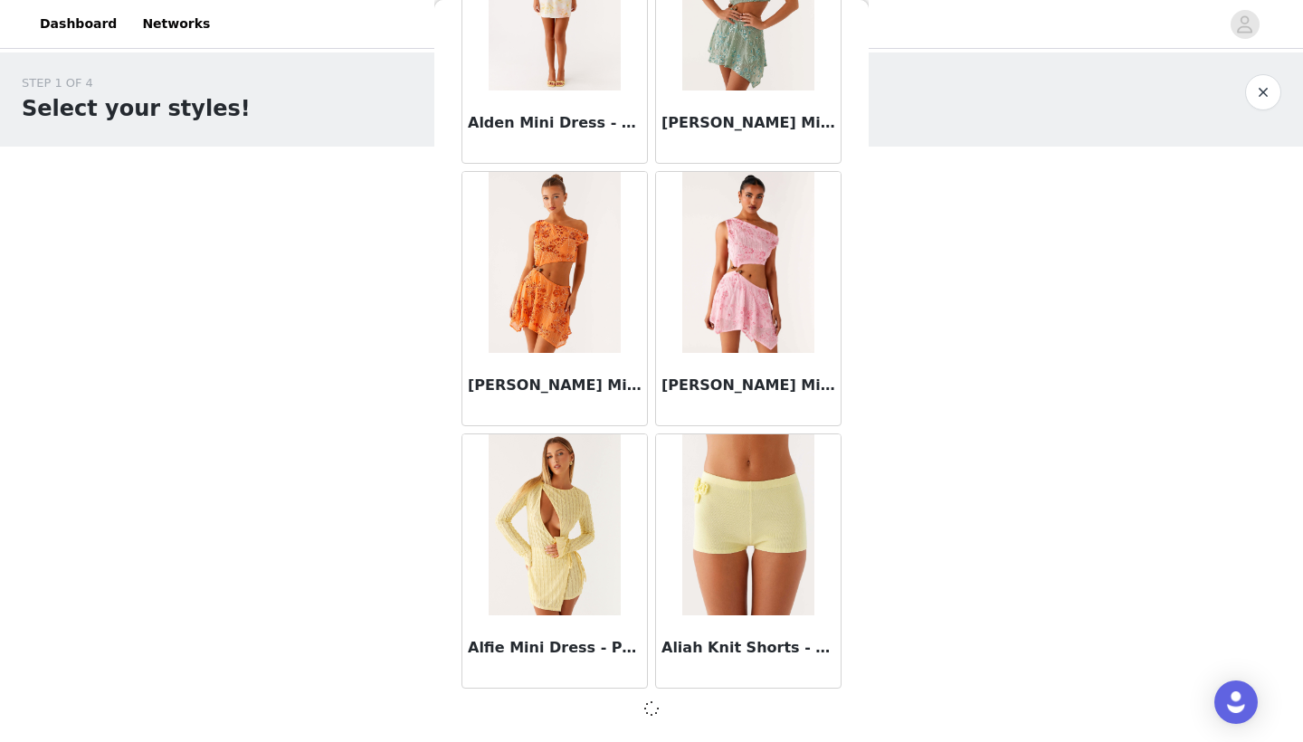
scroll to position [2019, 0]
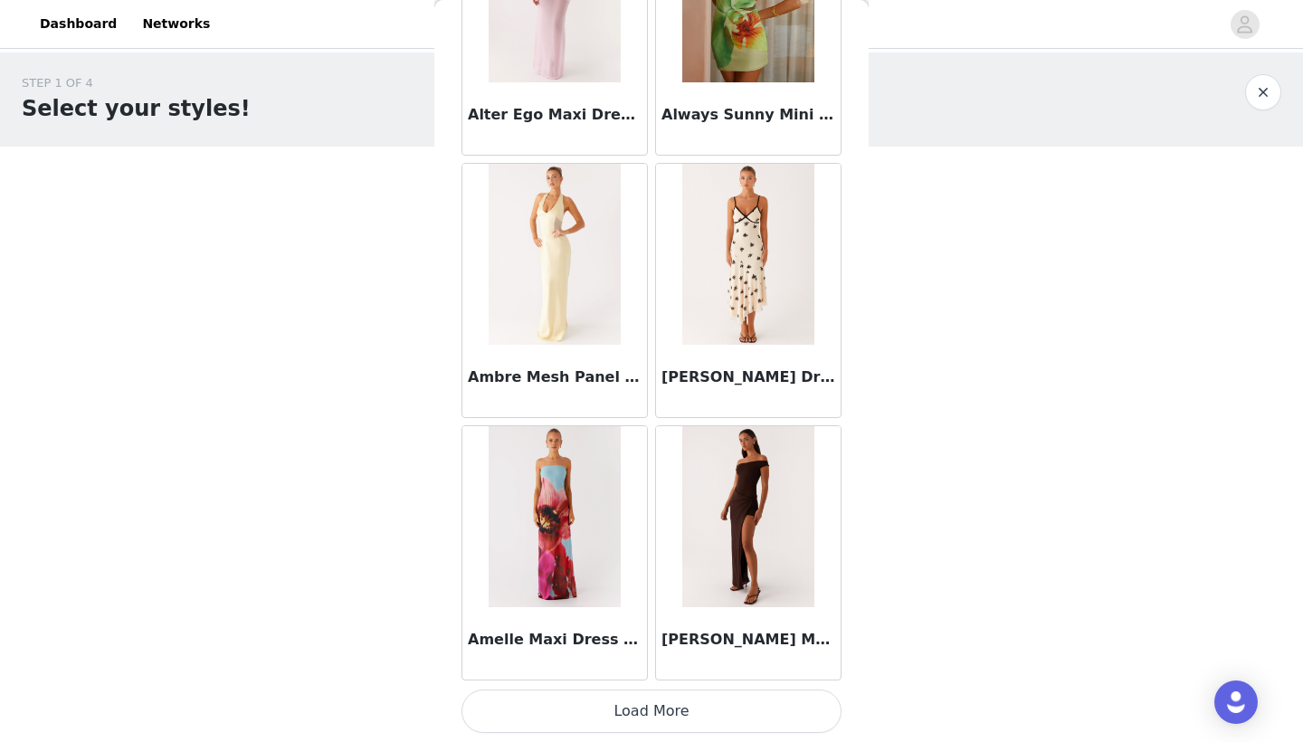
click at [700, 712] on button "Load More" at bounding box center [652, 711] width 380 height 43
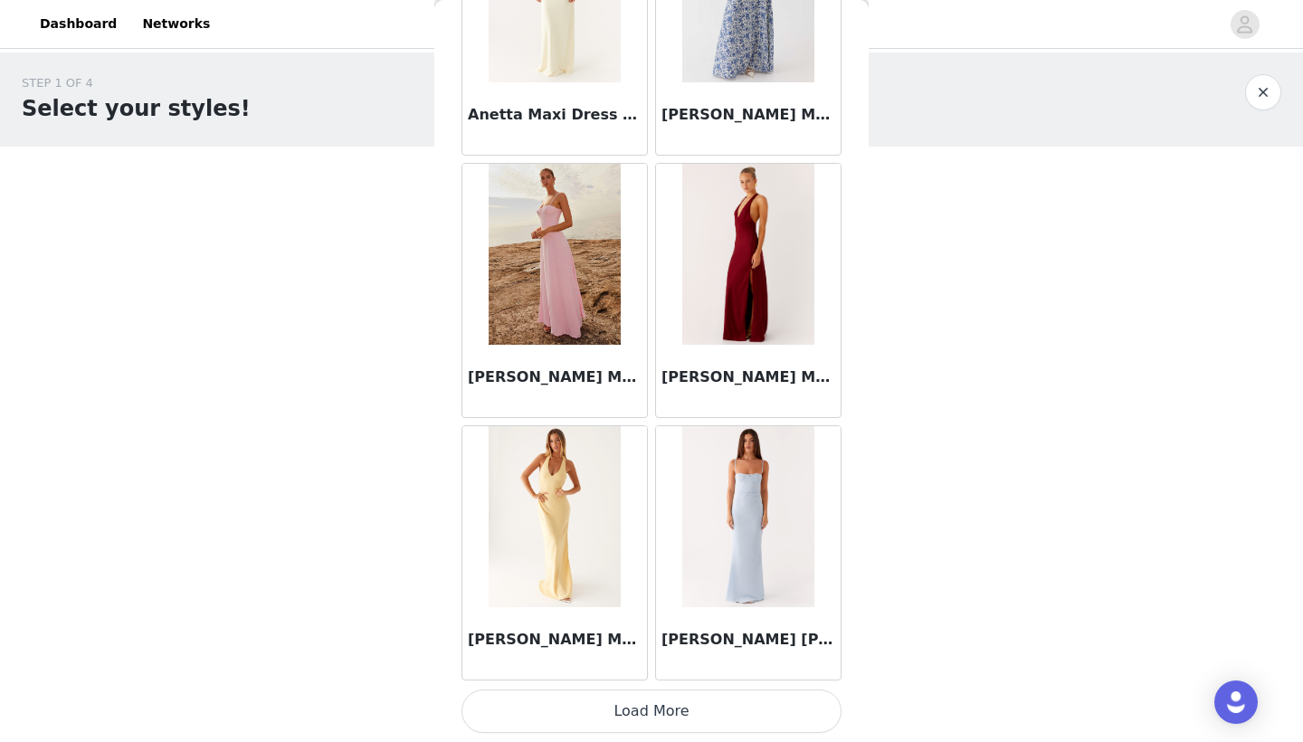
click at [709, 719] on button "Load More" at bounding box center [652, 711] width 380 height 43
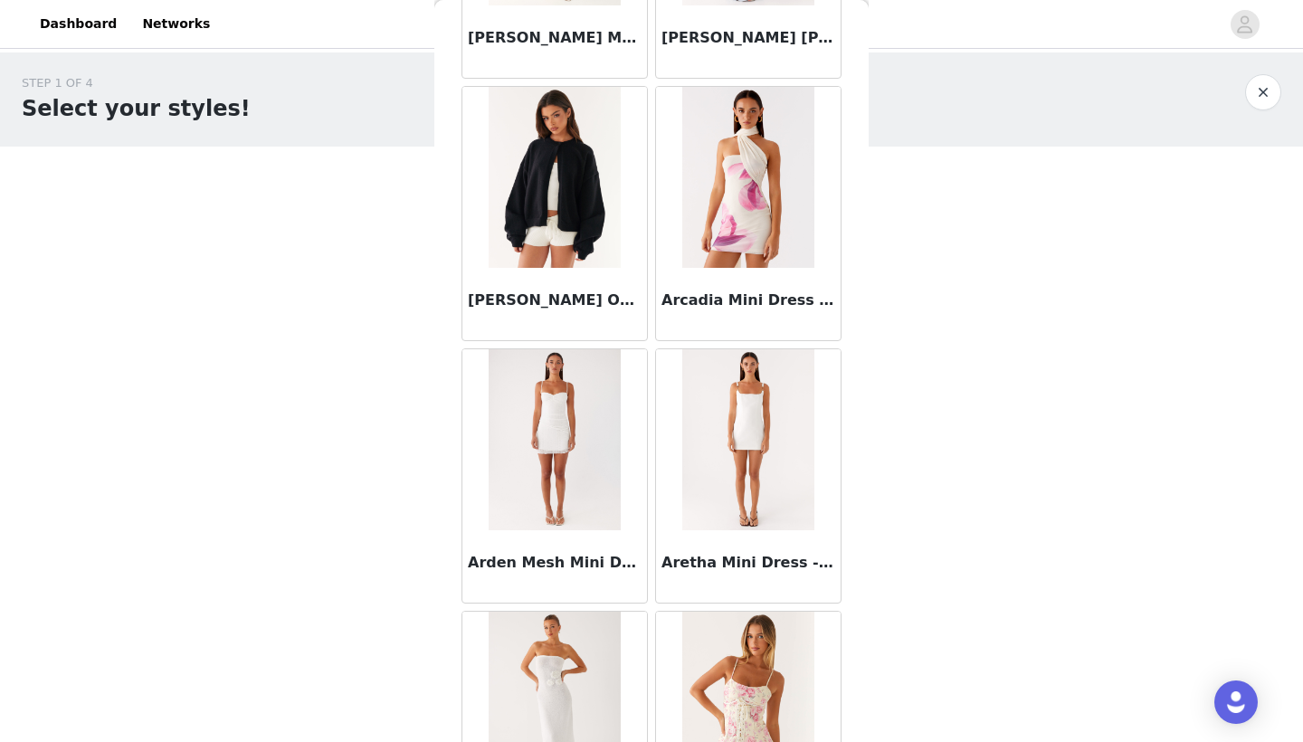
scroll to position [7909, 0]
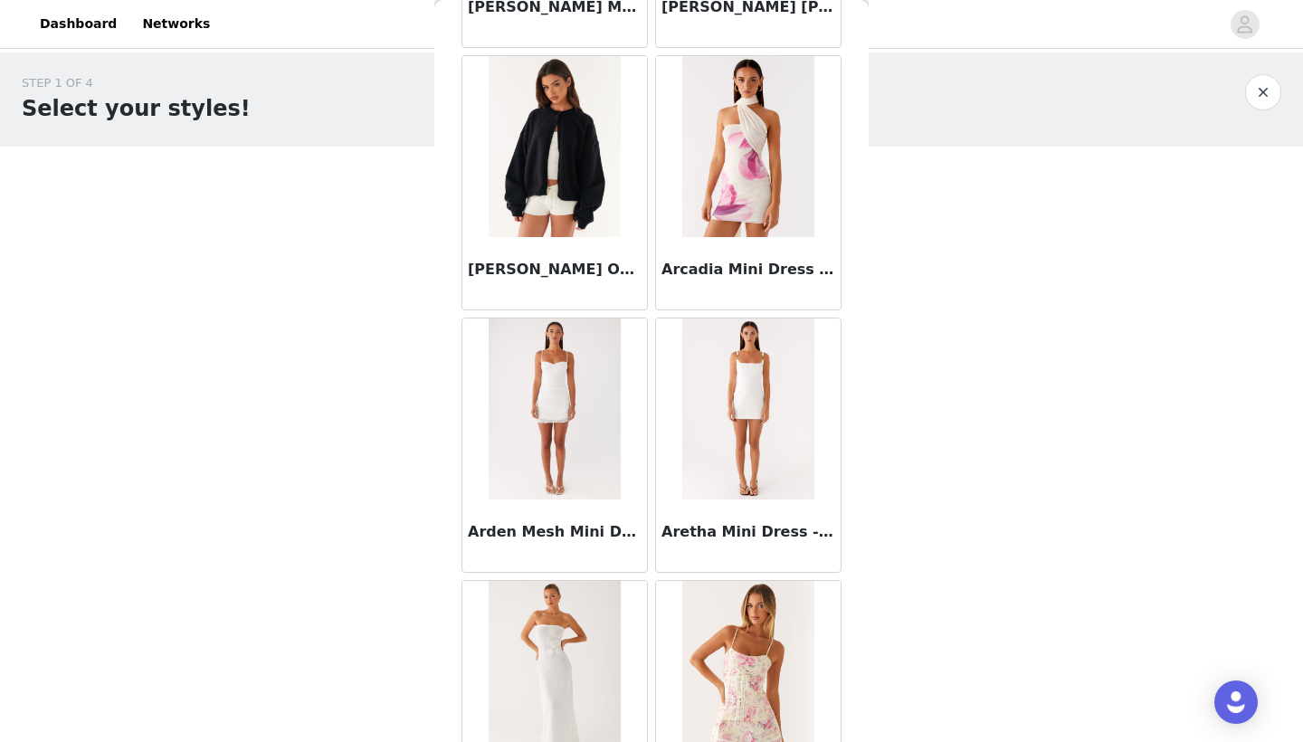
click at [542, 172] on img at bounding box center [554, 146] width 131 height 181
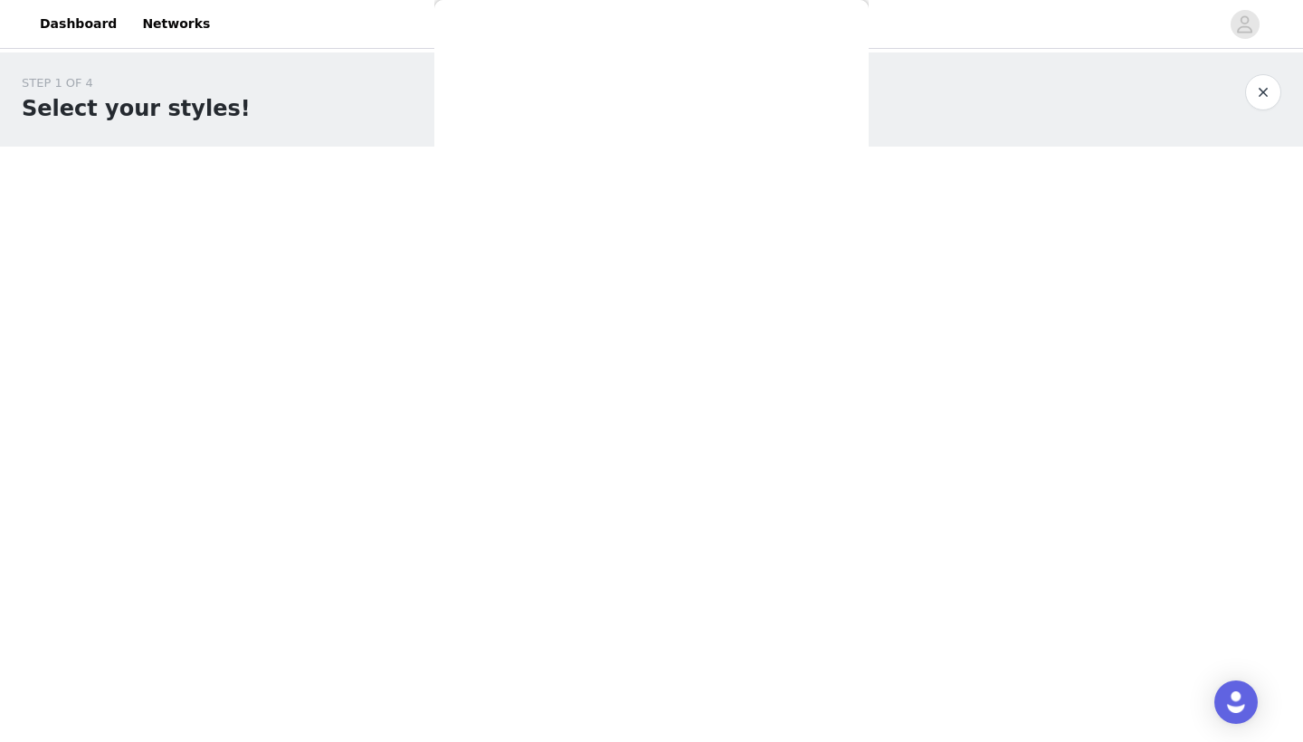
scroll to position [192, 0]
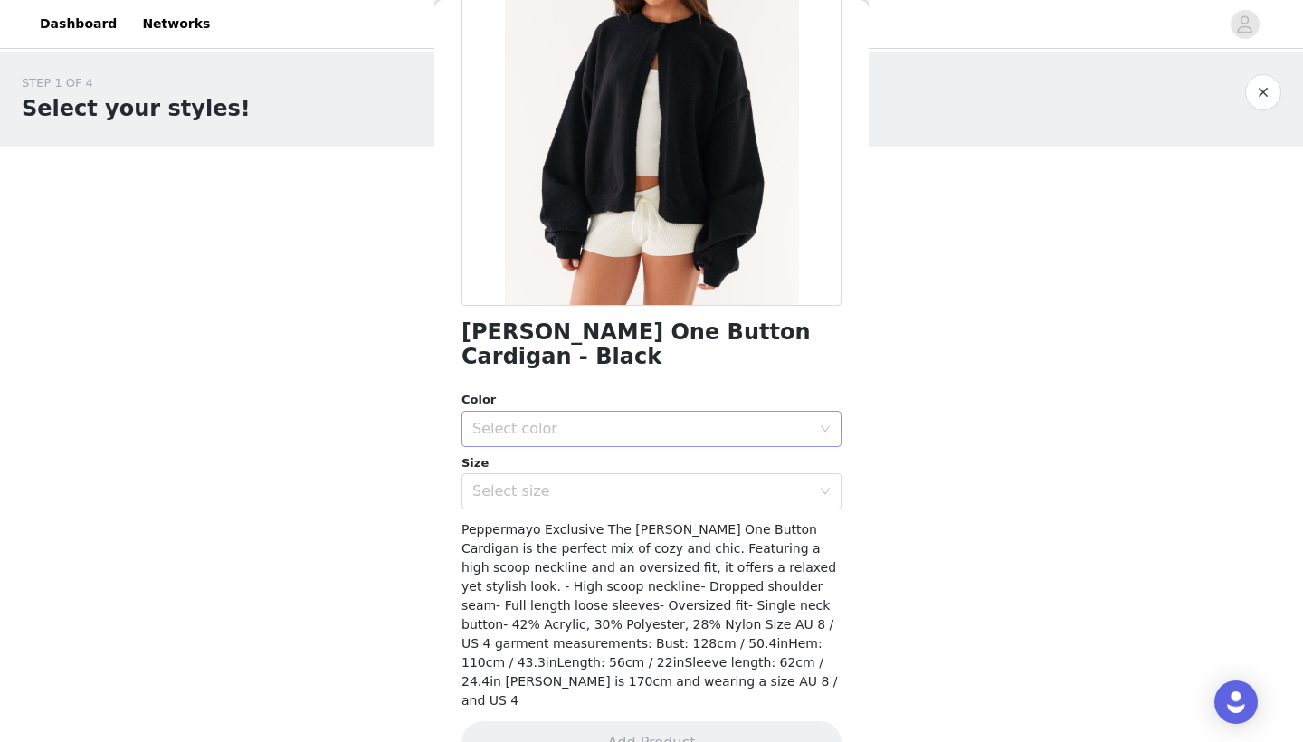
click at [592, 420] on div "Select color" at bounding box center [641, 429] width 338 height 18
click at [583, 437] on li "Black" at bounding box center [652, 443] width 380 height 29
click at [578, 482] on div "Select size" at bounding box center [641, 491] width 338 height 18
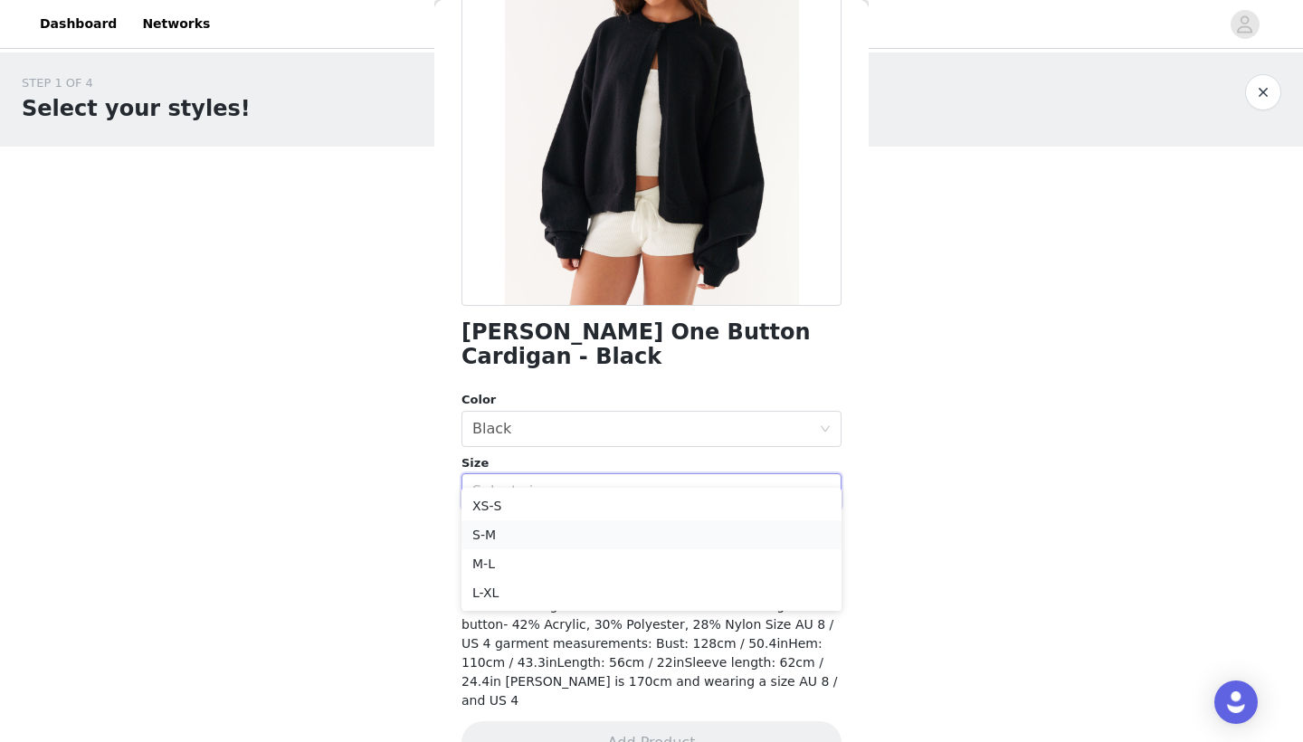
click at [554, 539] on li "S-M" at bounding box center [652, 534] width 380 height 29
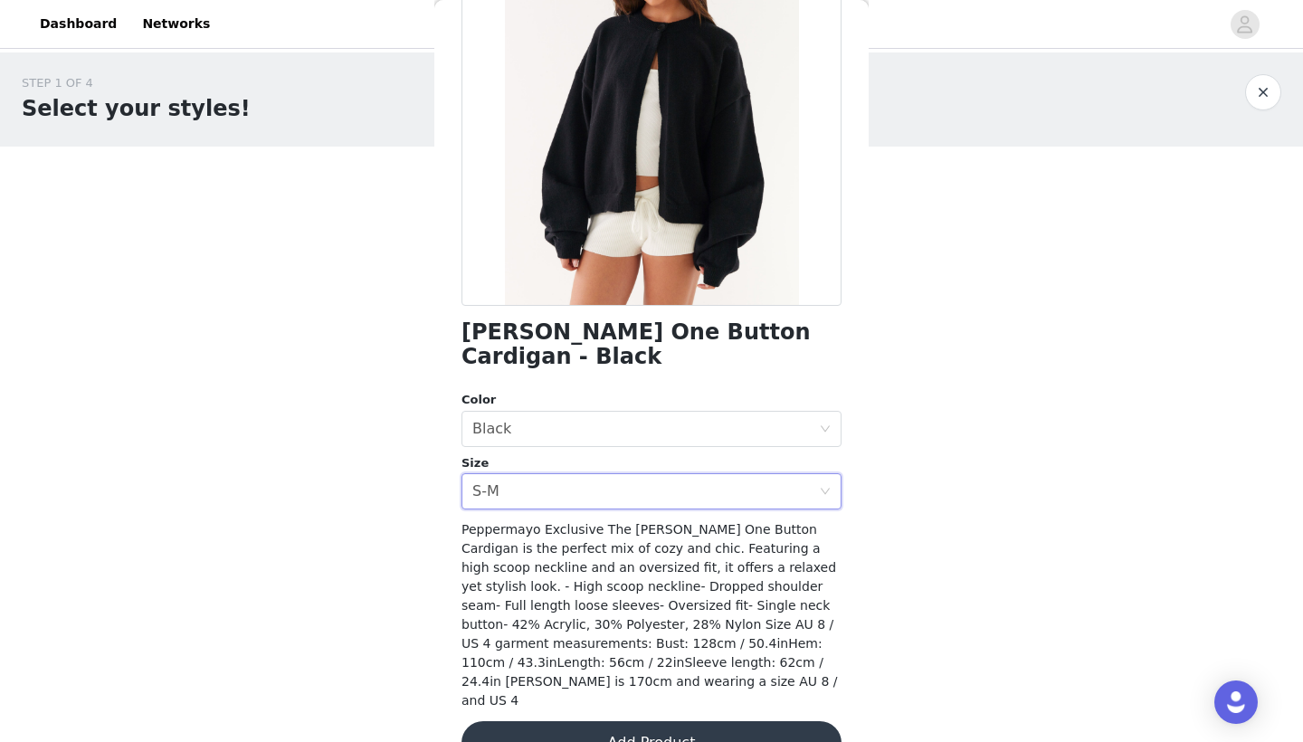
click at [689, 721] on button "Add Product" at bounding box center [652, 742] width 380 height 43
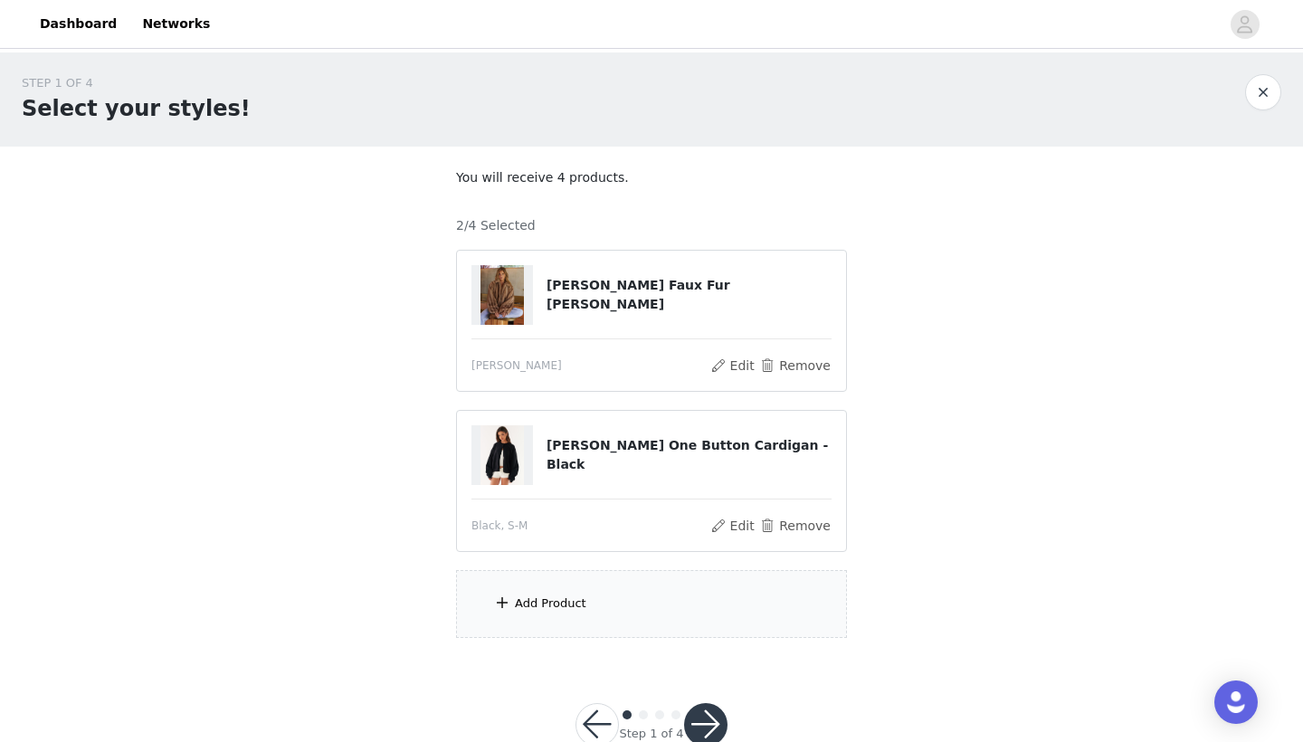
click at [557, 624] on div "Add Product" at bounding box center [651, 604] width 391 height 68
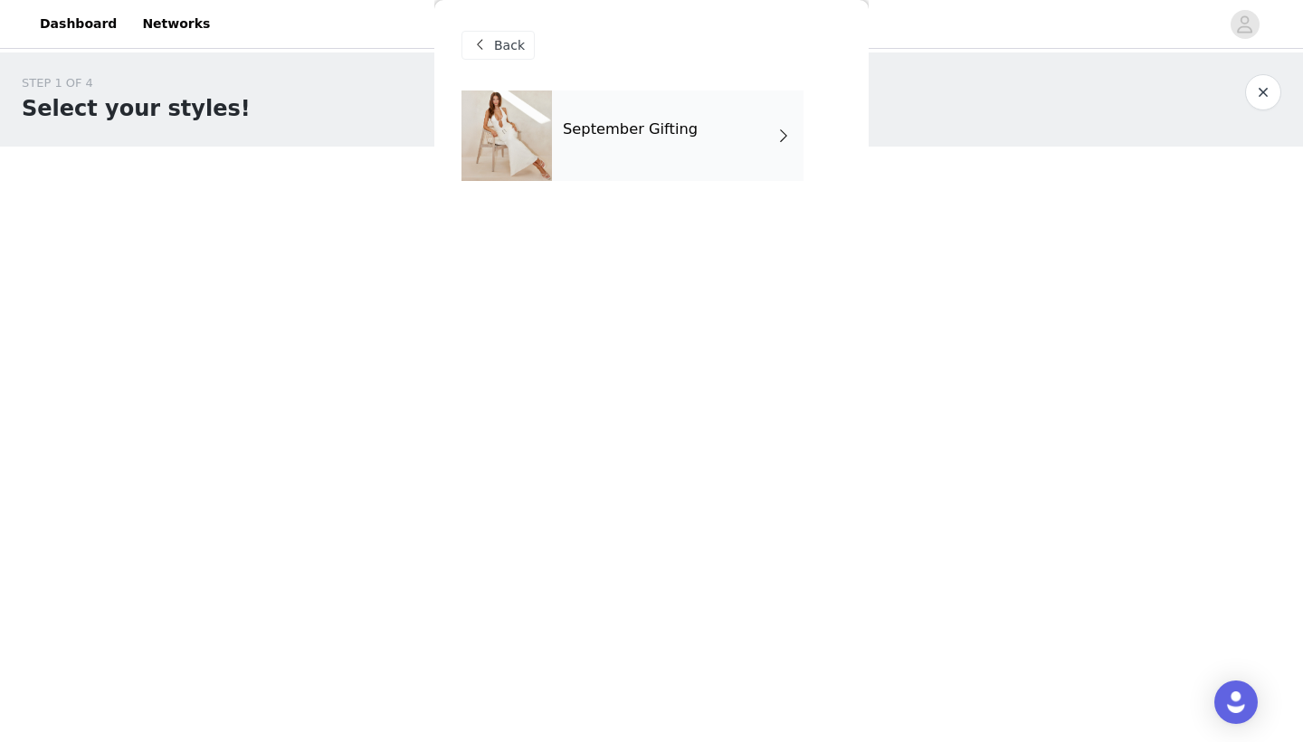
click at [736, 133] on div "September Gifting" at bounding box center [678, 136] width 252 height 91
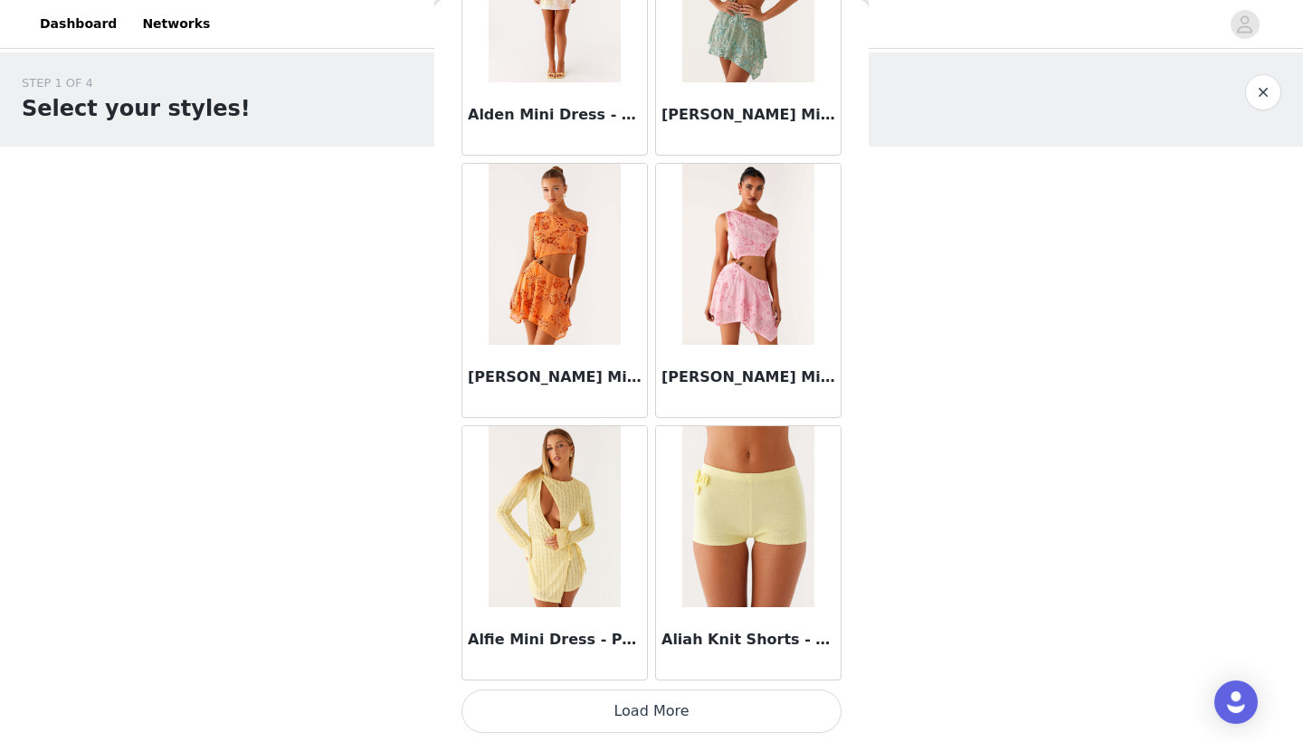
click at [643, 731] on button "Load More" at bounding box center [652, 711] width 380 height 43
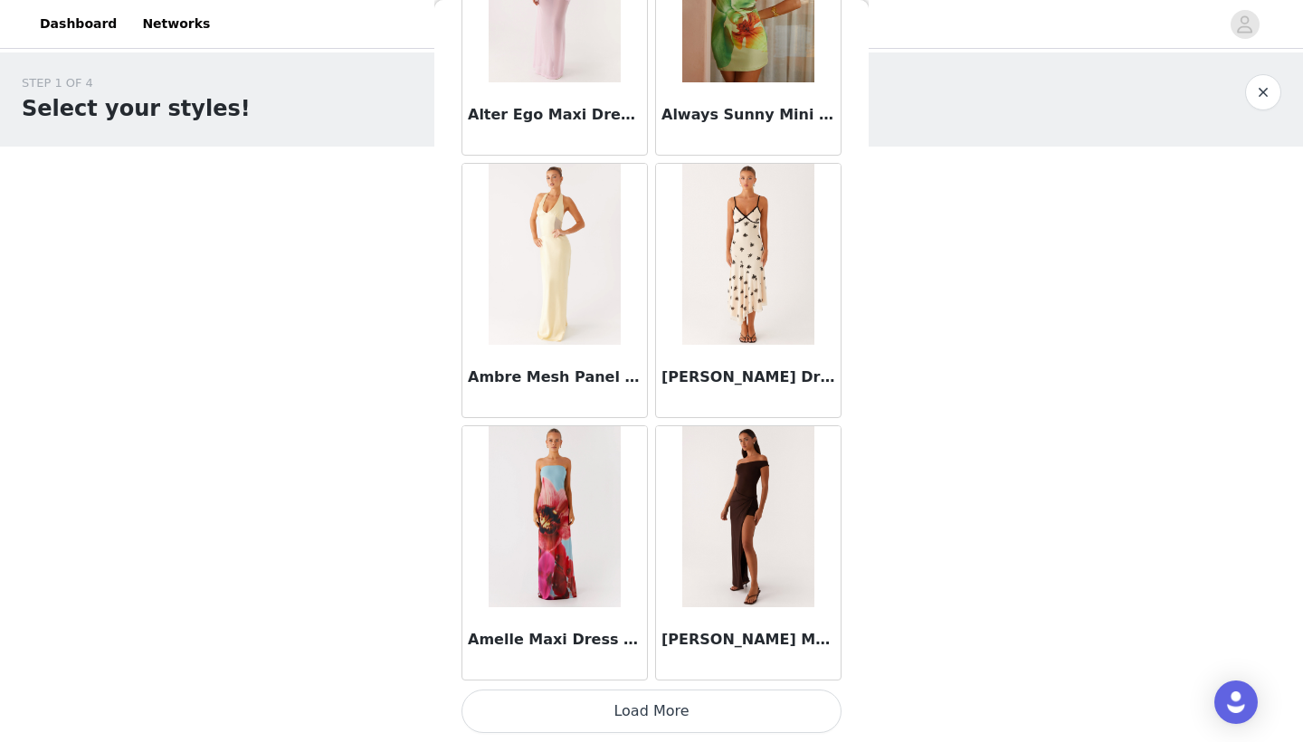
click at [683, 706] on button "Load More" at bounding box center [652, 711] width 380 height 43
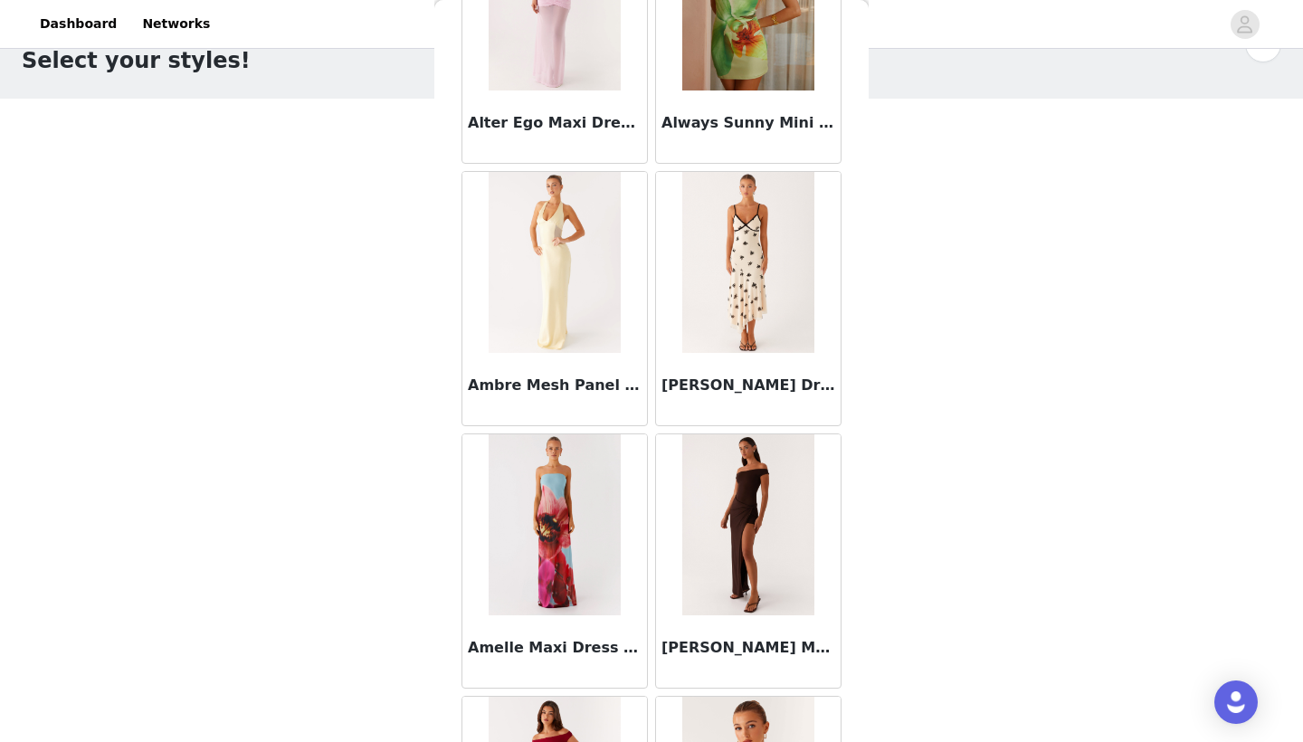
scroll to position [47, 0]
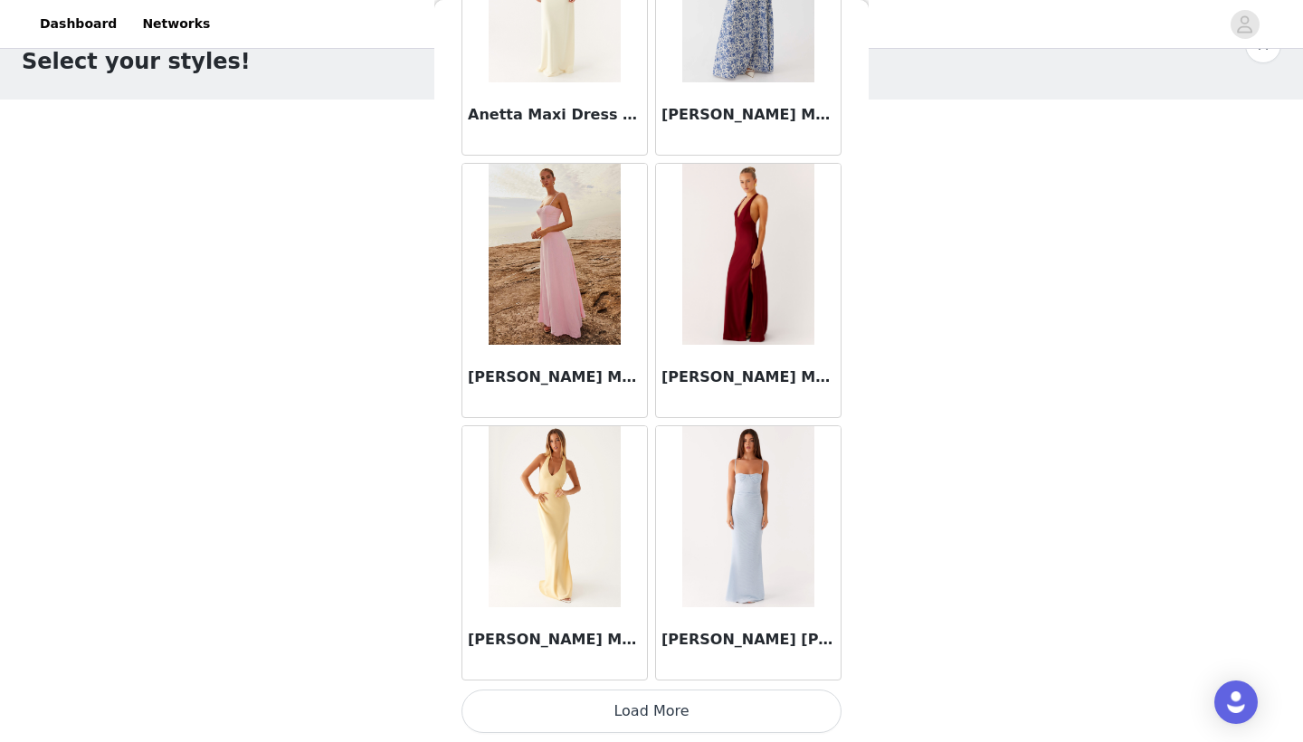
click at [667, 713] on button "Load More" at bounding box center [652, 711] width 380 height 43
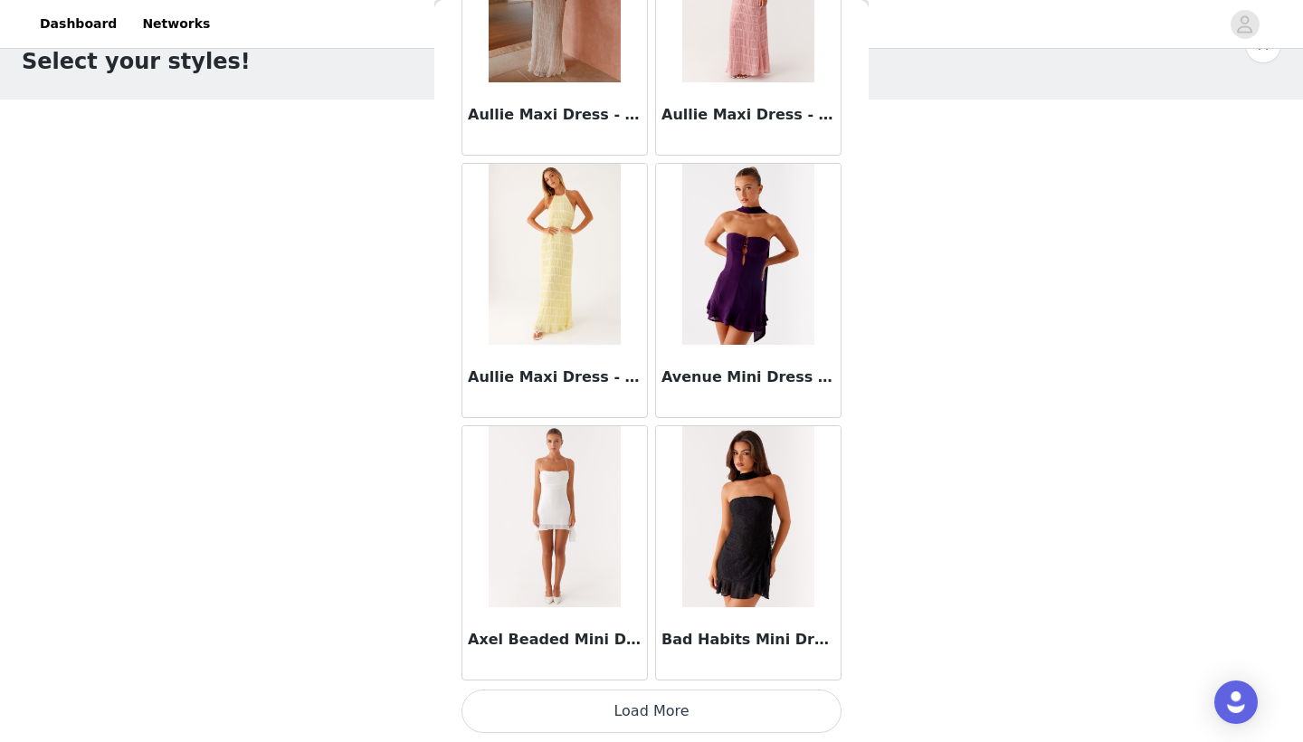
click at [706, 710] on button "Load More" at bounding box center [652, 711] width 380 height 43
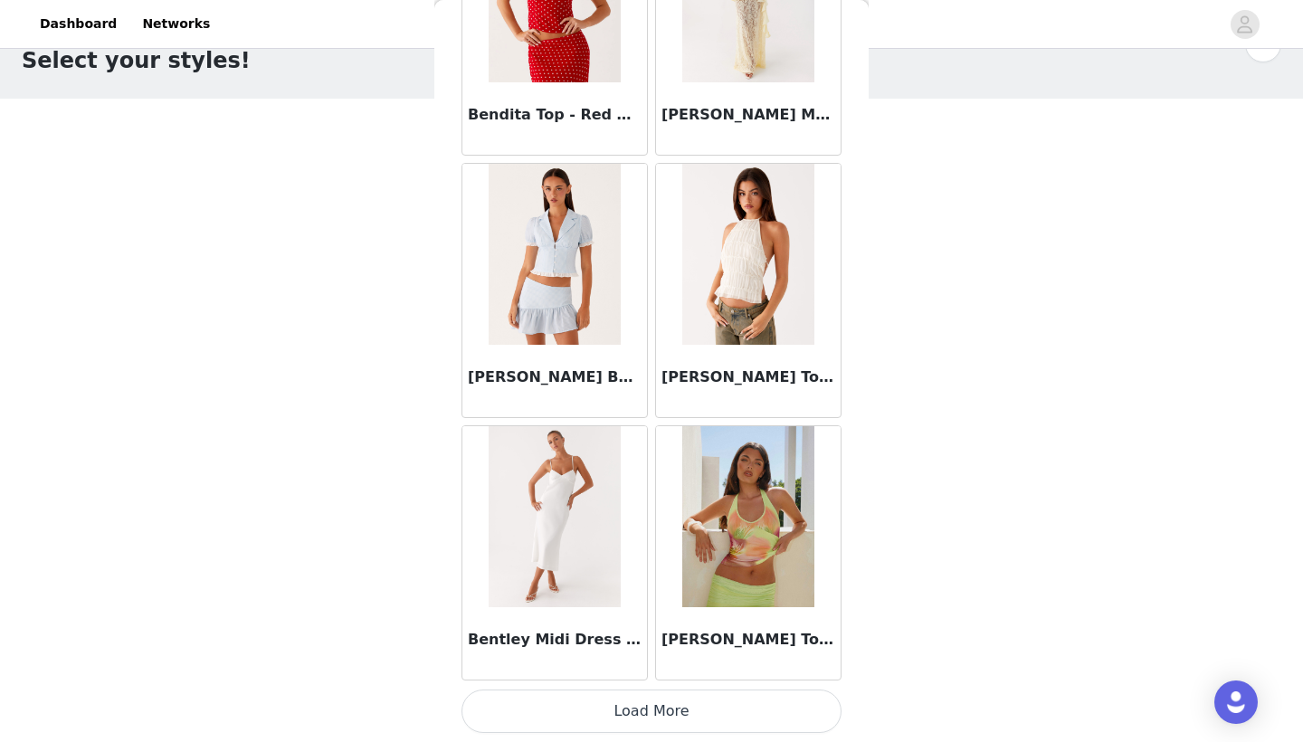
scroll to position [47, 0]
click at [674, 713] on button "Load More" at bounding box center [652, 711] width 380 height 43
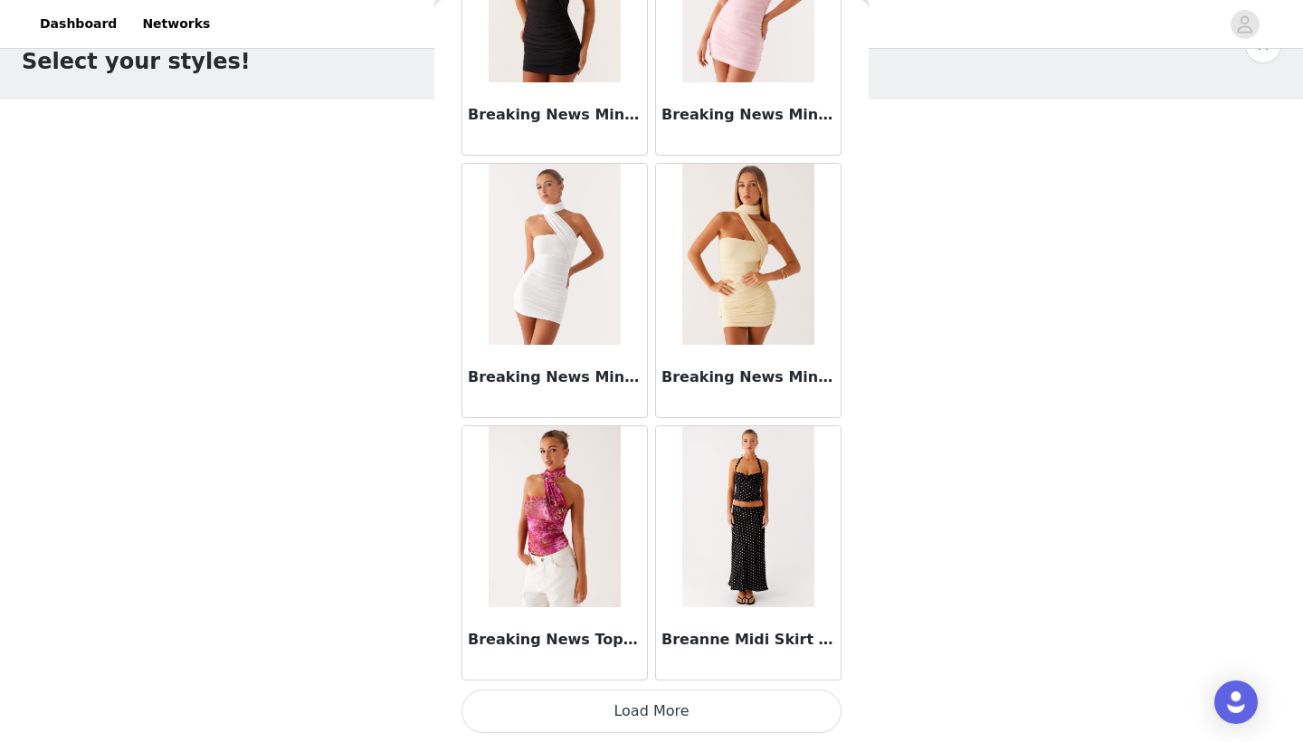
click at [726, 579] on img at bounding box center [747, 516] width 131 height 181
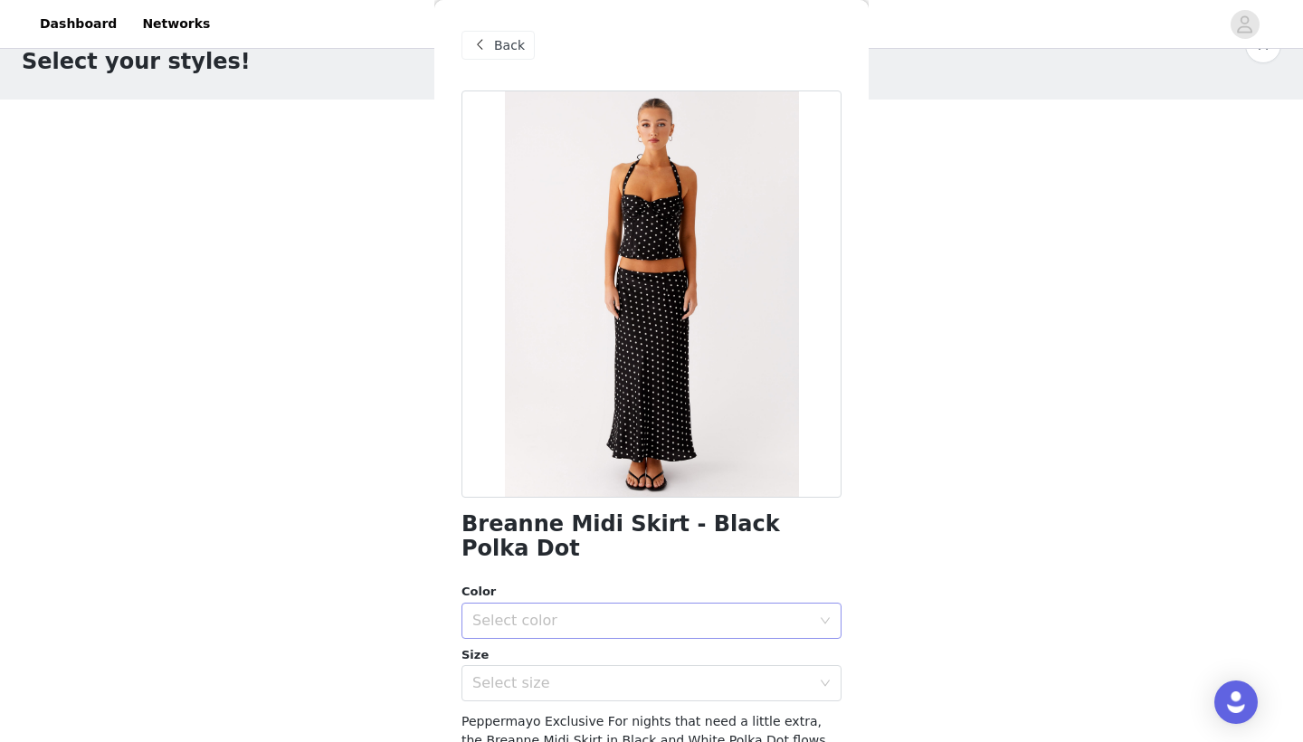
scroll to position [0, 0]
click at [583, 608] on div "Select color" at bounding box center [645, 621] width 347 height 34
click at [591, 633] on li "Black Polka Dot" at bounding box center [652, 635] width 380 height 29
click at [627, 674] on div "Select size" at bounding box center [641, 683] width 338 height 18
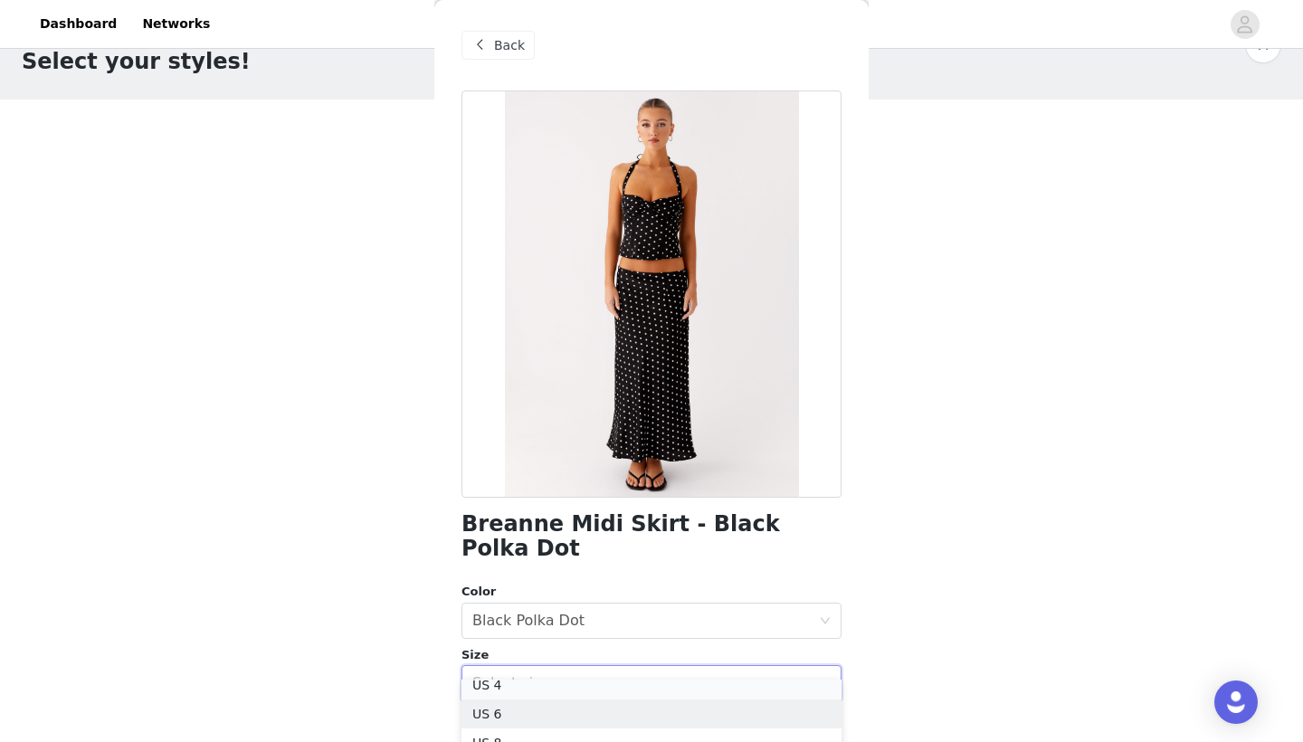
scroll to position [62, 0]
click at [563, 688] on li "US 4" at bounding box center [652, 694] width 380 height 29
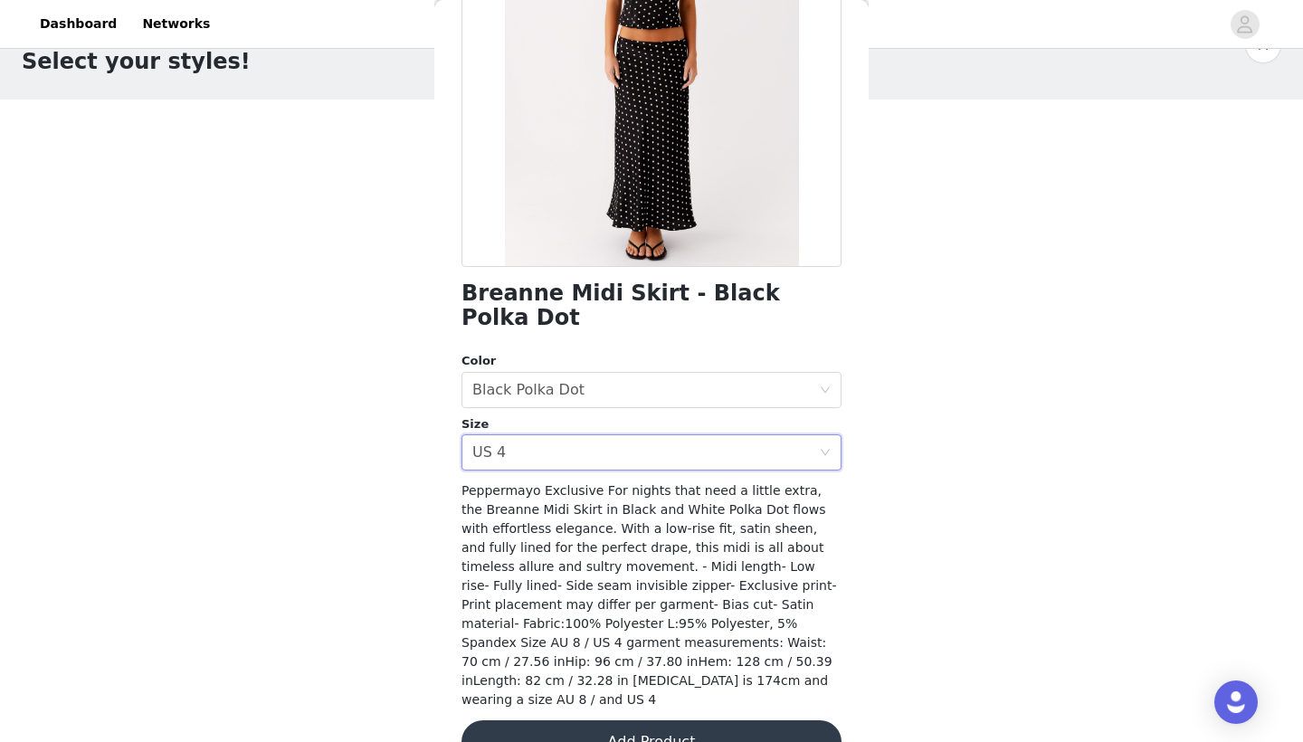
scroll to position [230, 0]
click at [721, 721] on button "Add Product" at bounding box center [652, 742] width 380 height 43
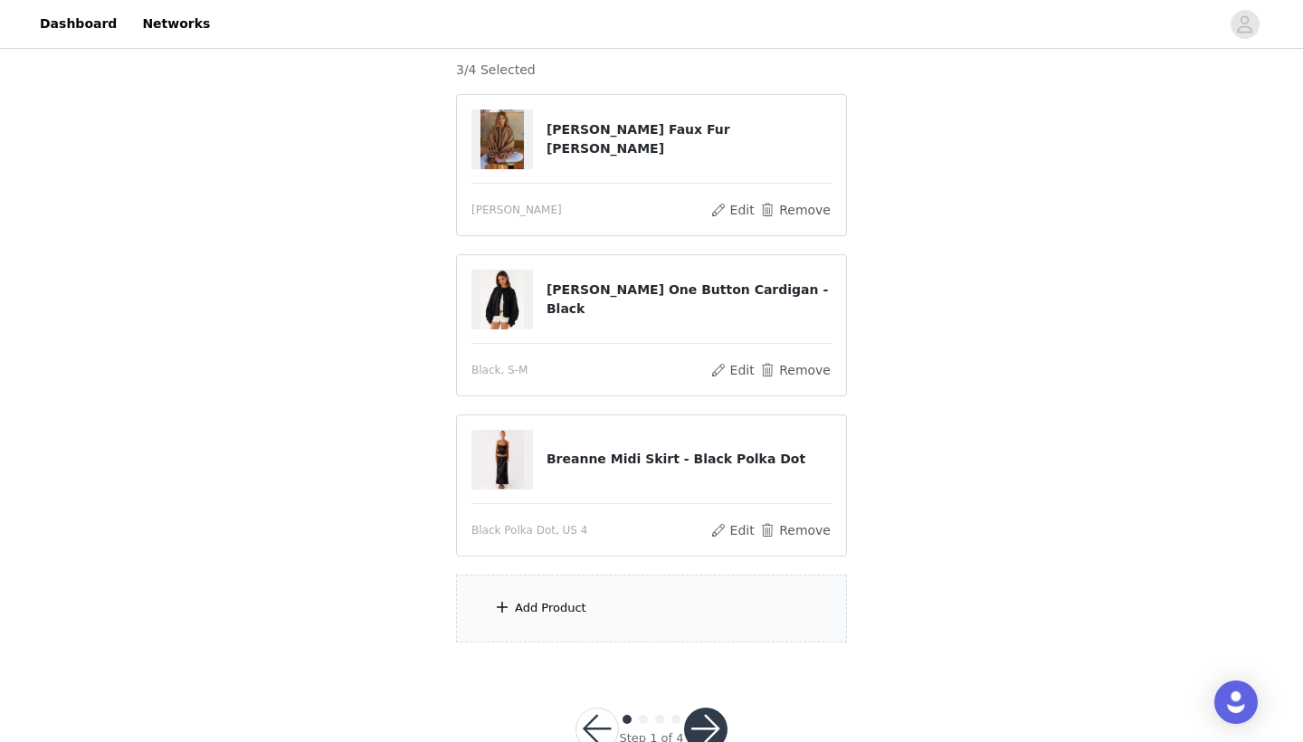
scroll to position [178, 0]
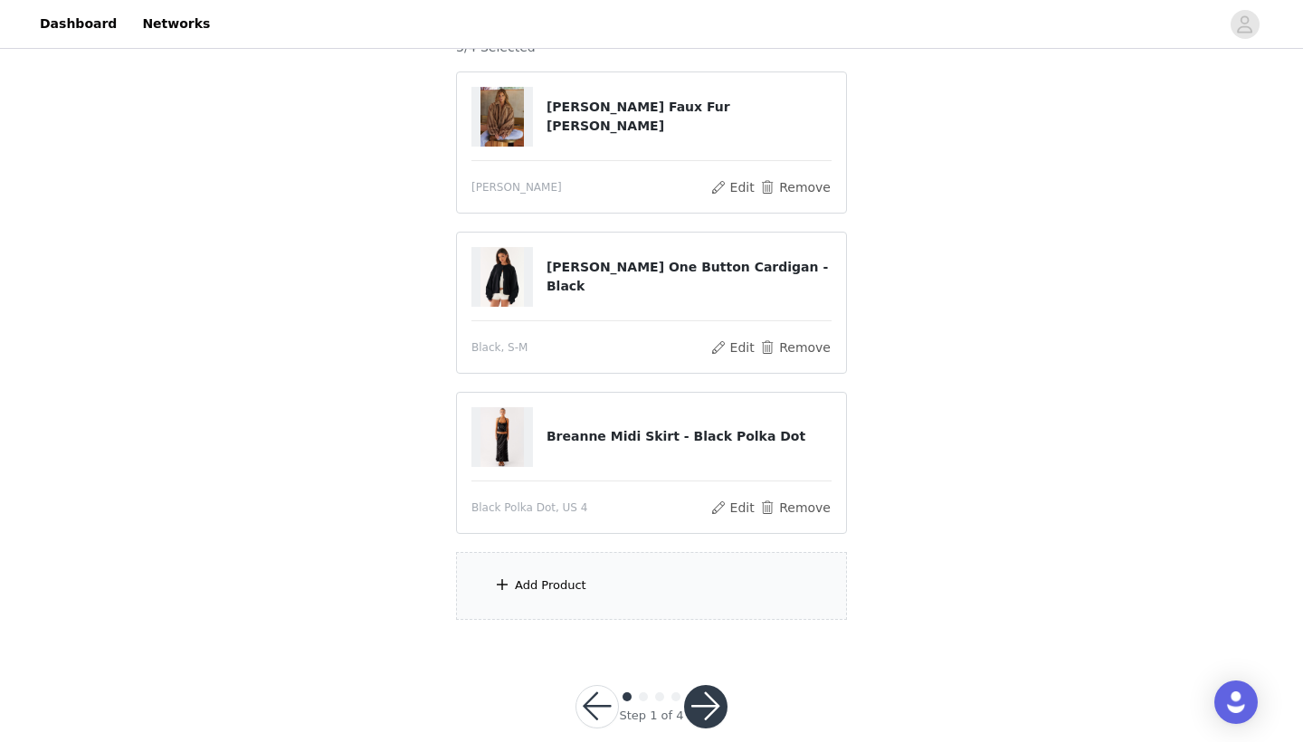
click at [585, 583] on div "Add Product" at bounding box center [651, 586] width 391 height 68
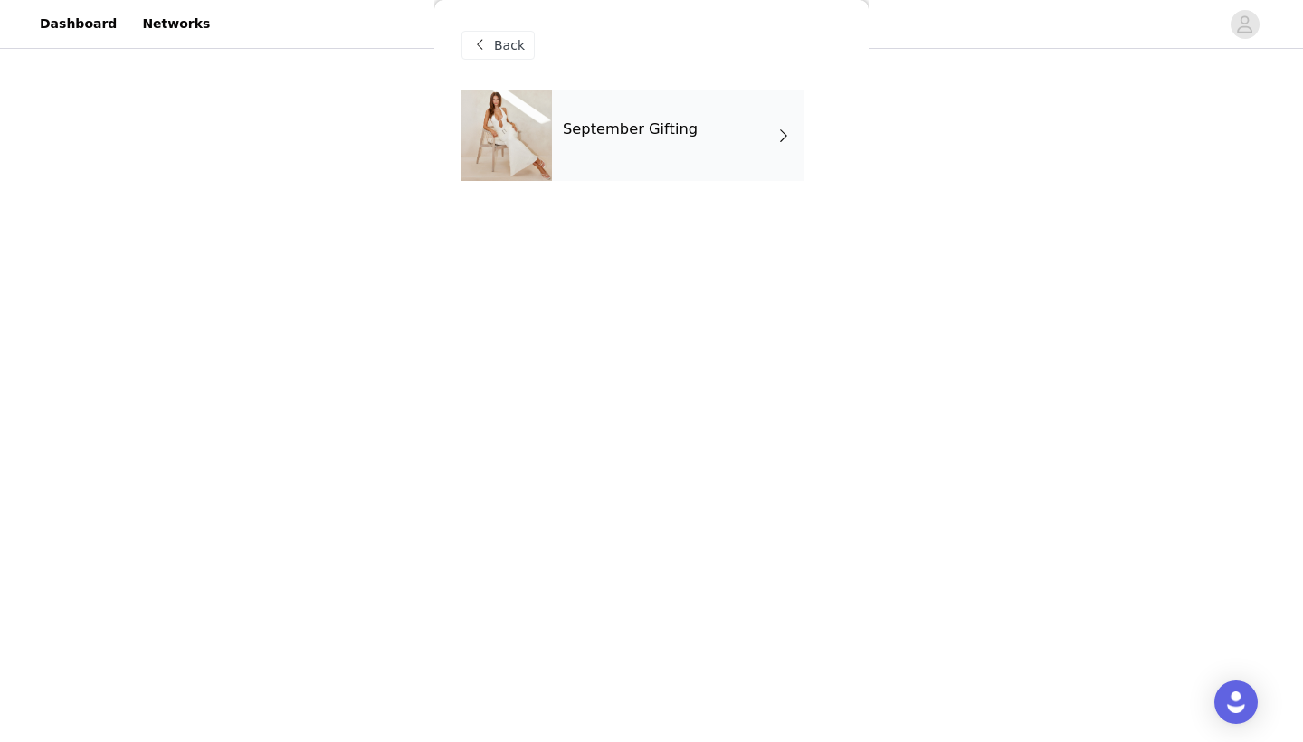
click at [719, 122] on div "September Gifting" at bounding box center [678, 136] width 252 height 91
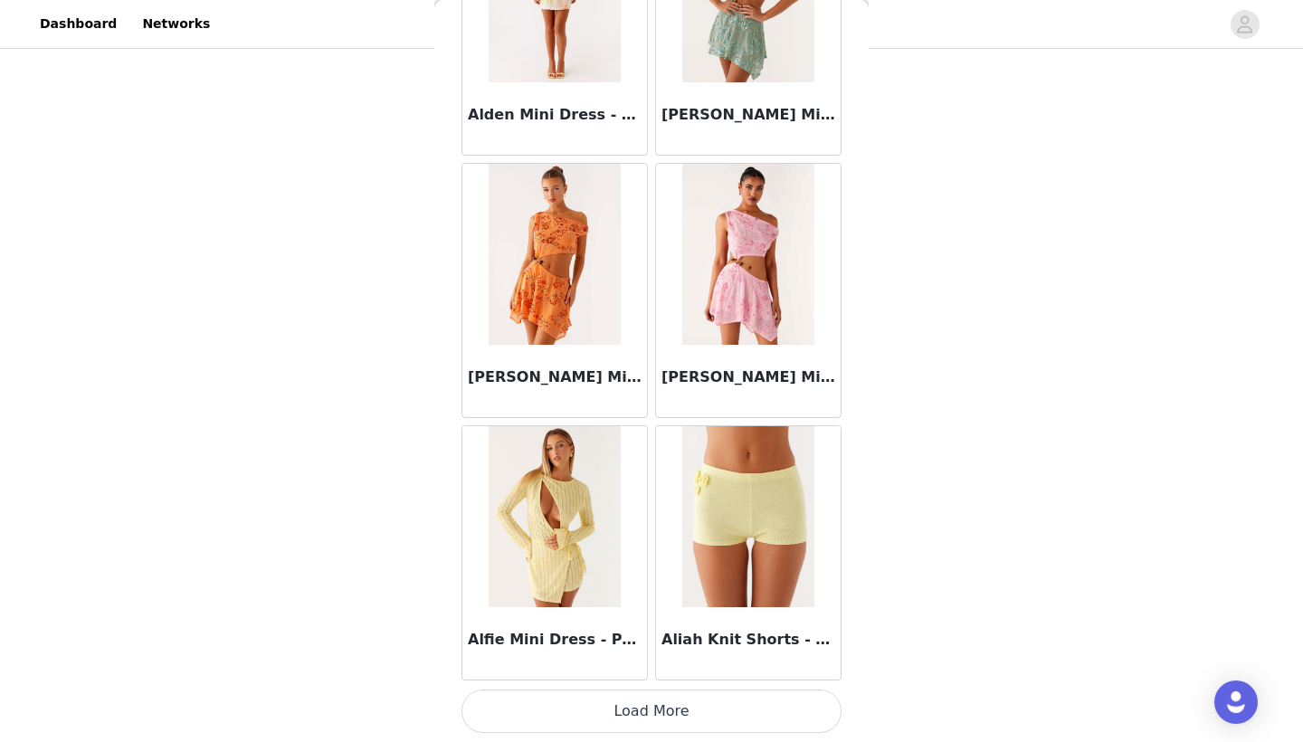
scroll to position [207, 0]
click at [682, 710] on button "Load More" at bounding box center [652, 711] width 380 height 43
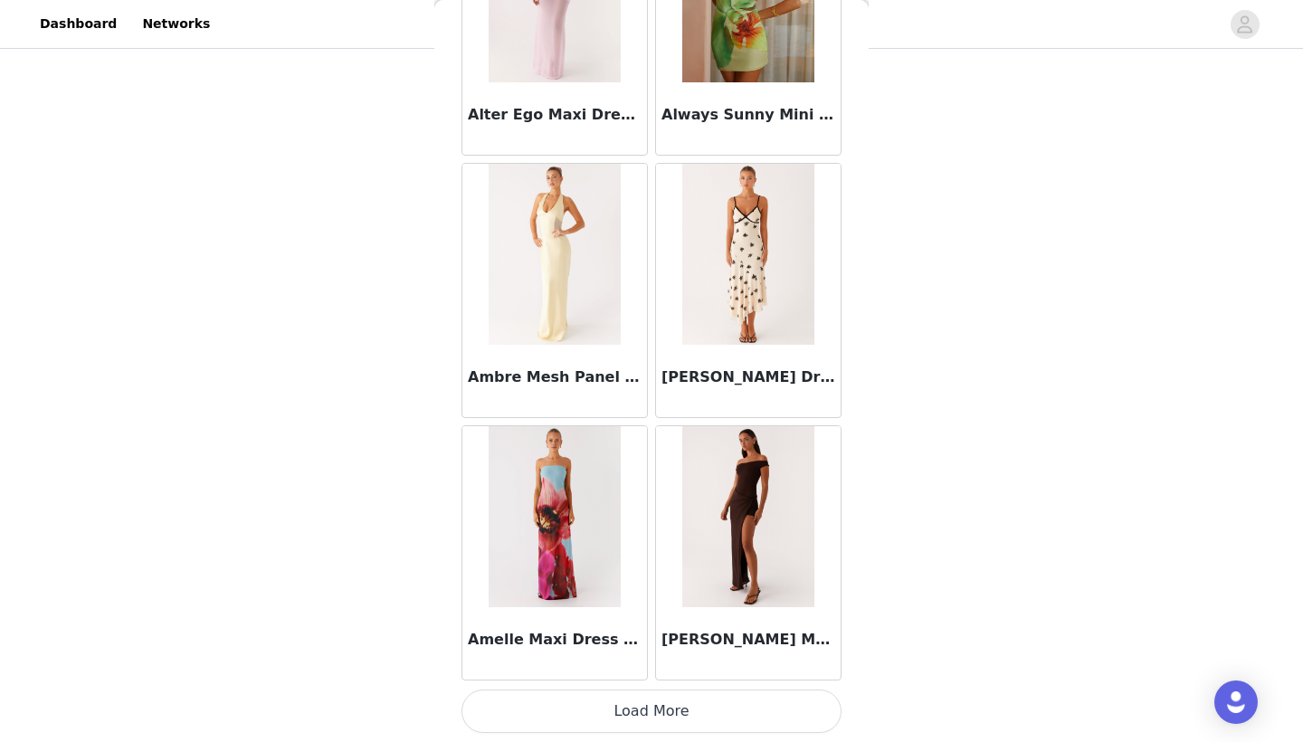
click at [722, 719] on button "Load More" at bounding box center [652, 711] width 380 height 43
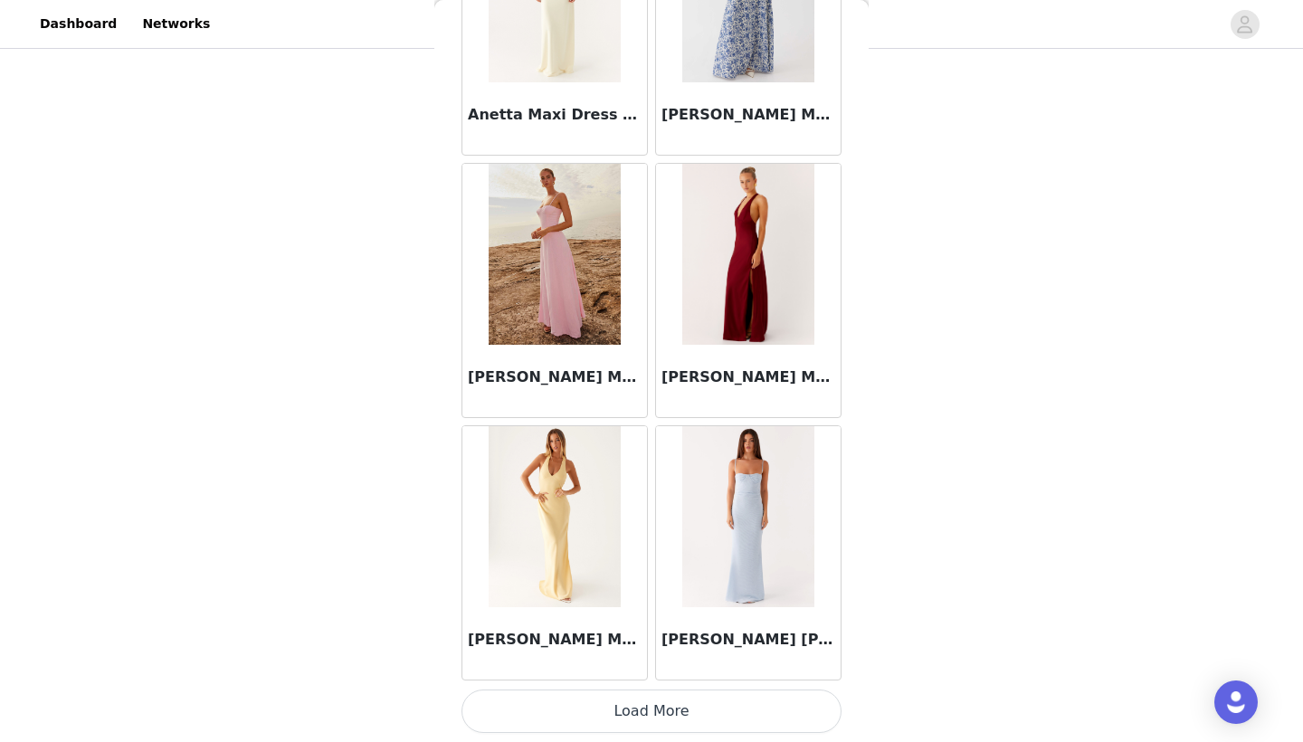
click at [679, 713] on button "Load More" at bounding box center [652, 711] width 380 height 43
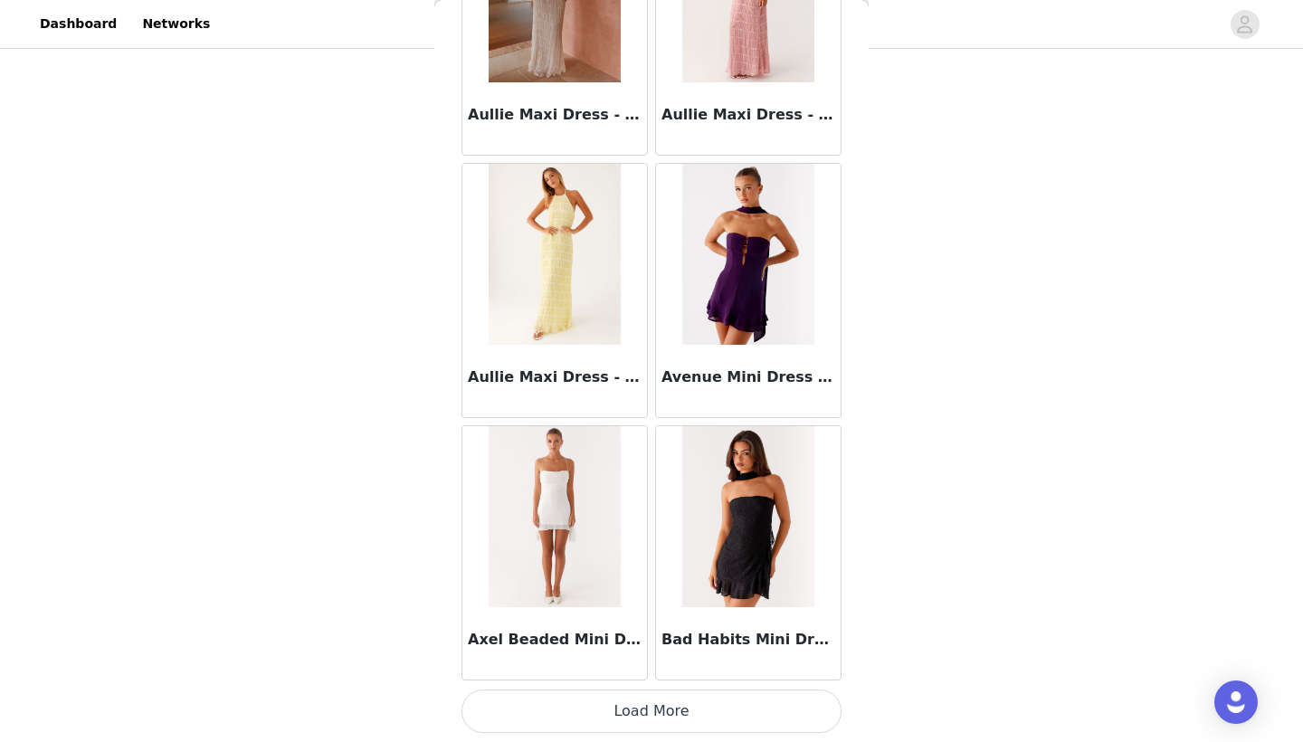
click at [701, 708] on button "Load More" at bounding box center [652, 711] width 380 height 43
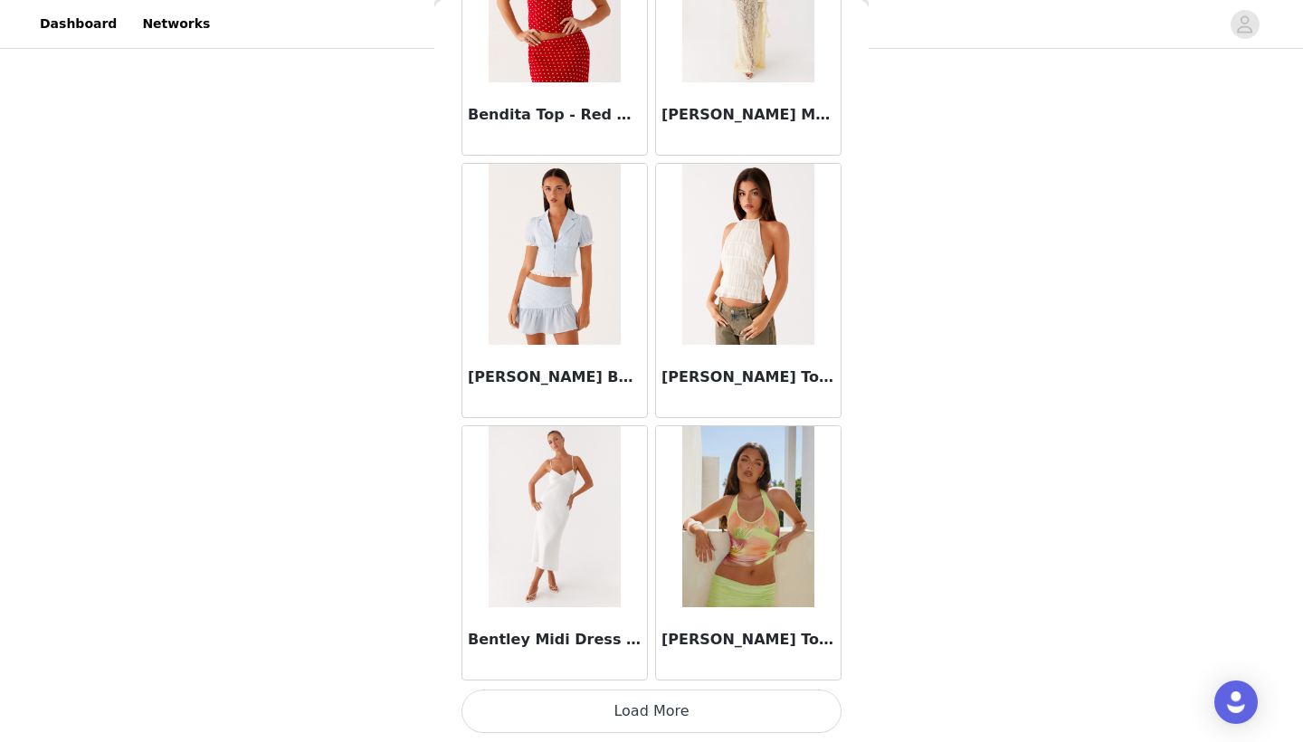
click at [722, 715] on button "Load More" at bounding box center [652, 711] width 380 height 43
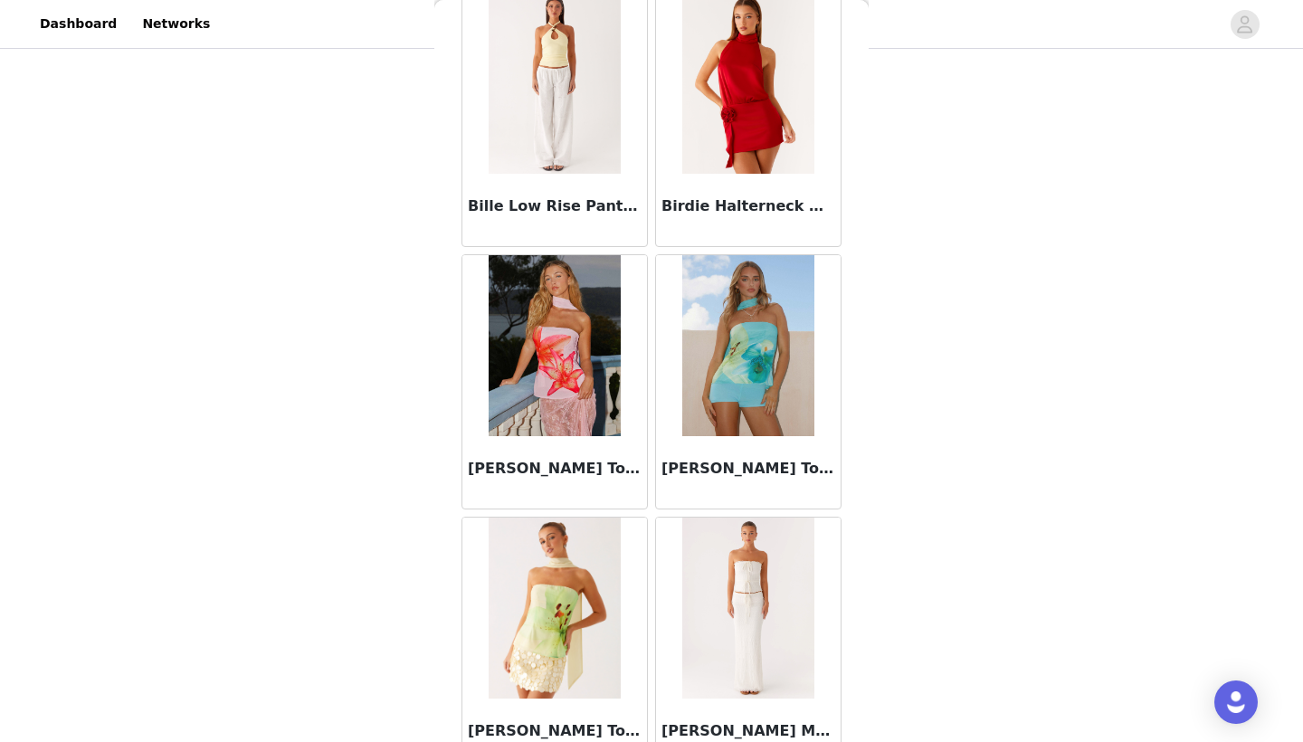
scroll to position [207, 0]
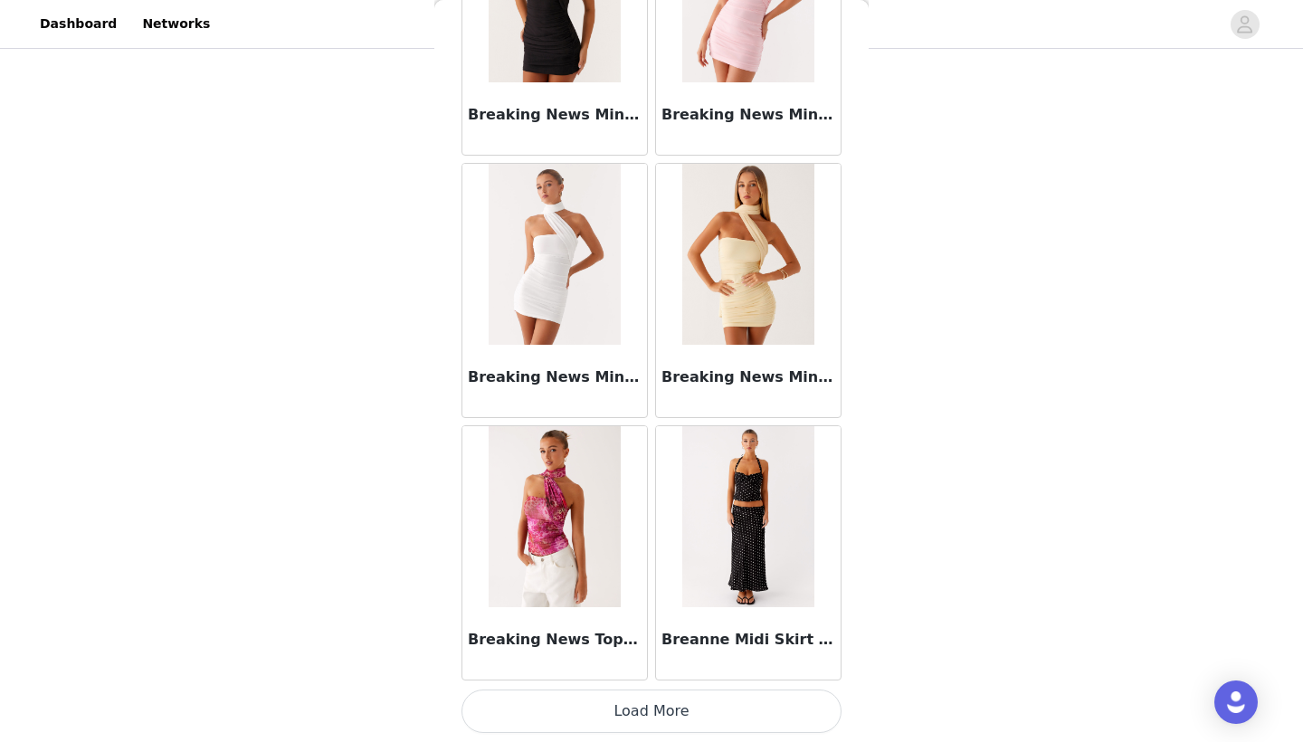
click at [705, 701] on button "Load More" at bounding box center [652, 711] width 380 height 43
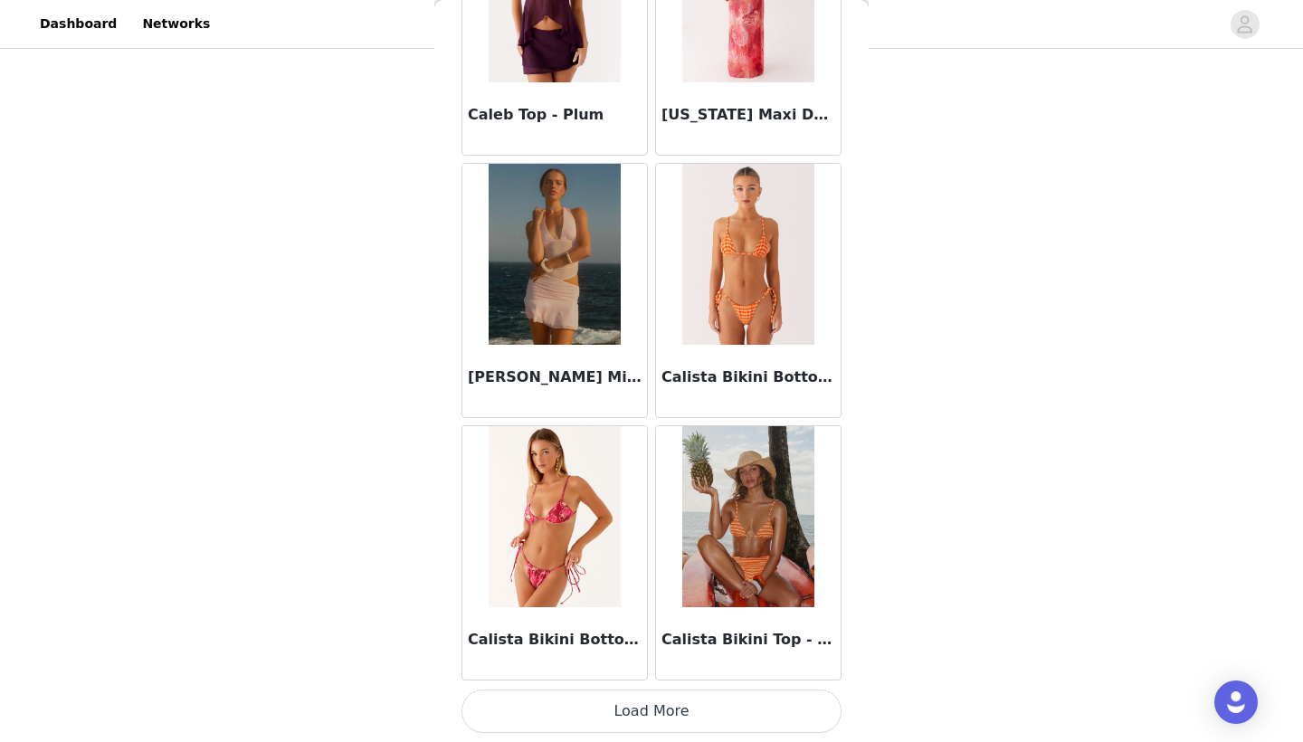
click at [710, 709] on button "Load More" at bounding box center [652, 711] width 380 height 43
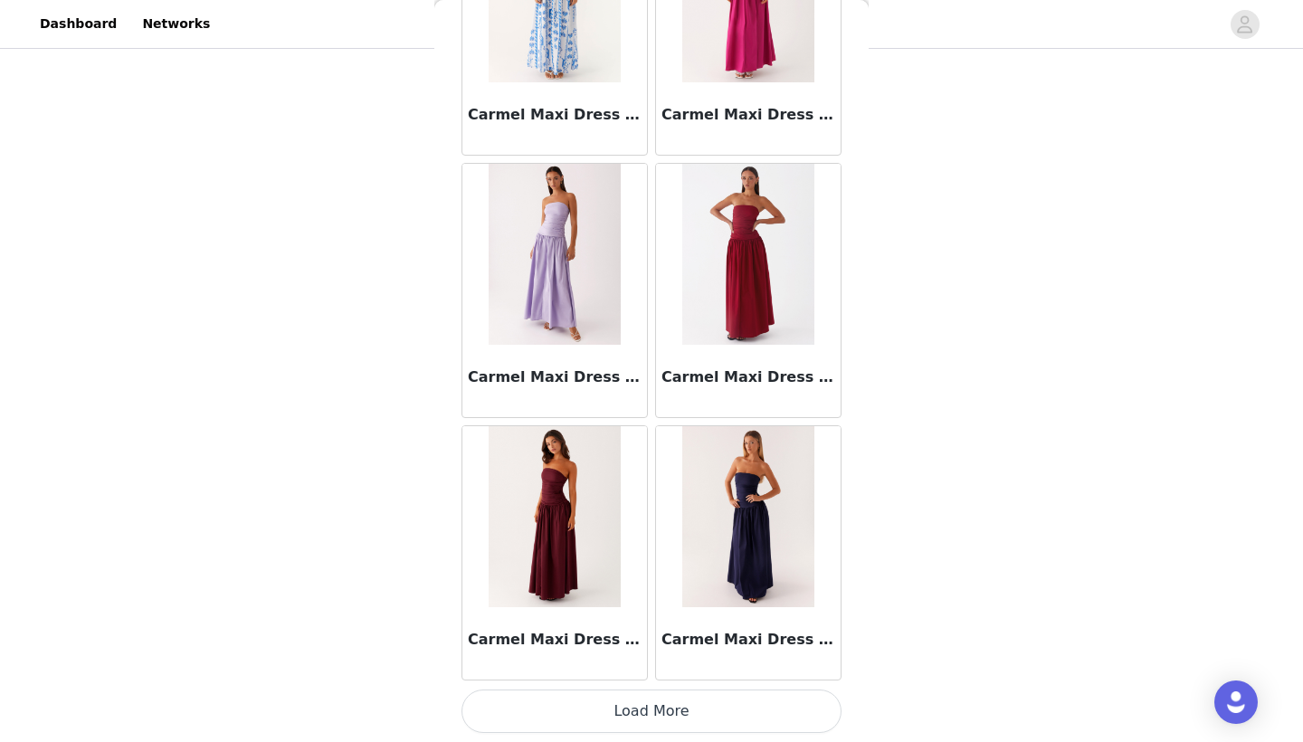
click at [679, 712] on button "Load More" at bounding box center [652, 711] width 380 height 43
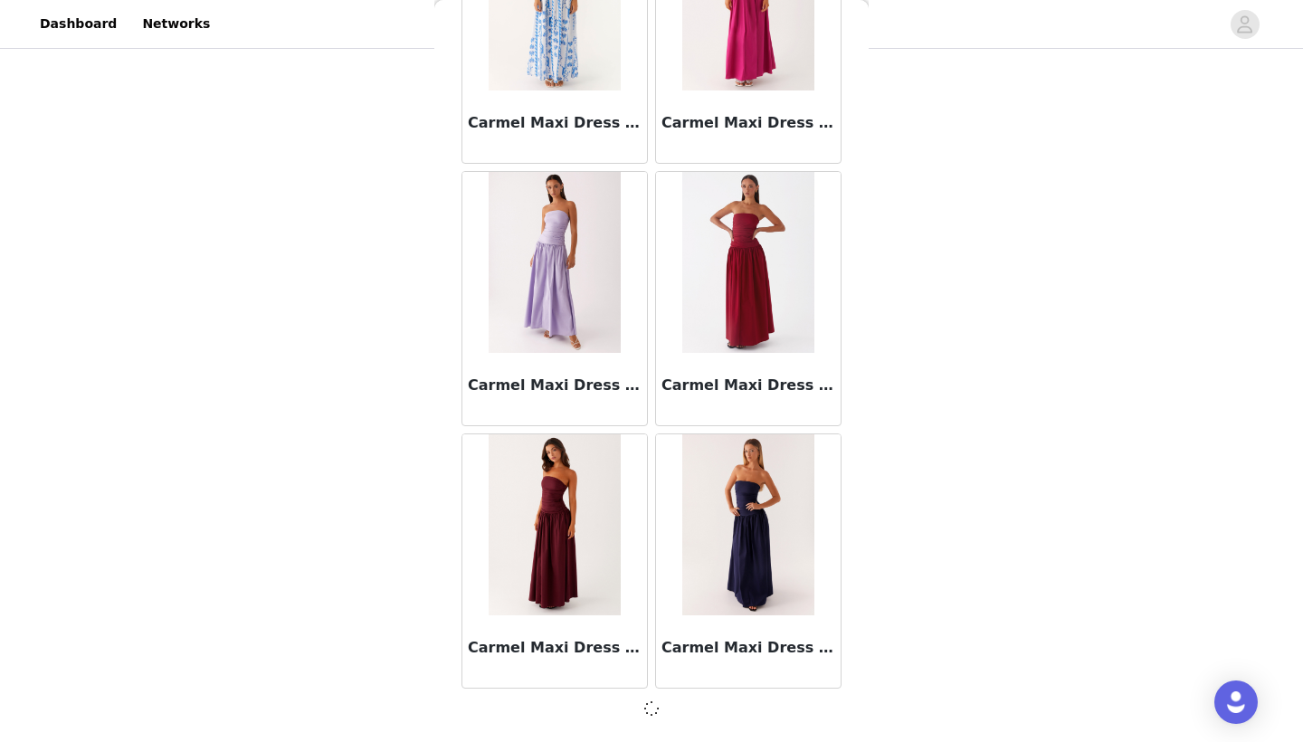
scroll to position [20392, 0]
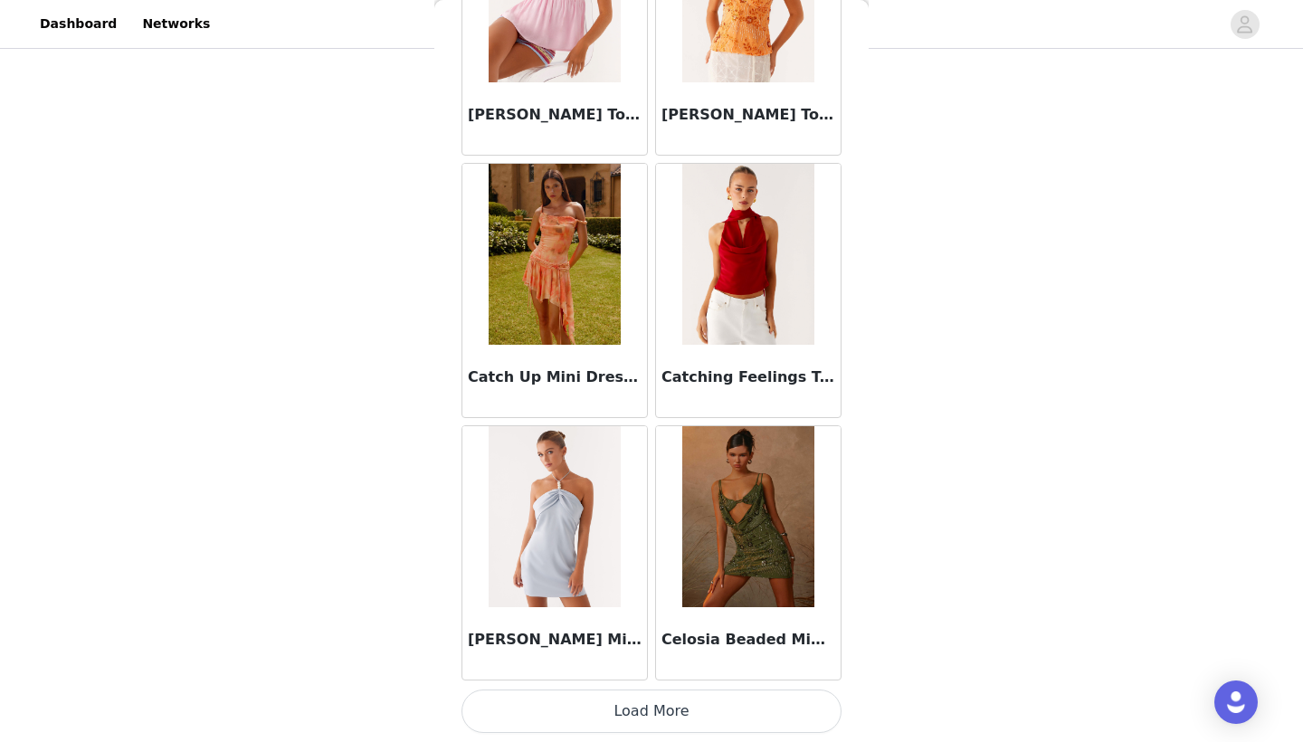
click at [675, 702] on button "Load More" at bounding box center [652, 711] width 380 height 43
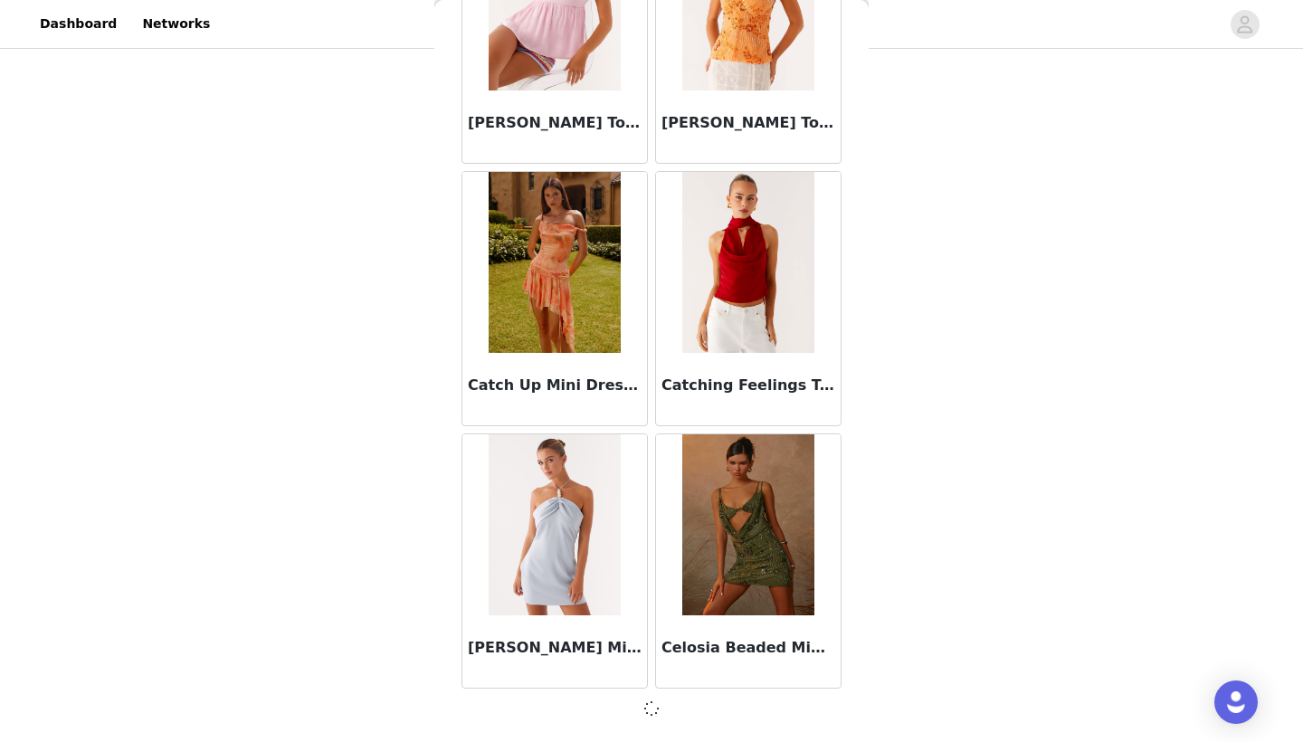
scroll to position [23016, 0]
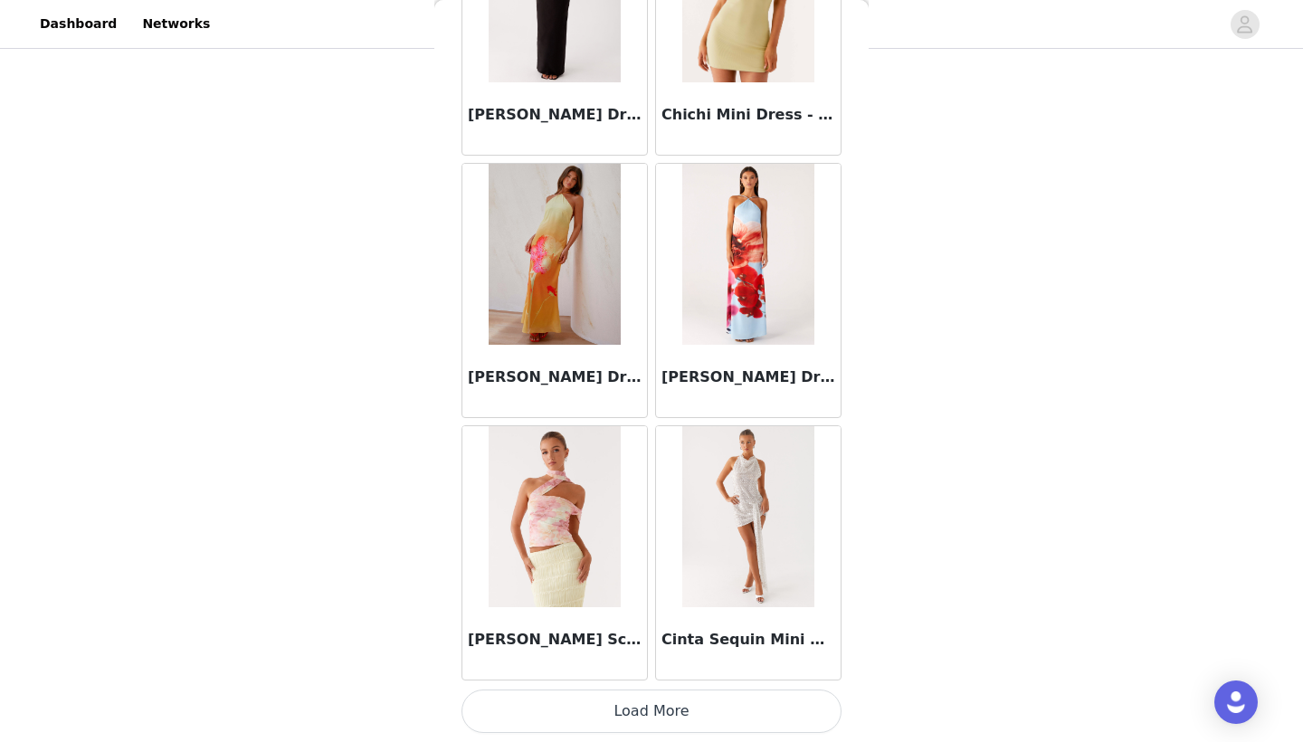
click at [660, 710] on button "Load More" at bounding box center [652, 711] width 380 height 43
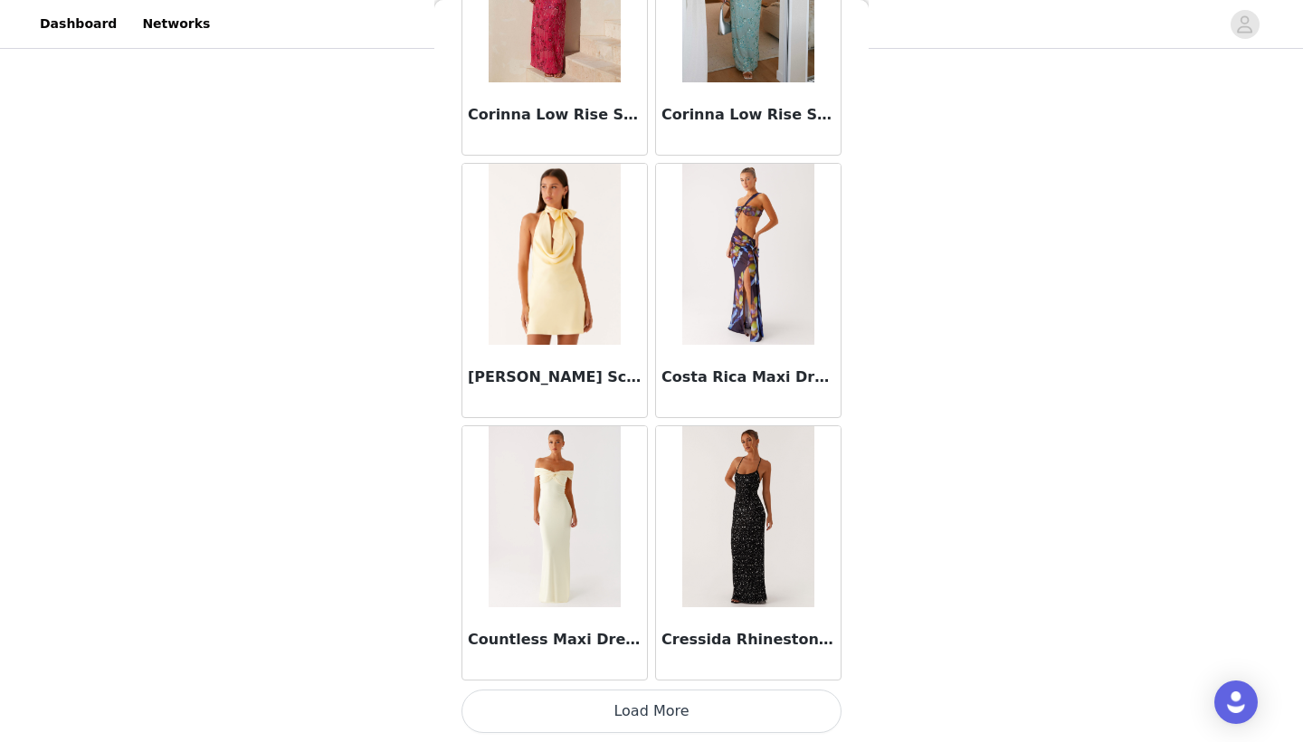
scroll to position [28274, 0]
click at [573, 706] on button "Load More" at bounding box center [652, 711] width 380 height 43
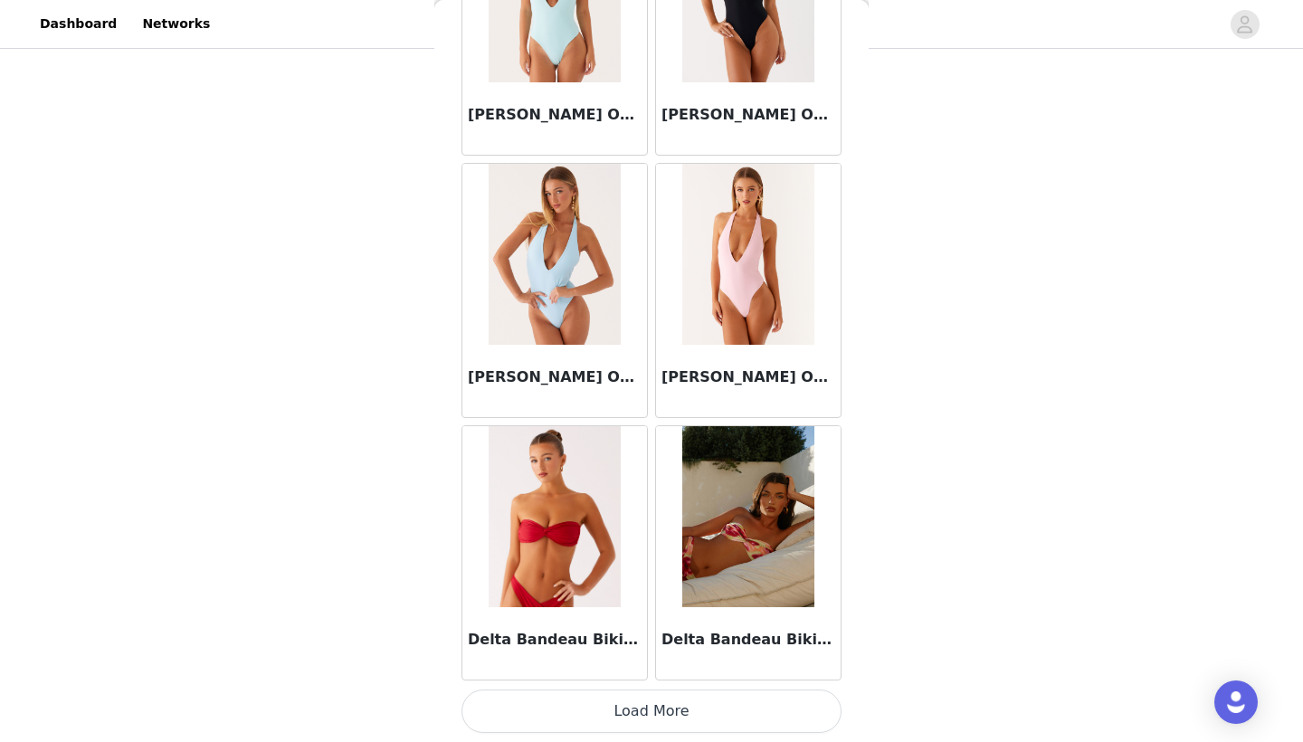
scroll to position [207, 0]
click at [701, 723] on button "Load More" at bounding box center [652, 711] width 380 height 43
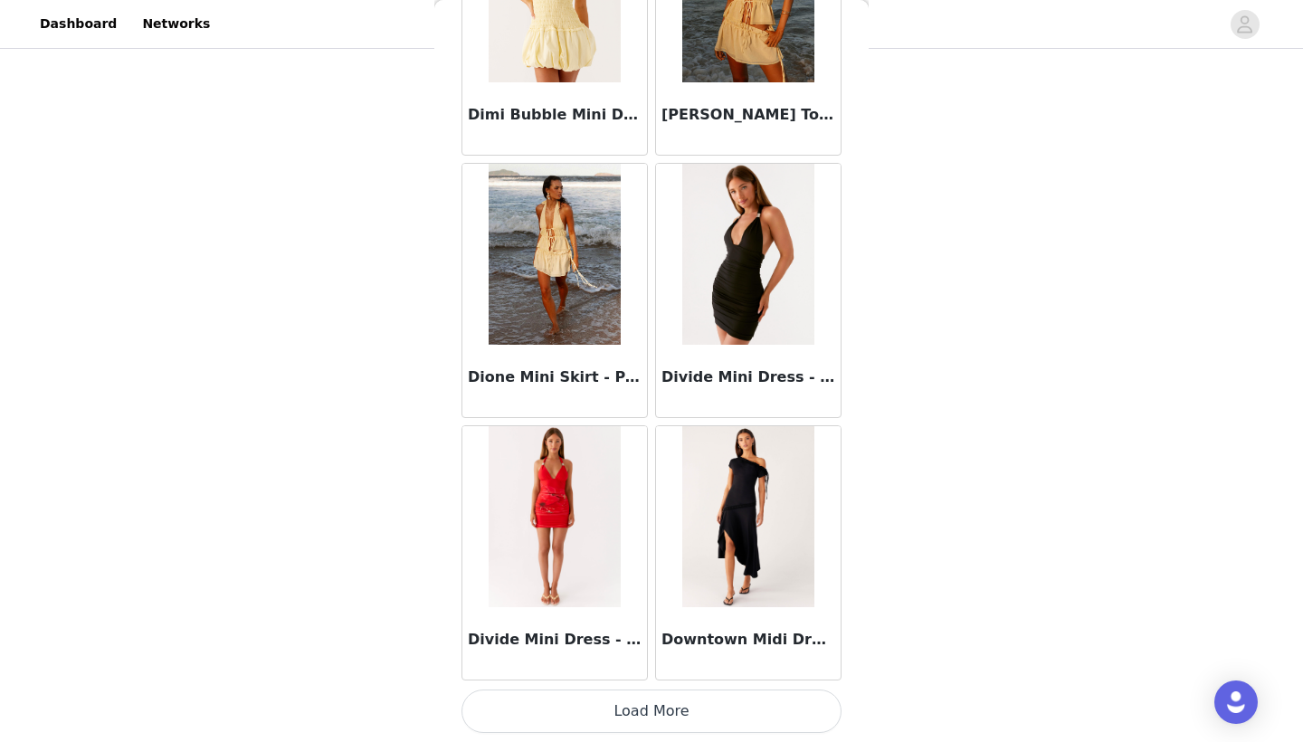
click at [691, 710] on button "Load More" at bounding box center [652, 711] width 380 height 43
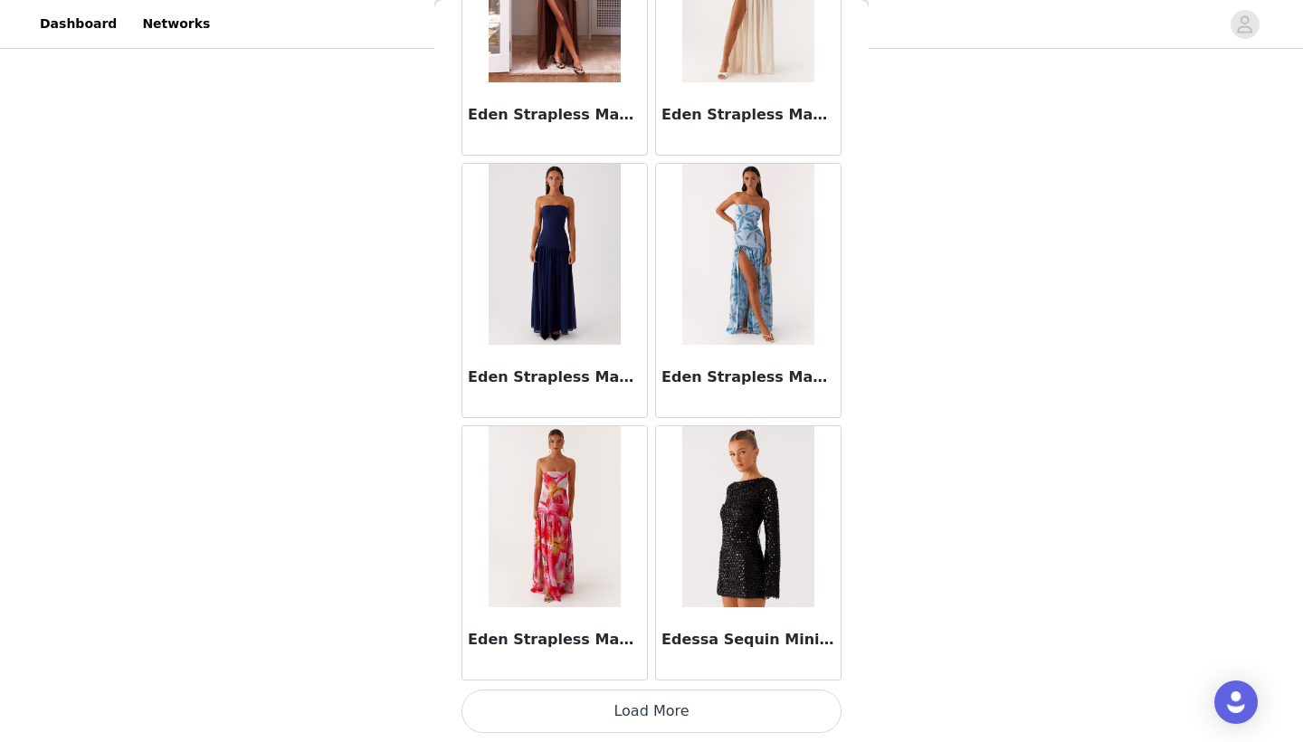
click at [719, 717] on button "Load More" at bounding box center [652, 711] width 380 height 43
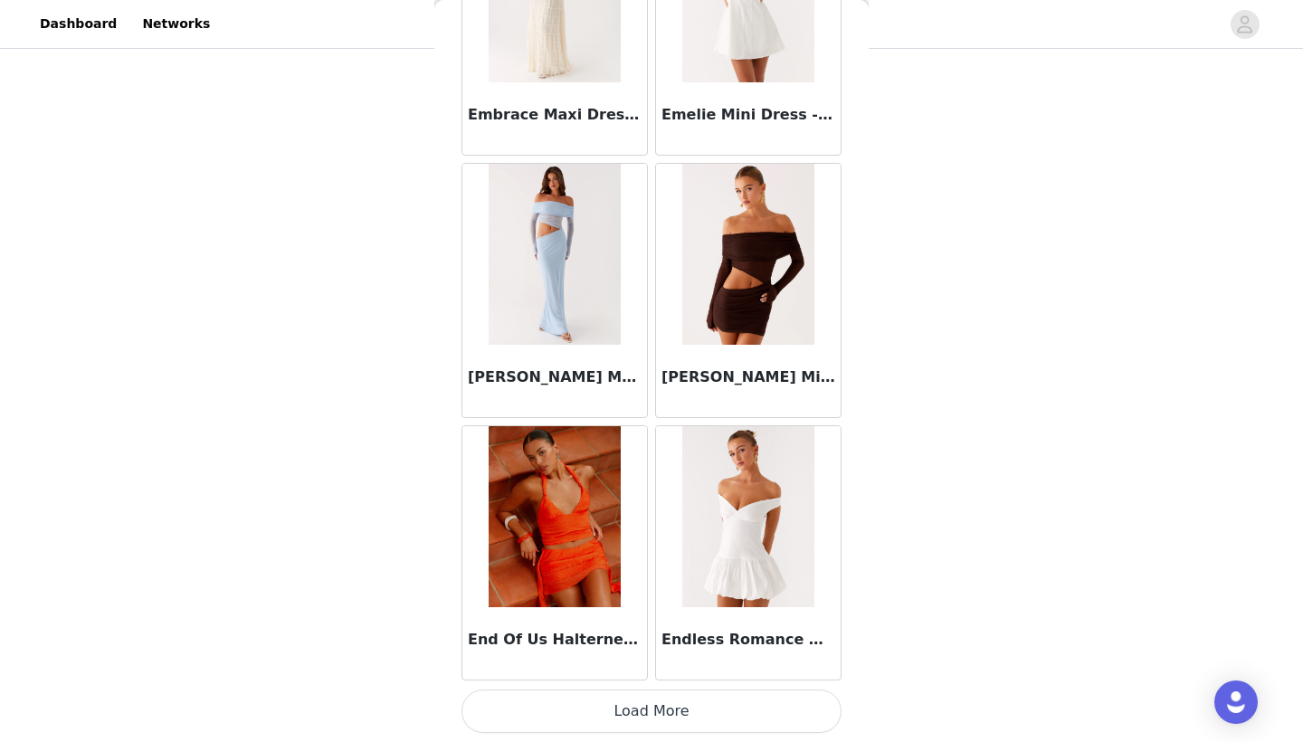
click at [687, 713] on button "Load More" at bounding box center [652, 711] width 380 height 43
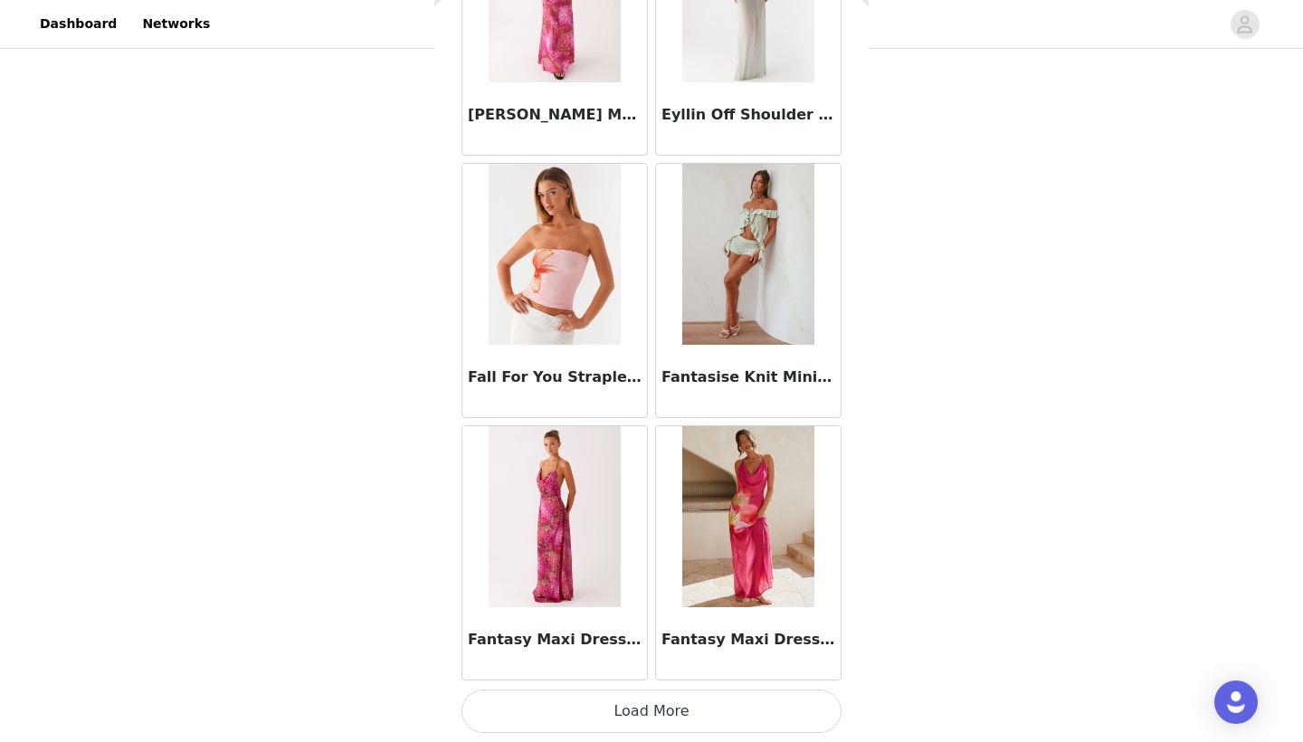
click at [674, 725] on button "Load More" at bounding box center [652, 711] width 380 height 43
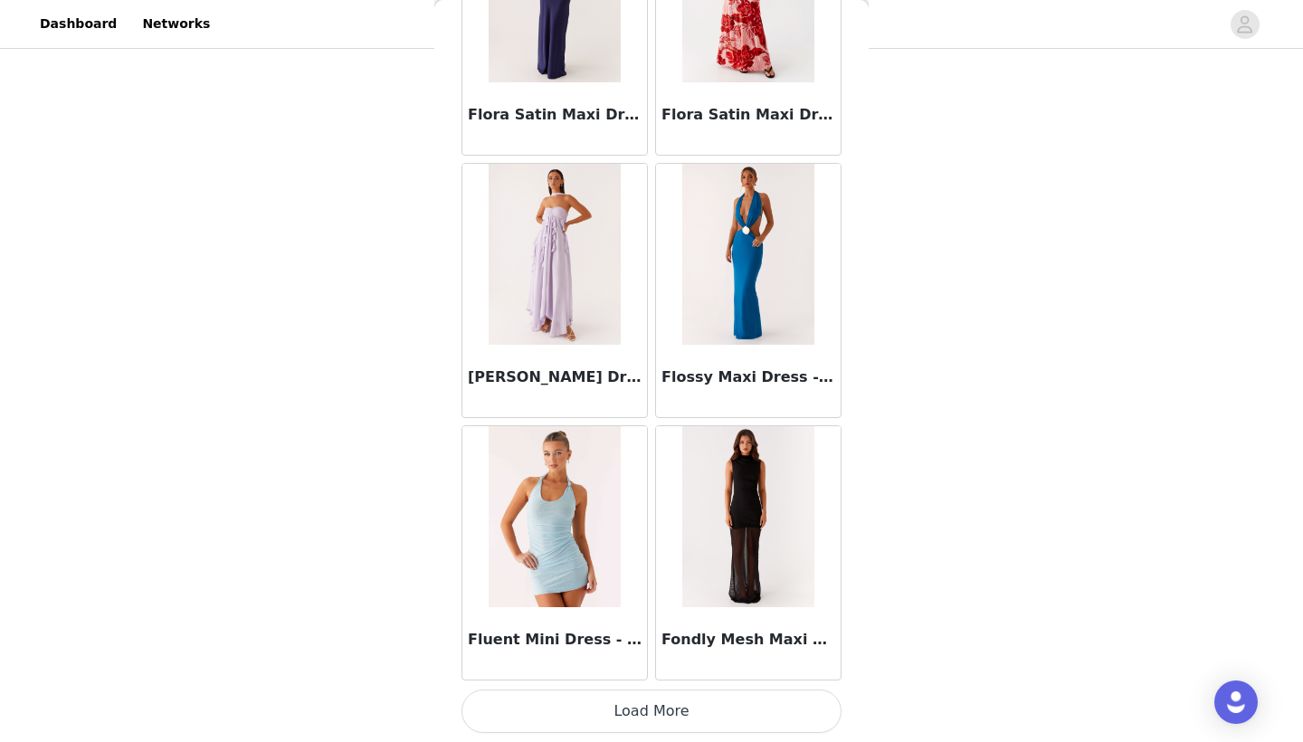
click at [710, 713] on button "Load More" at bounding box center [652, 711] width 380 height 43
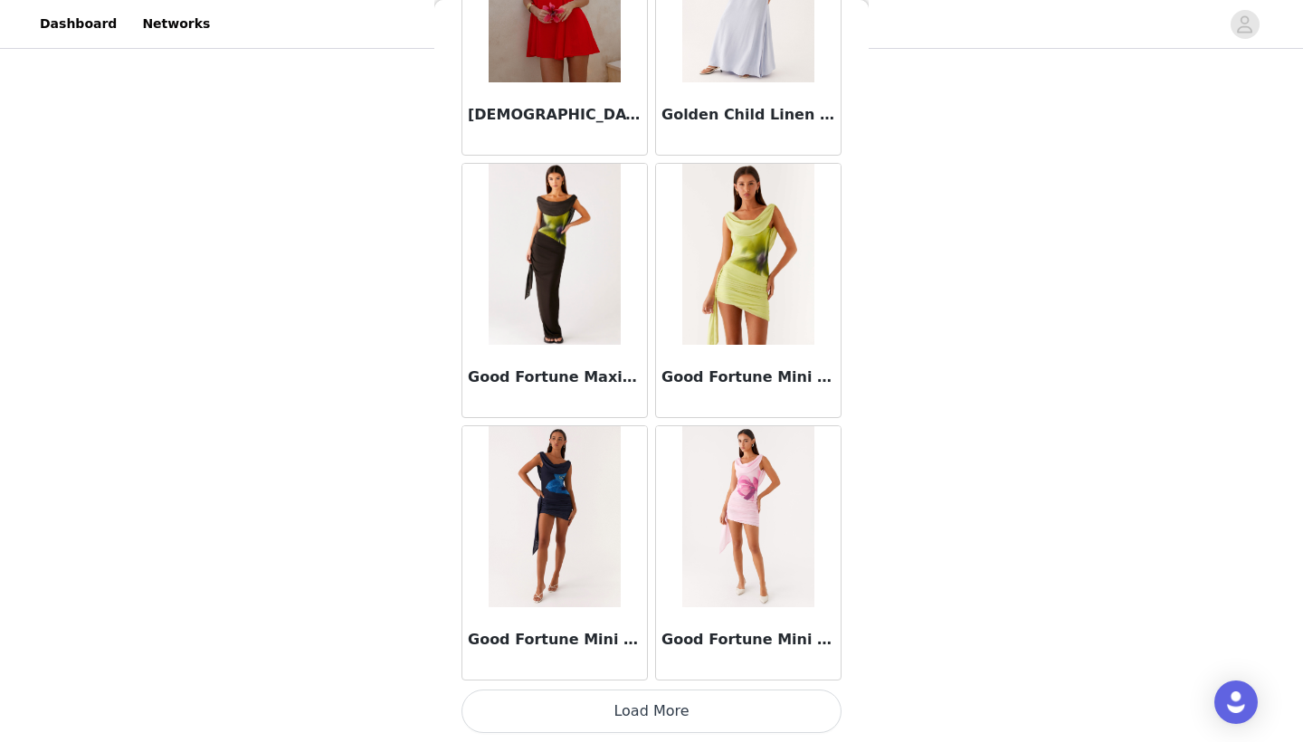
click at [707, 713] on button "Load More" at bounding box center [652, 711] width 380 height 43
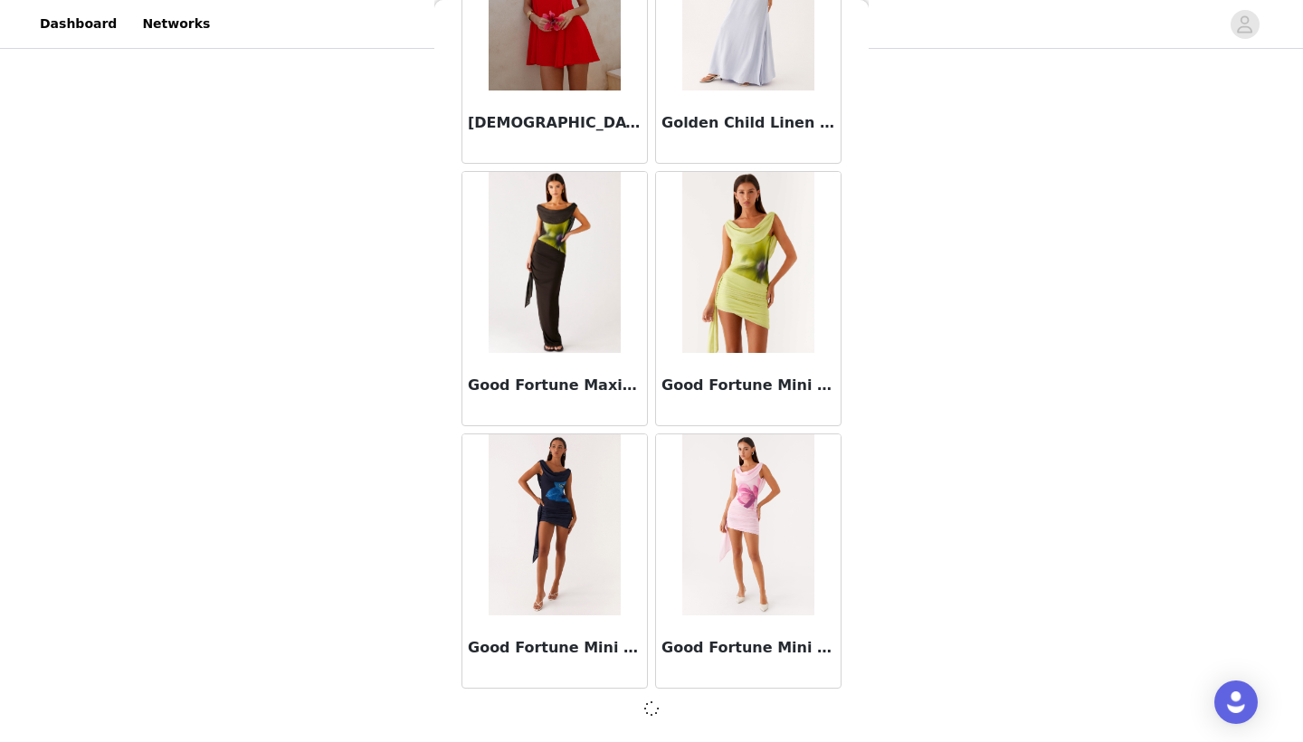
scroll to position [46638, 0]
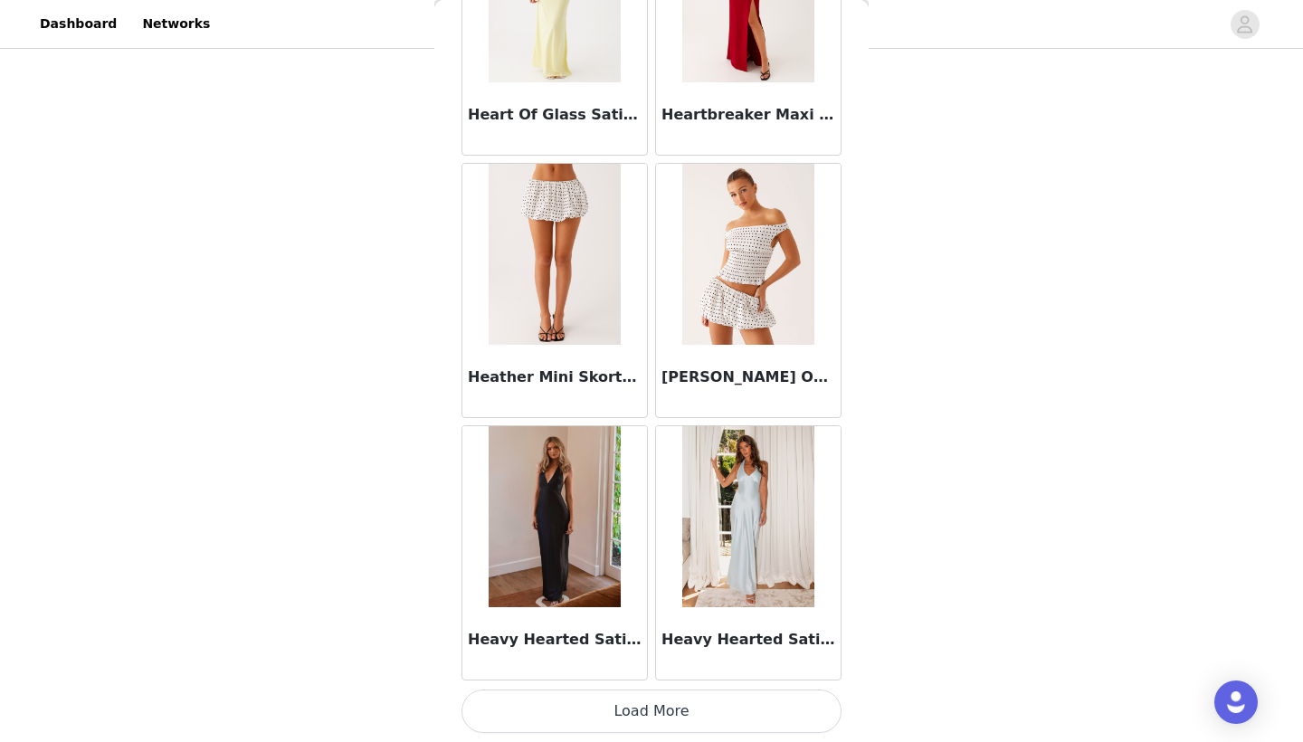
click at [730, 711] on button "Load More" at bounding box center [652, 711] width 380 height 43
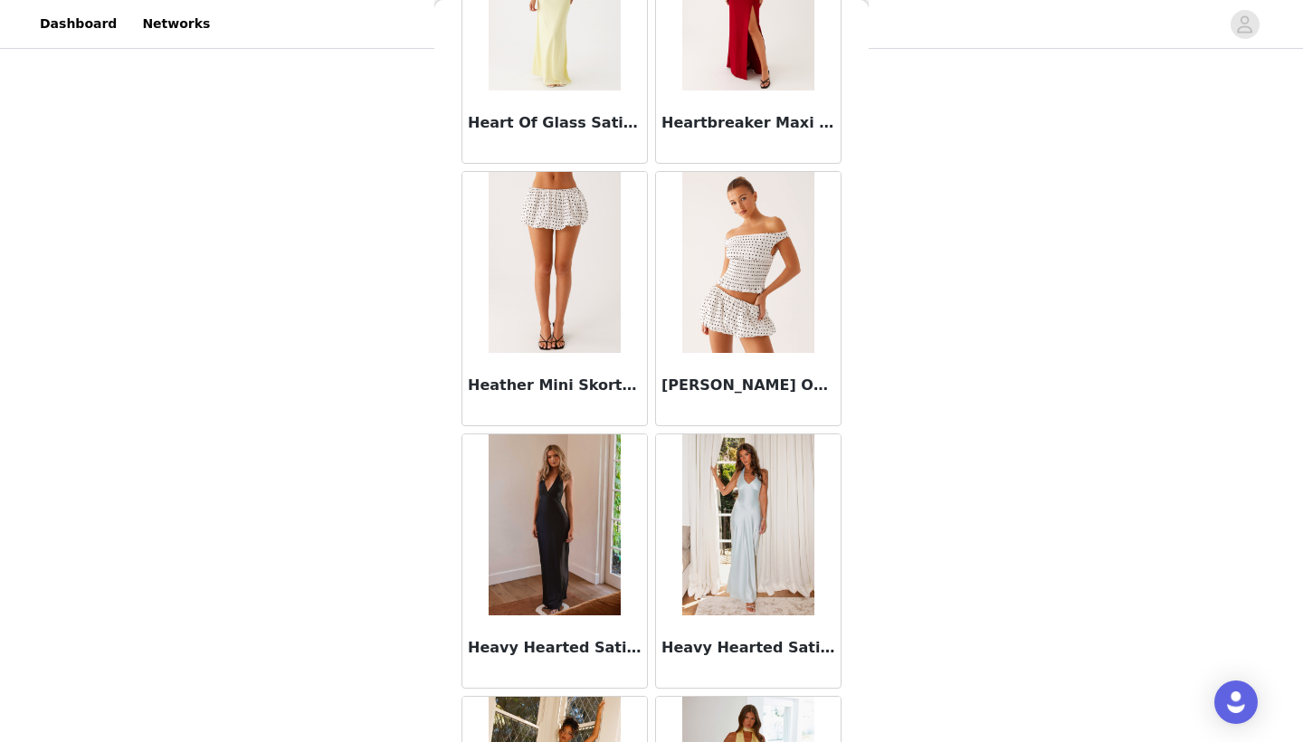
scroll to position [207, 0]
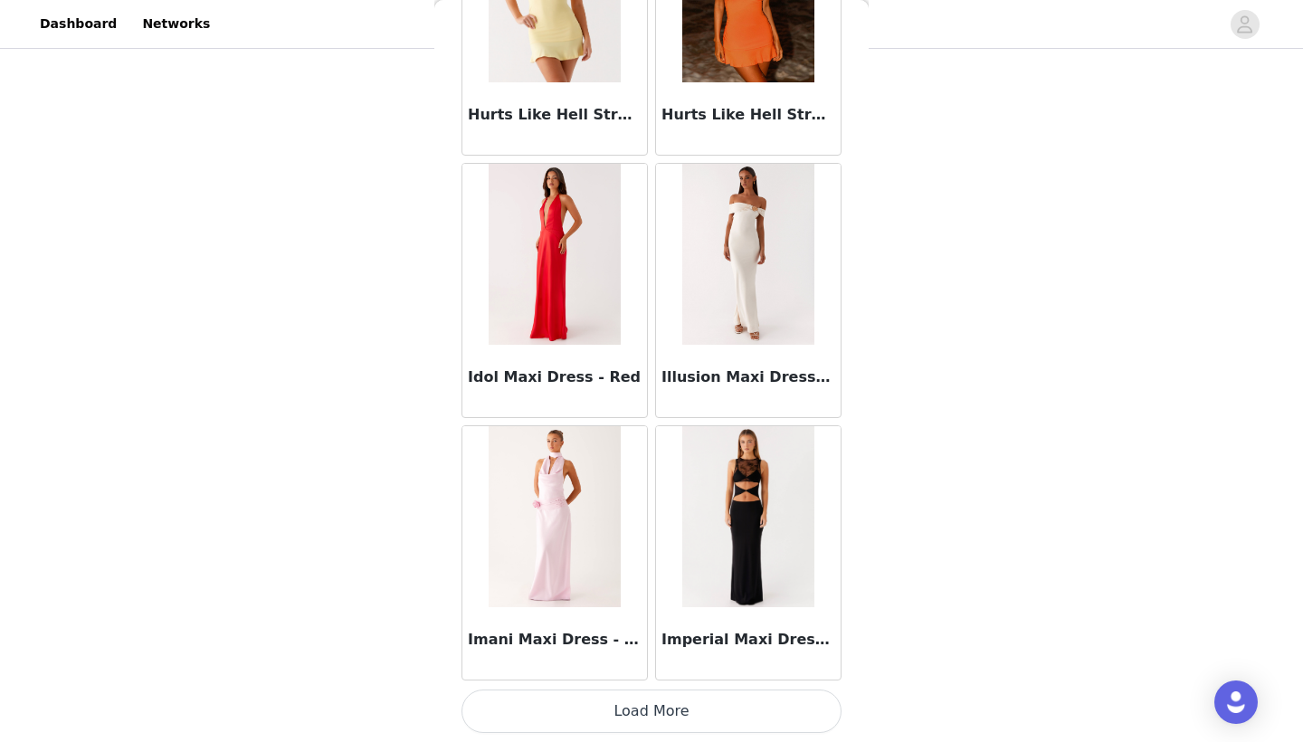
click at [689, 706] on button "Load More" at bounding box center [652, 711] width 380 height 43
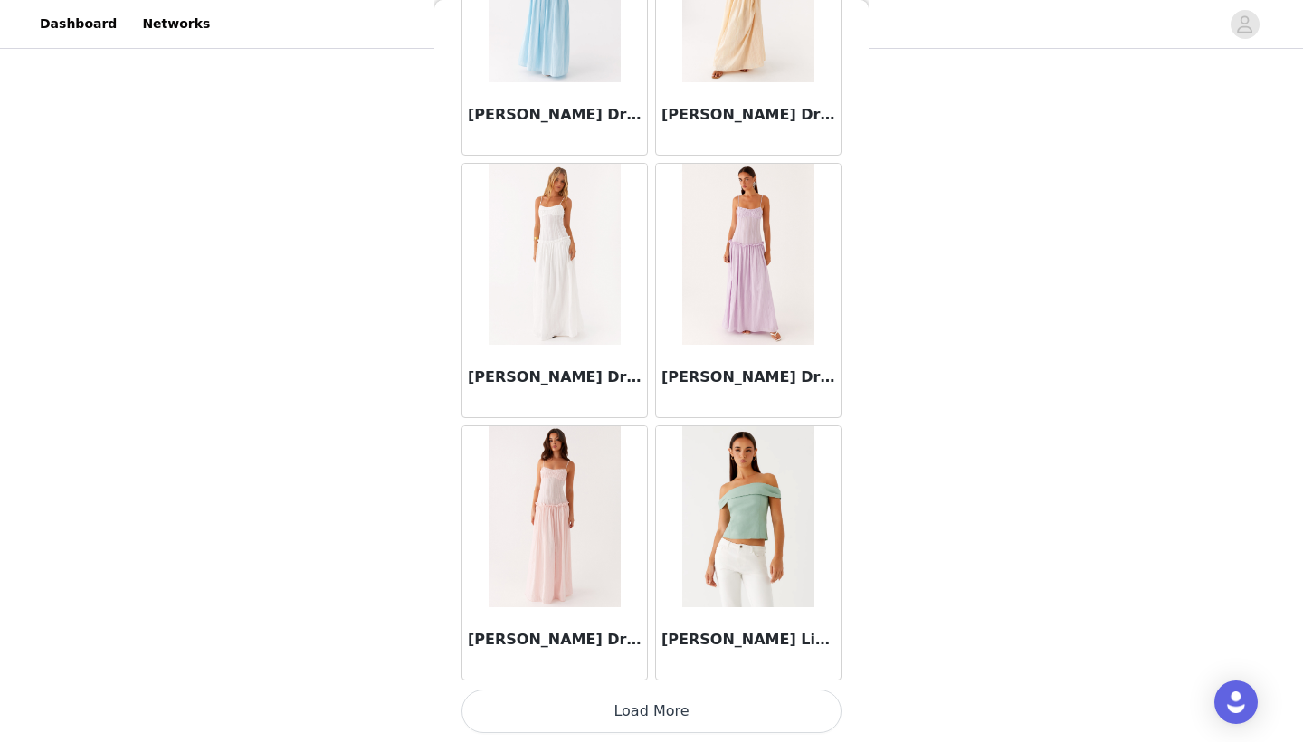
scroll to position [54520, 0]
click at [697, 705] on button "Load More" at bounding box center [652, 711] width 380 height 43
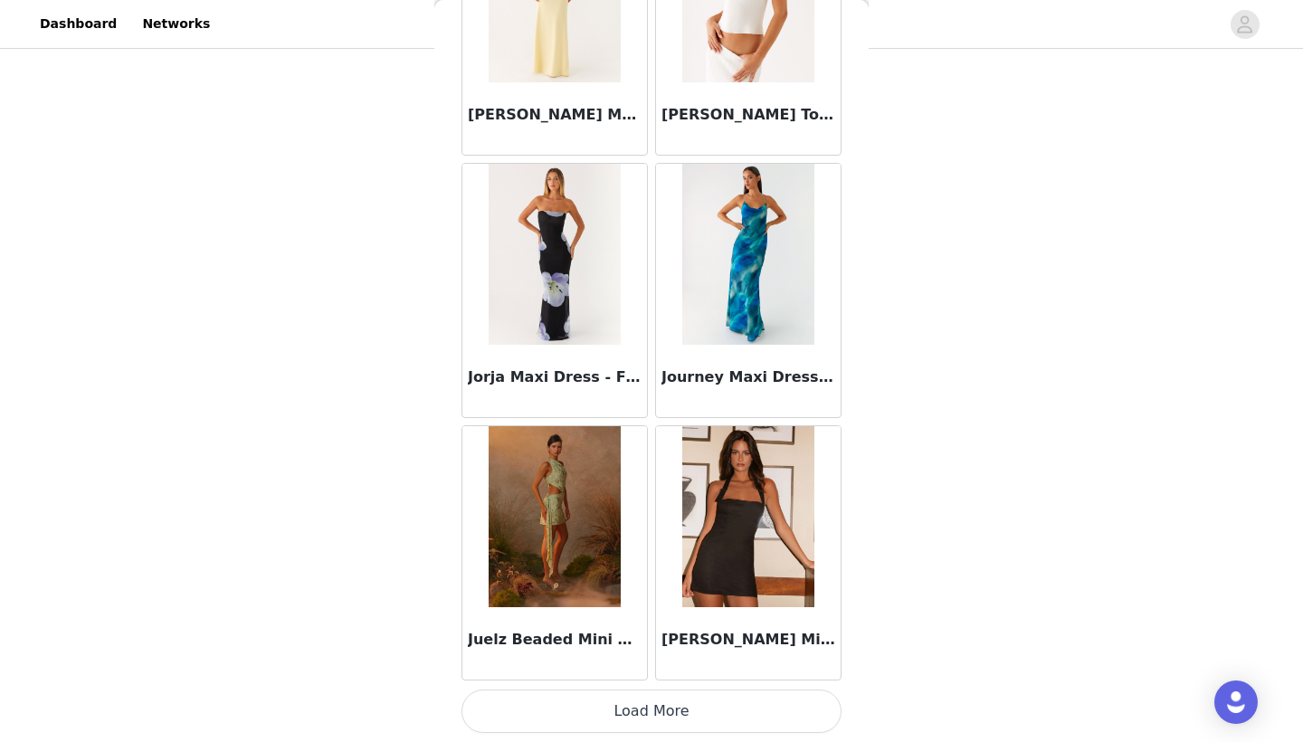
scroll to position [57145, 0]
click at [664, 722] on button "Load More" at bounding box center [652, 711] width 380 height 43
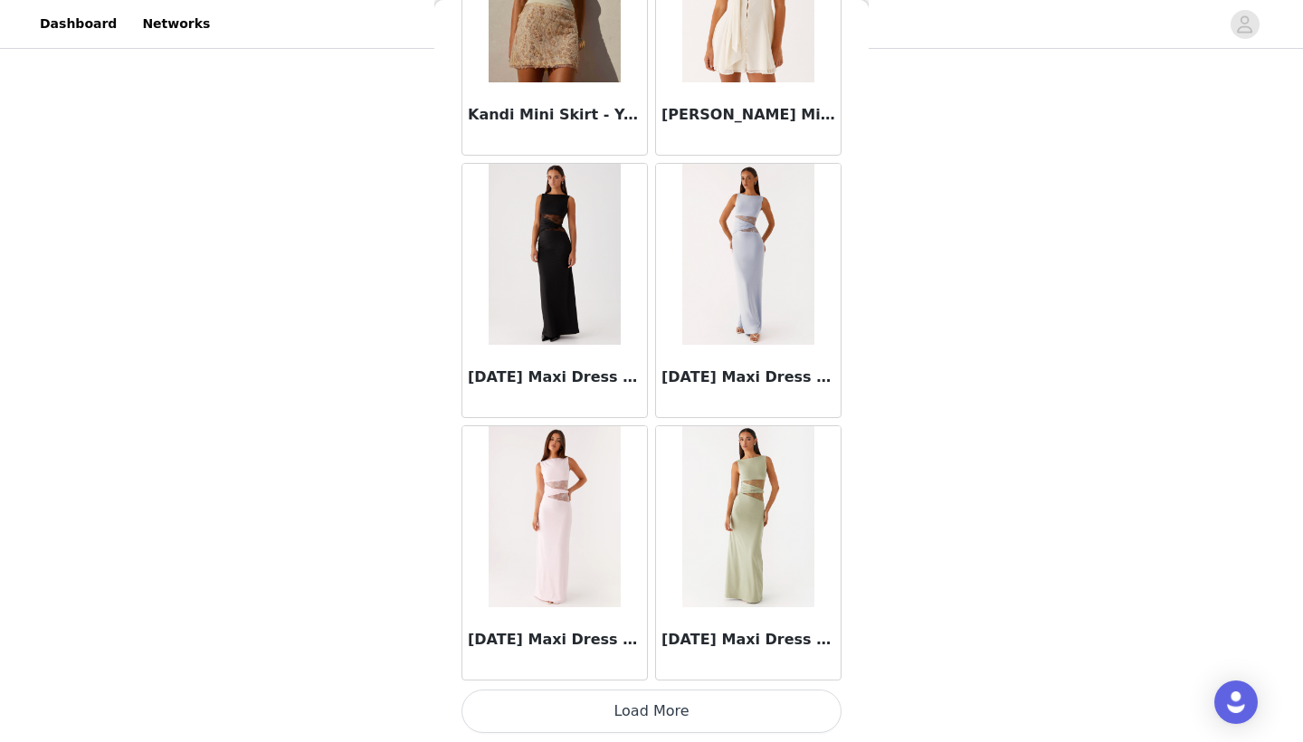
scroll to position [207, 0]
click at [698, 706] on button "Load More" at bounding box center [652, 711] width 380 height 43
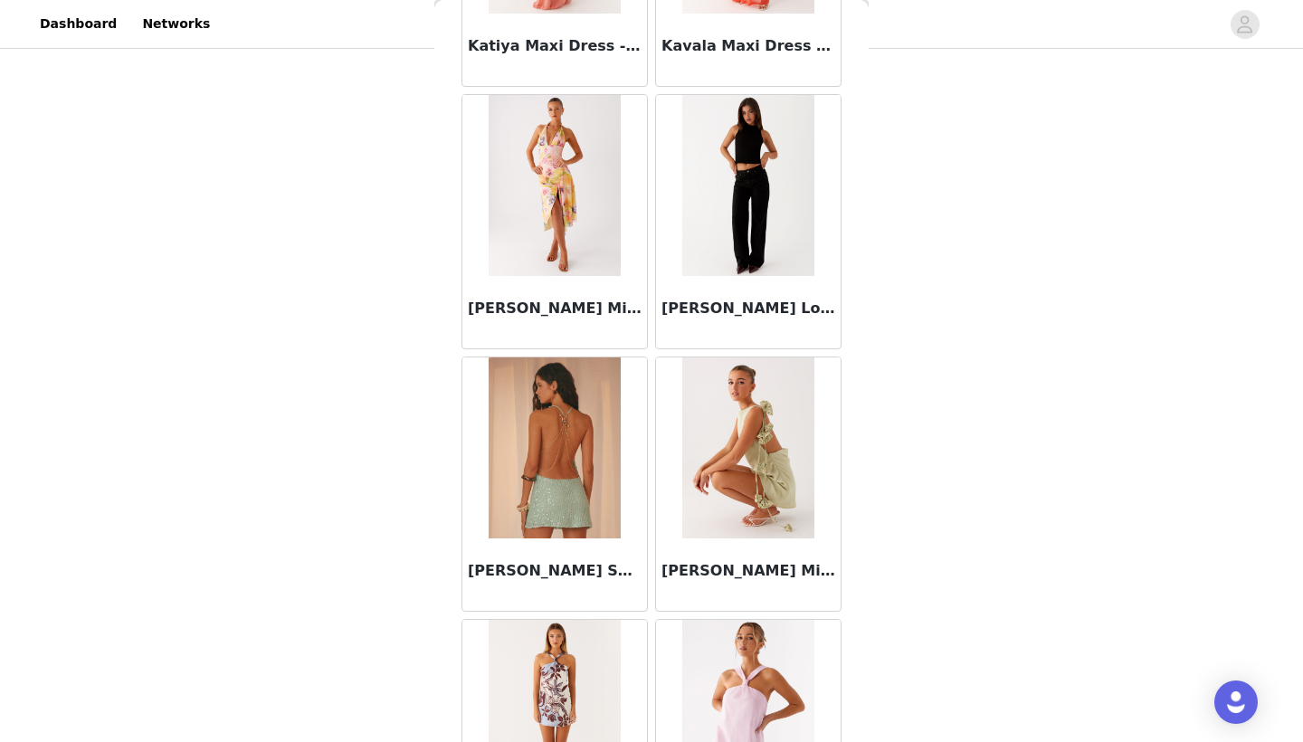
scroll to position [61168, 0]
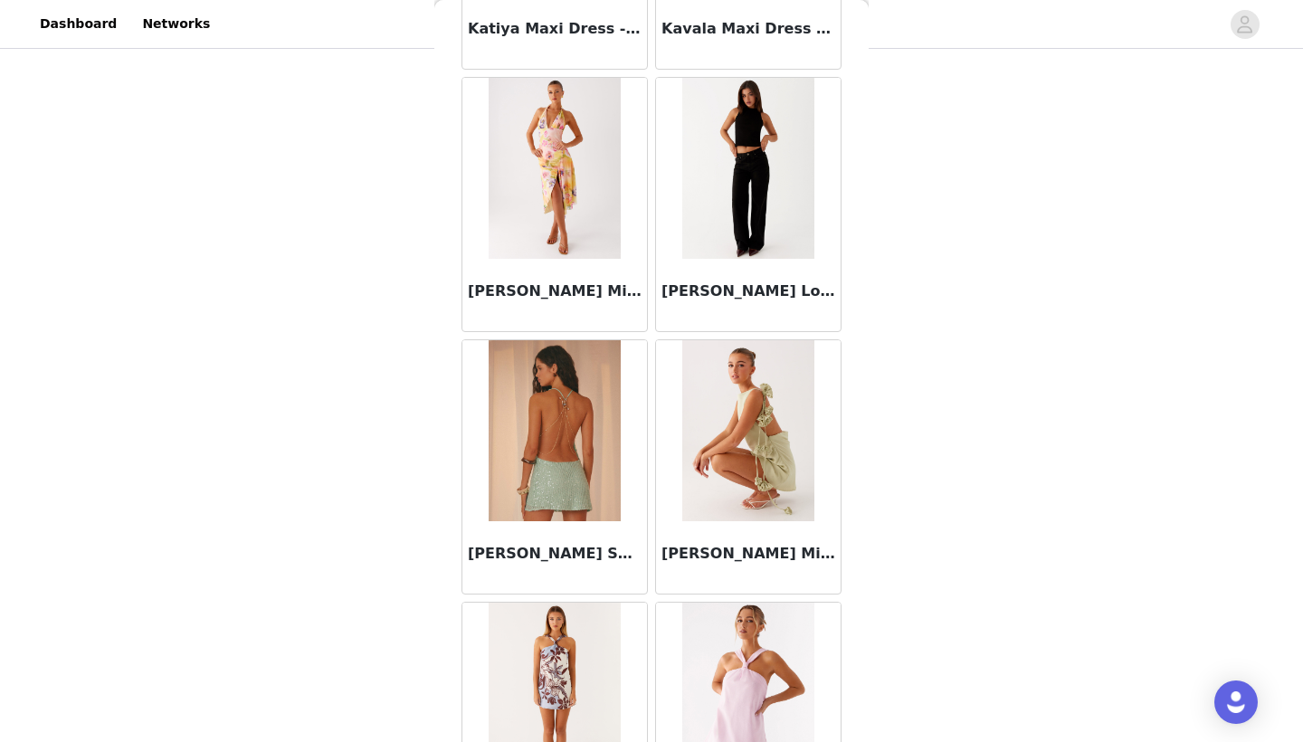
click at [722, 261] on div "[PERSON_NAME] Low Rise Denim Jeans - Black" at bounding box center [748, 295] width 185 height 72
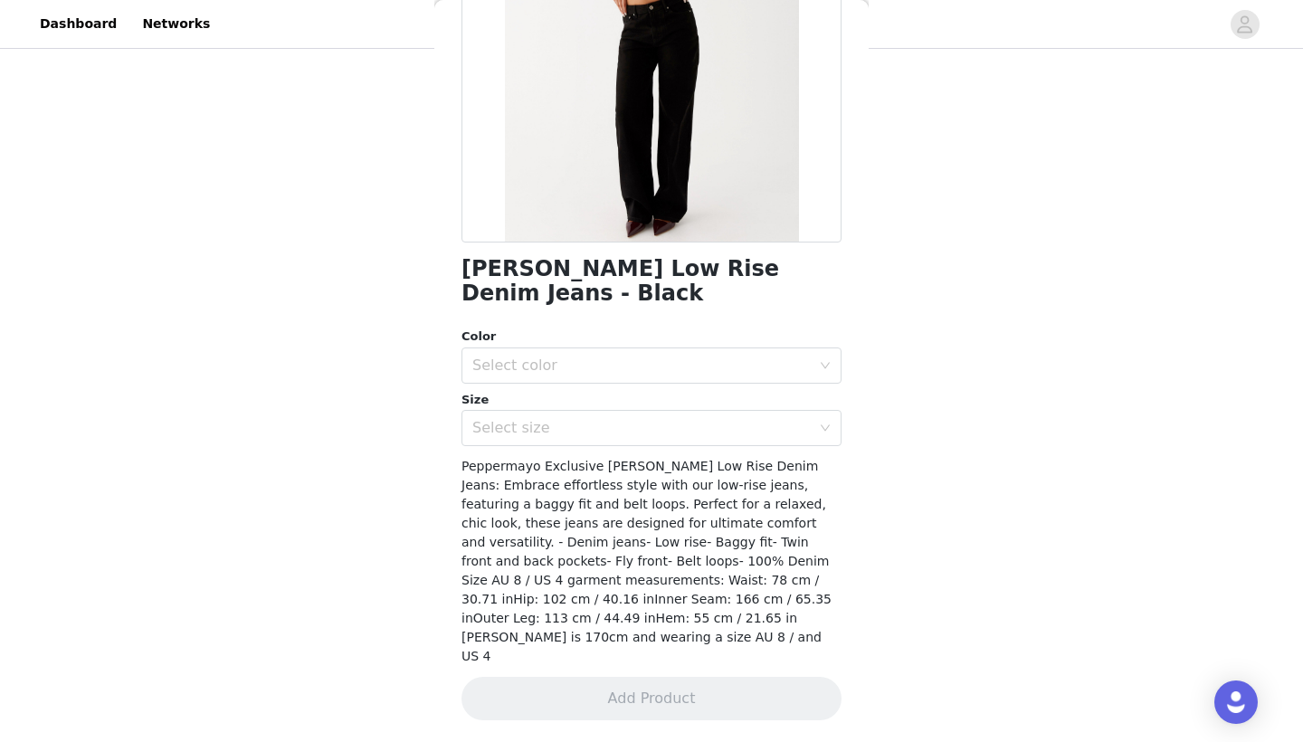
scroll to position [0, 0]
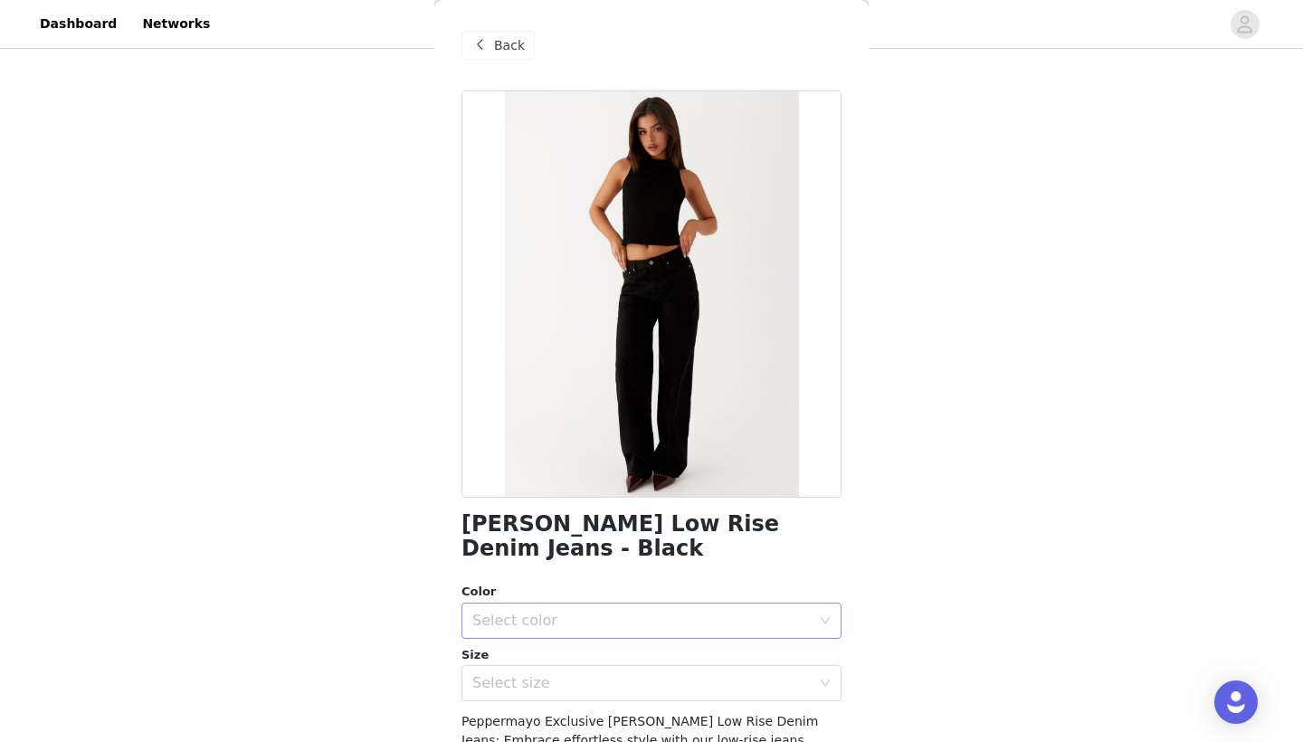
click at [591, 612] on div "Select color" at bounding box center [641, 621] width 338 height 18
click at [594, 624] on li "Black" at bounding box center [652, 635] width 380 height 29
click at [598, 666] on div "Select size" at bounding box center [645, 683] width 347 height 34
click at [537, 693] on li "US 4" at bounding box center [652, 694] width 380 height 29
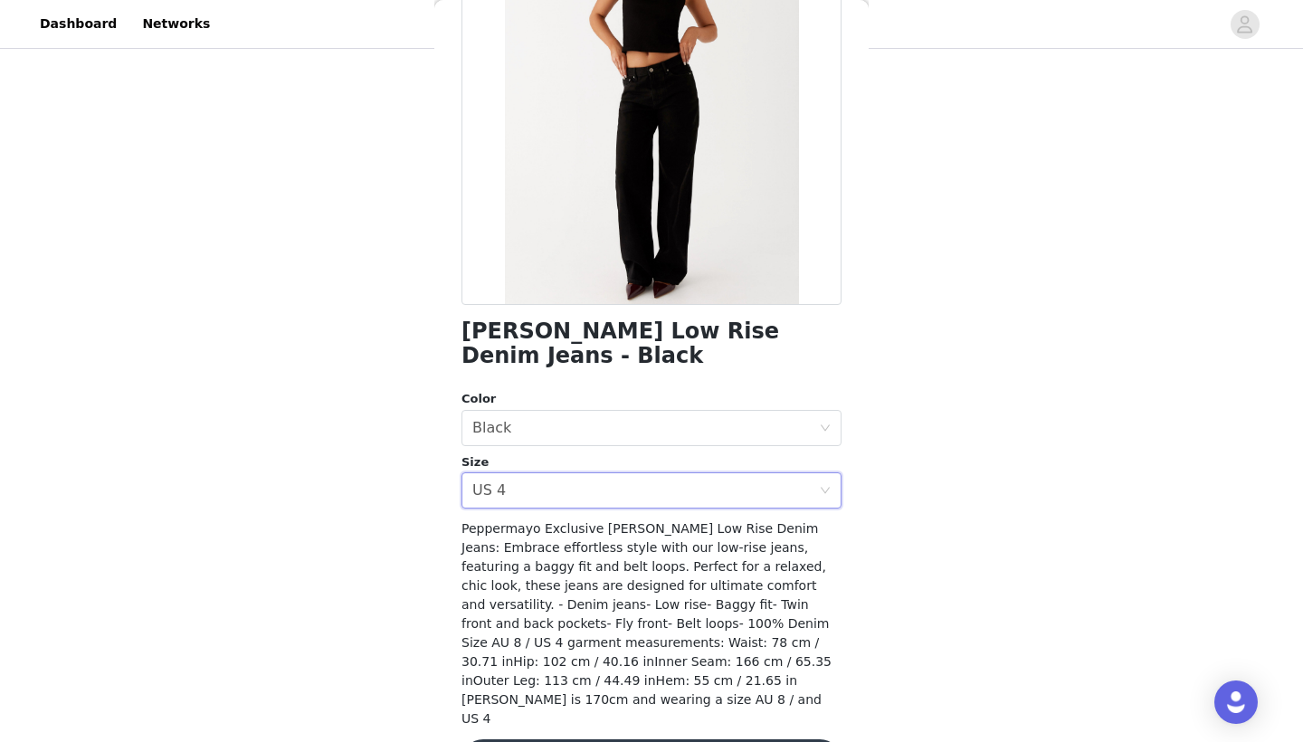
scroll to position [192, 0]
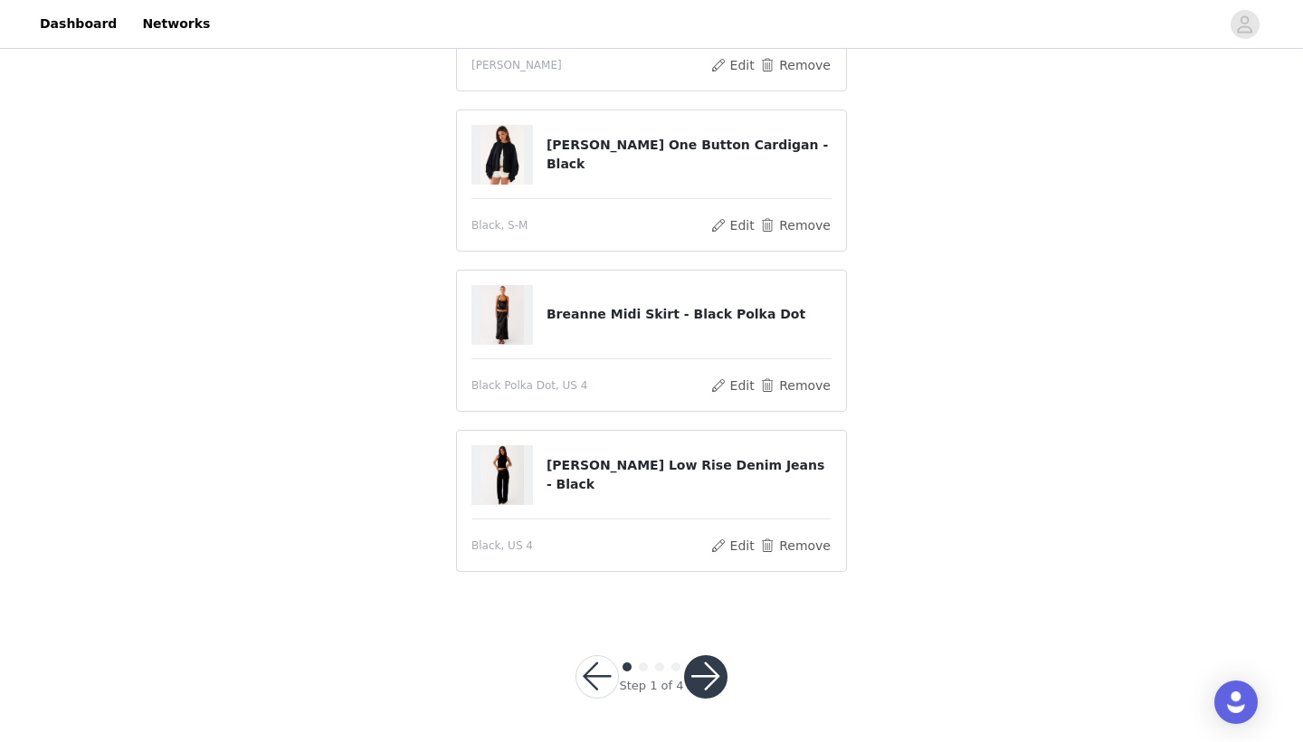
scroll to position [251, 0]
click at [711, 682] on button "button" at bounding box center [705, 677] width 43 height 43
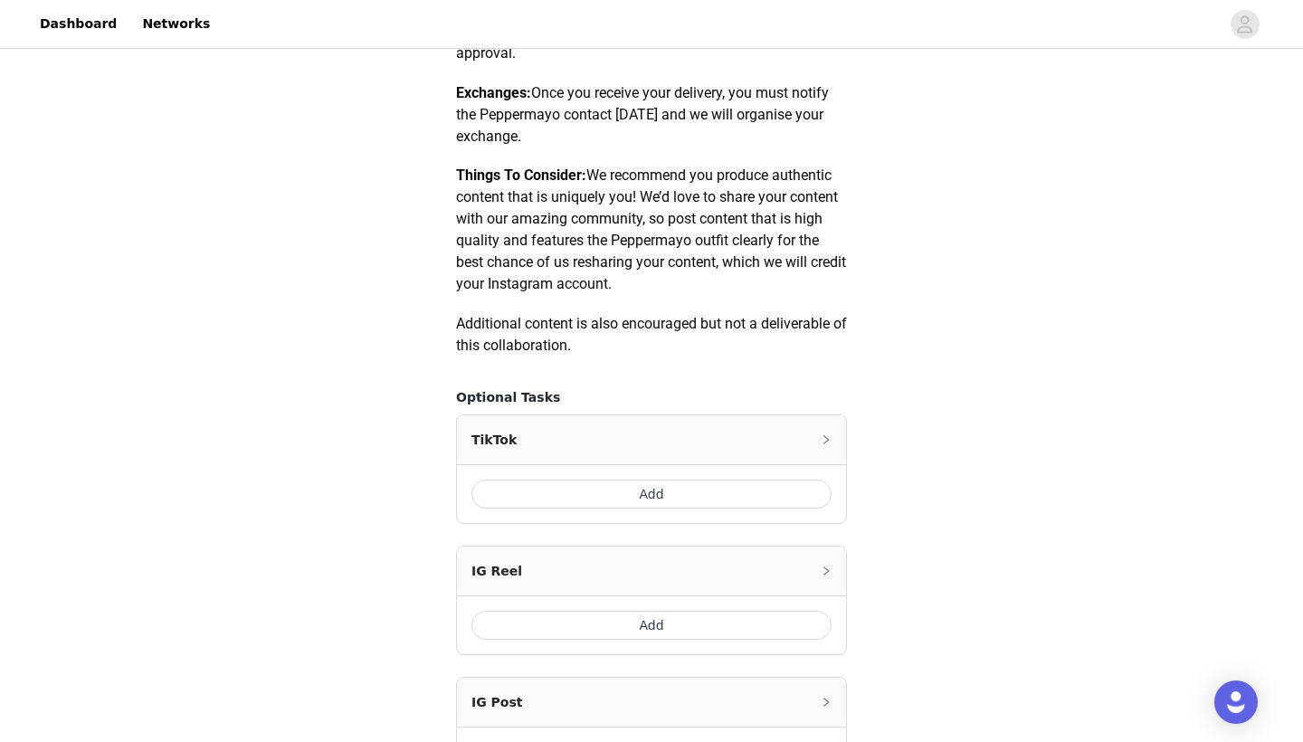
scroll to position [859, 0]
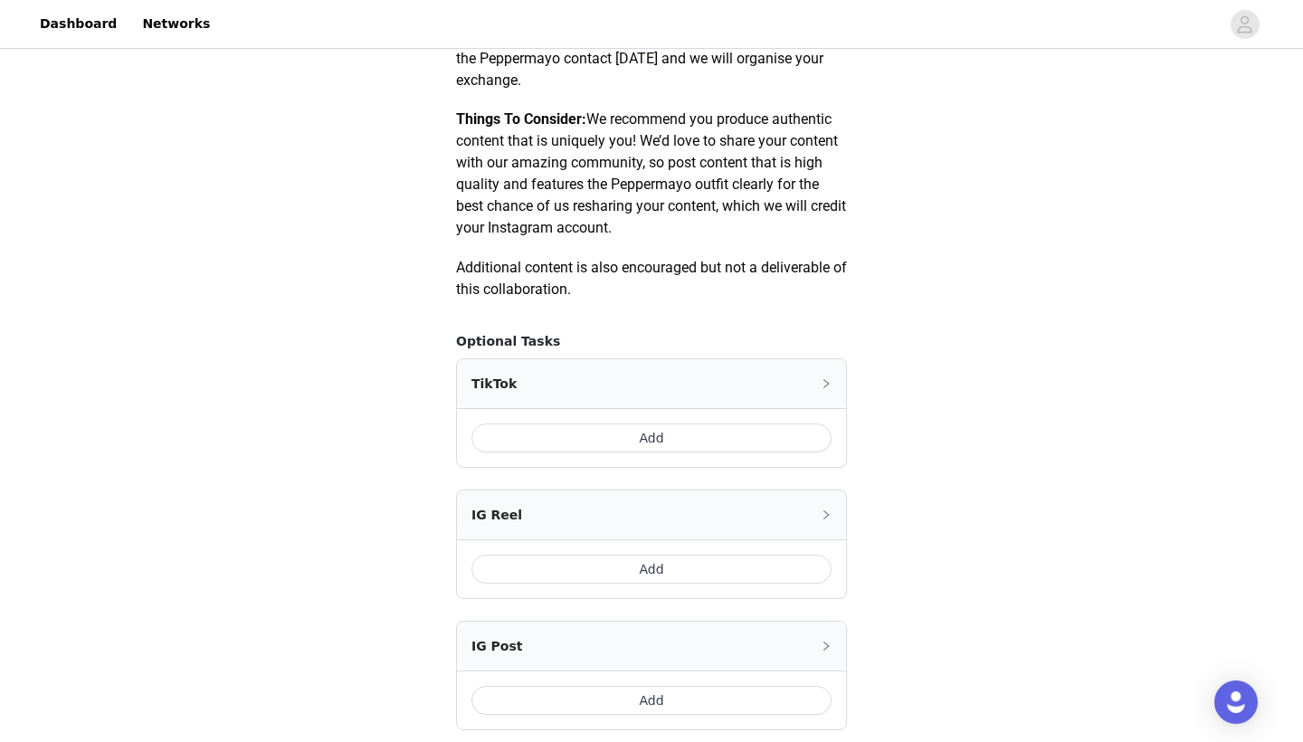
click at [657, 419] on div "Add" at bounding box center [651, 437] width 389 height 59
click at [657, 440] on button "Add" at bounding box center [652, 438] width 360 height 29
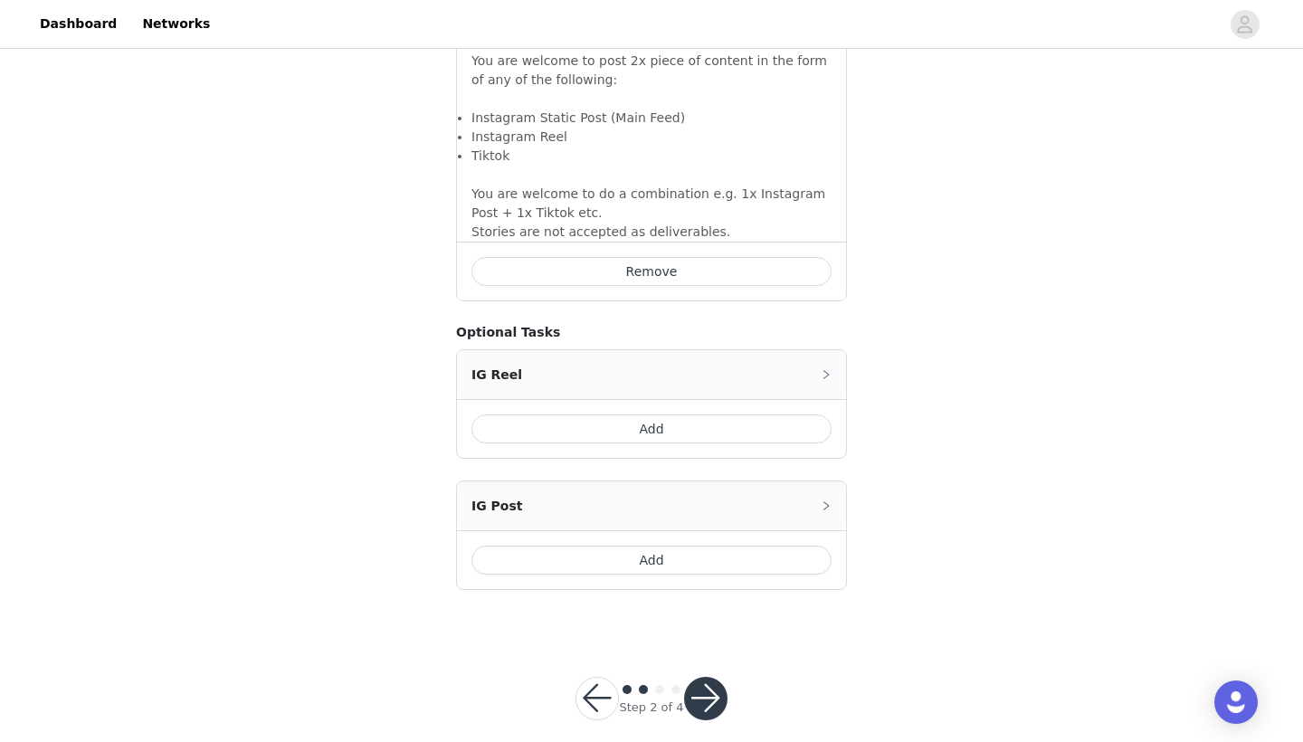
scroll to position [1339, 0]
click at [703, 678] on button "button" at bounding box center [705, 699] width 43 height 43
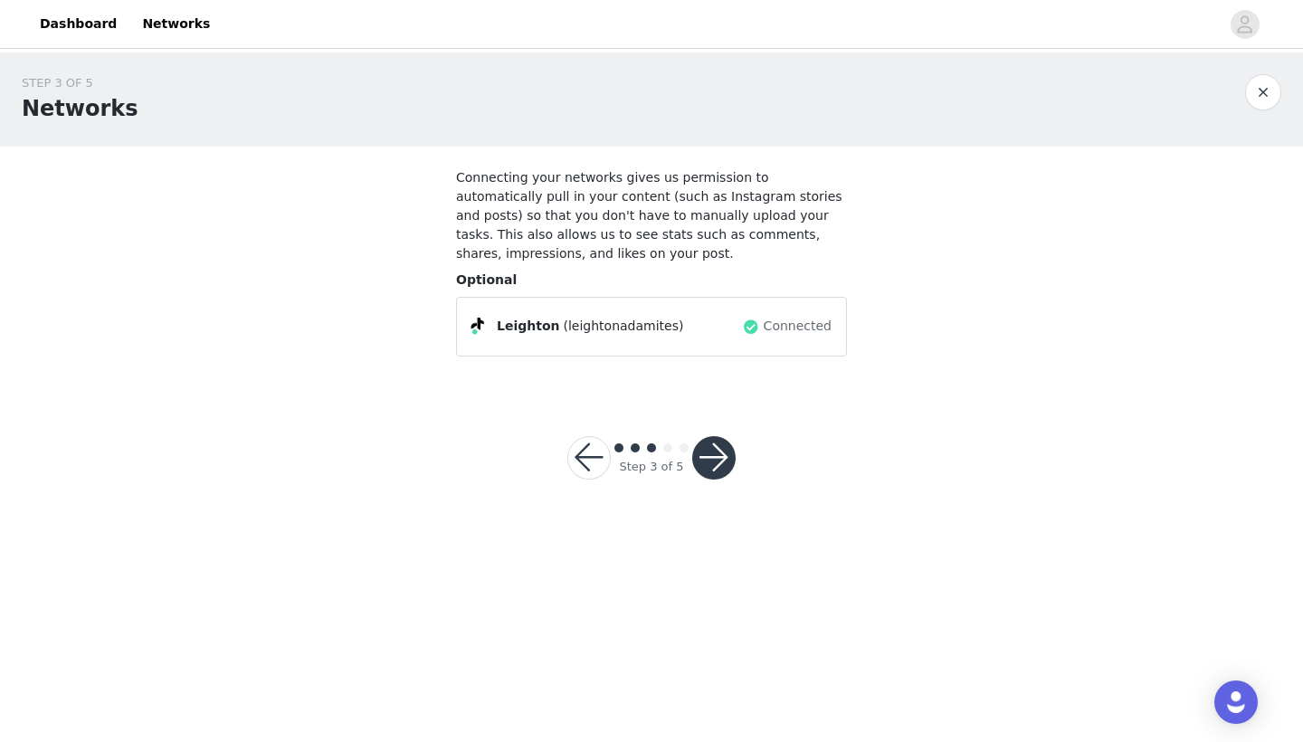
click at [708, 453] on button "button" at bounding box center [713, 457] width 43 height 43
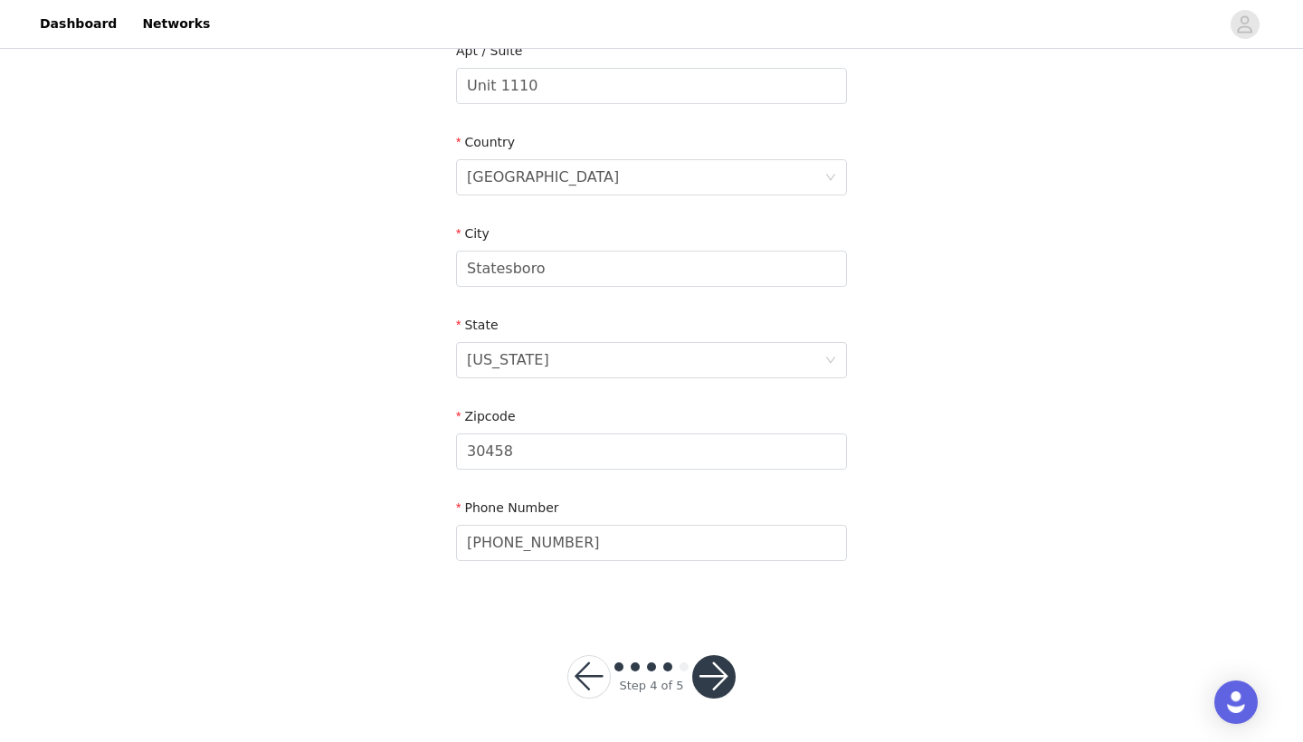
scroll to position [491, 0]
click at [712, 667] on button "button" at bounding box center [713, 677] width 43 height 43
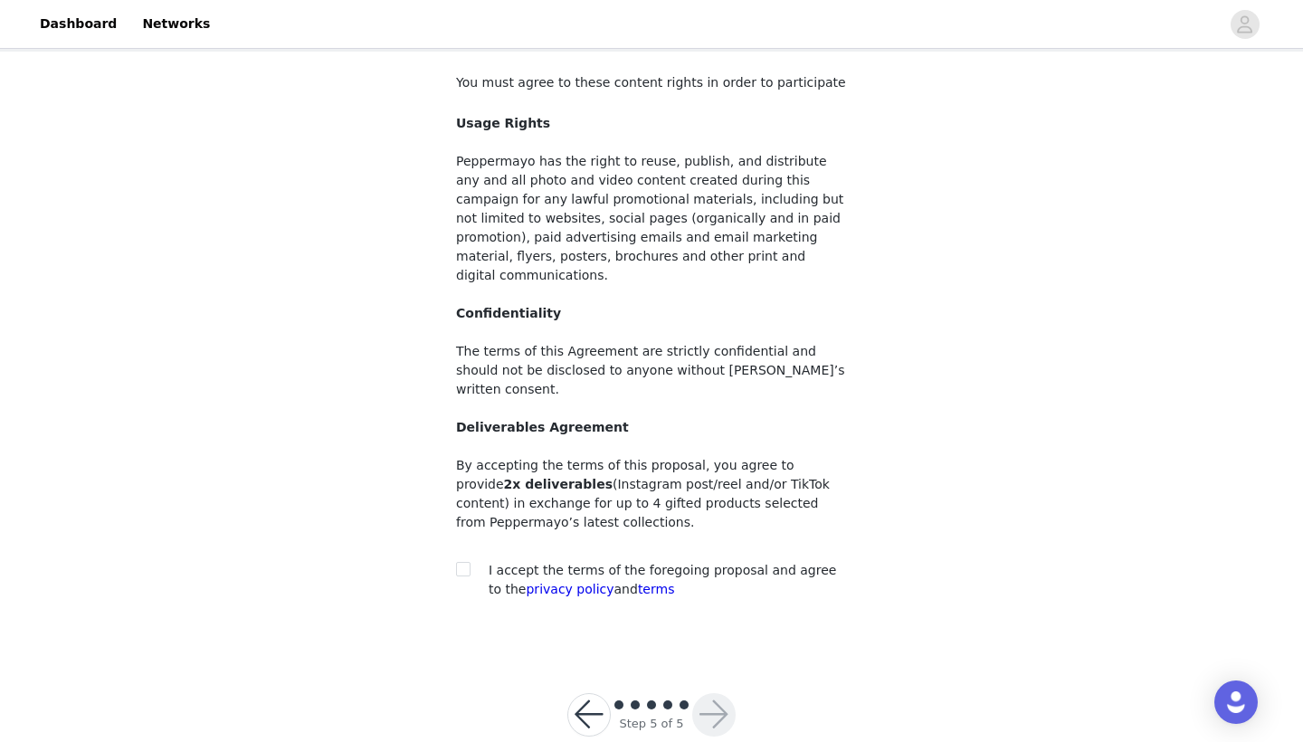
scroll to position [94, 0]
click at [462, 563] on input "checkbox" at bounding box center [462, 569] width 13 height 13
checkbox input "true"
click at [723, 694] on button "button" at bounding box center [713, 715] width 43 height 43
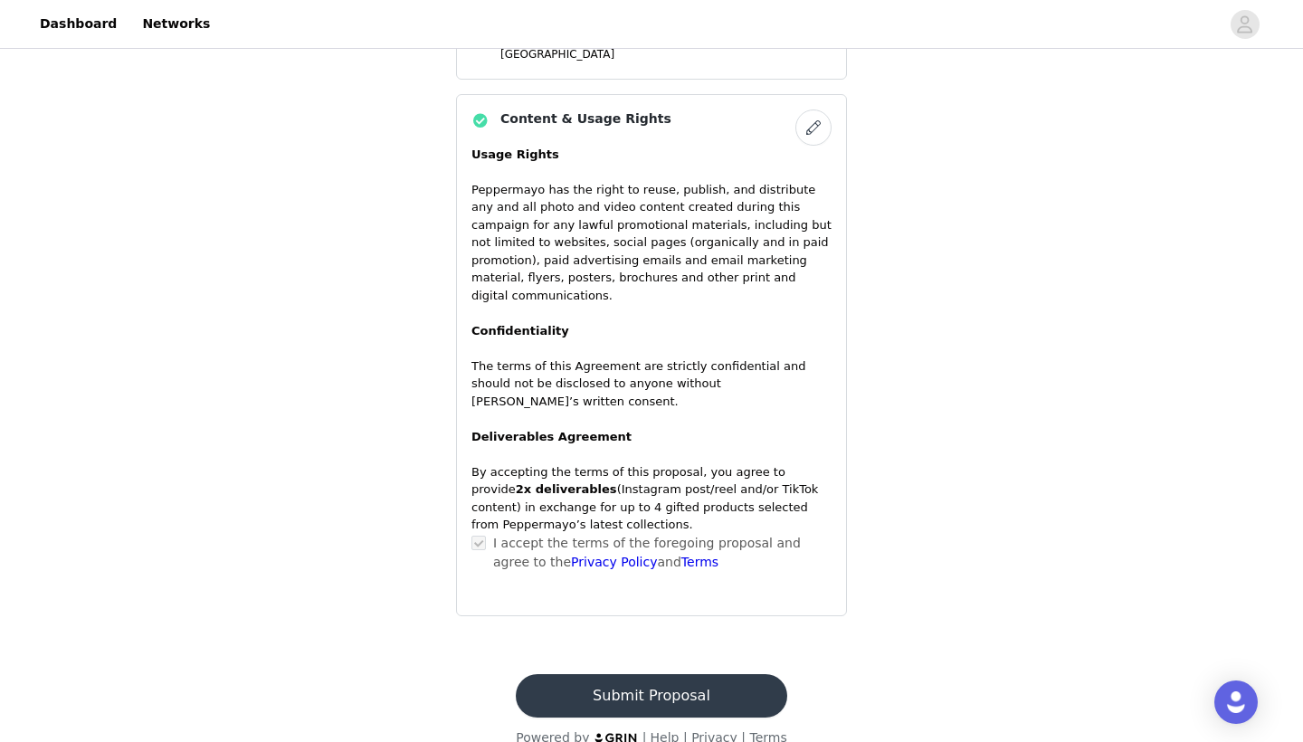
click at [652, 679] on button "Submit Proposal" at bounding box center [651, 695] width 271 height 43
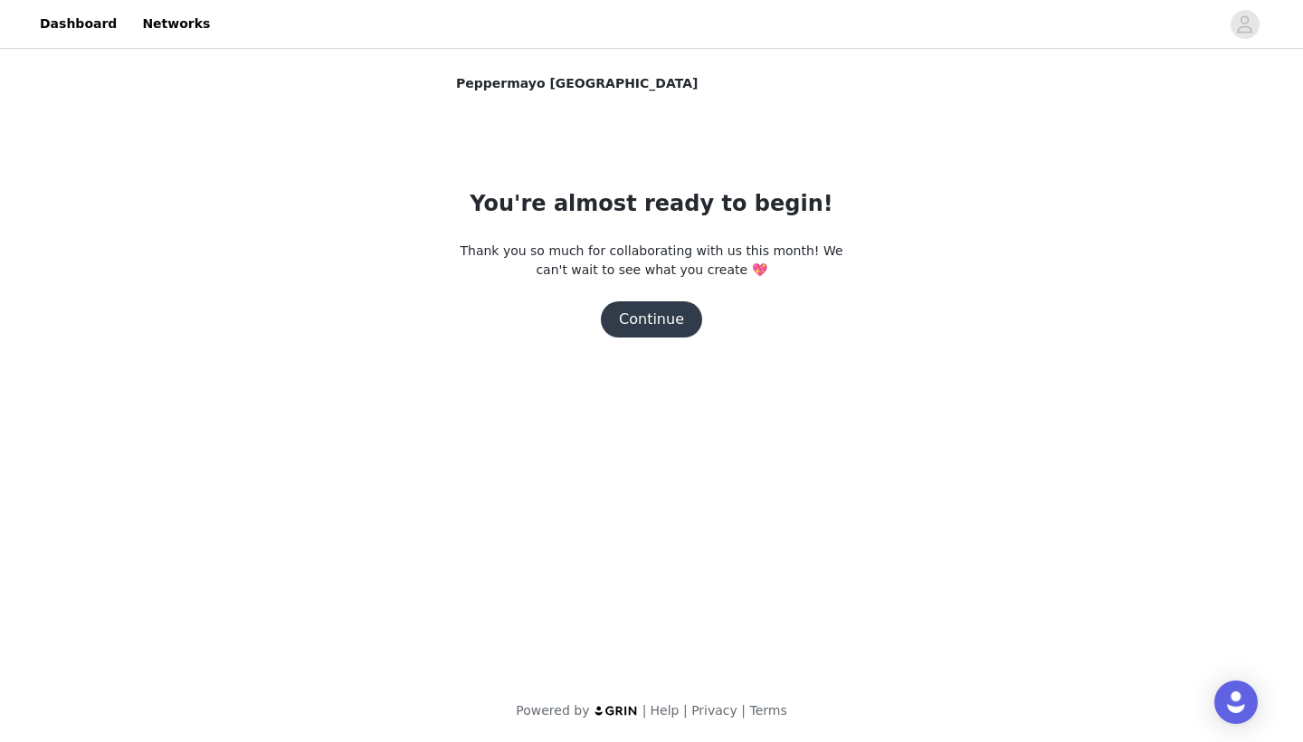
click at [645, 318] on button "Continue" at bounding box center [651, 319] width 101 height 36
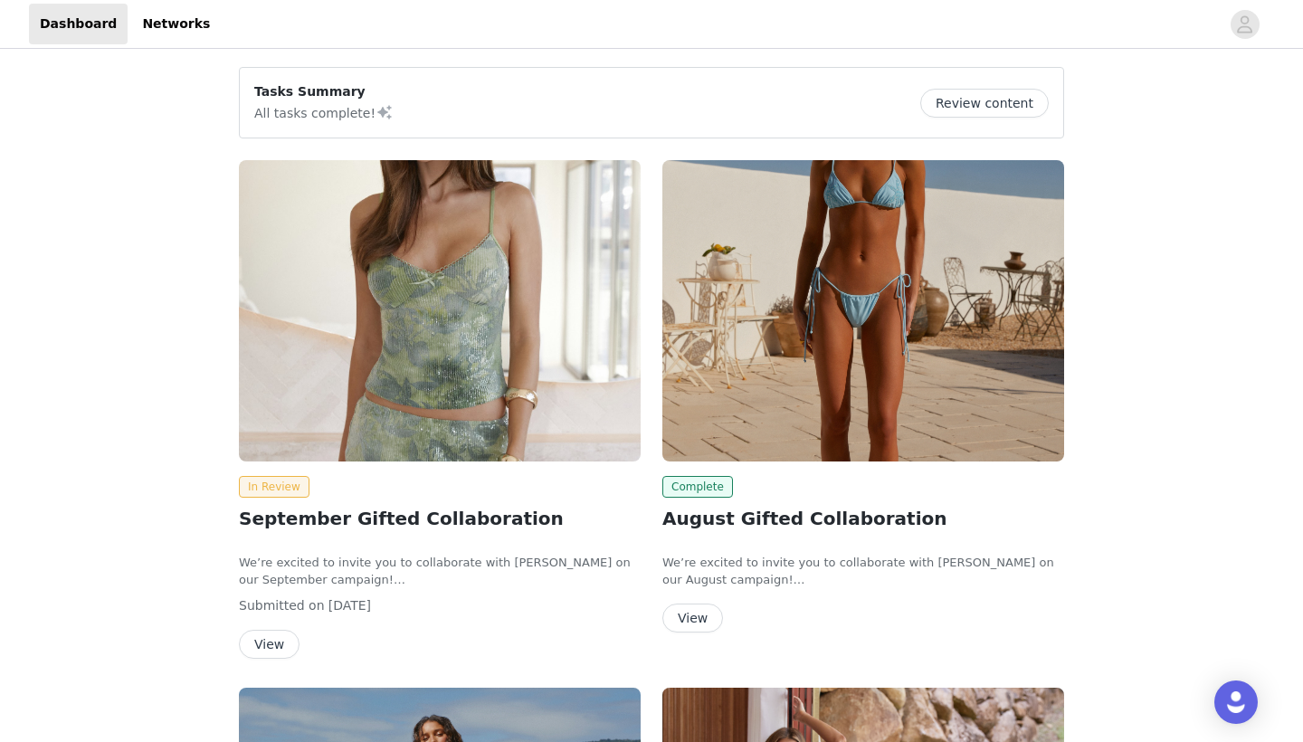
click at [478, 347] on img at bounding box center [440, 310] width 402 height 301
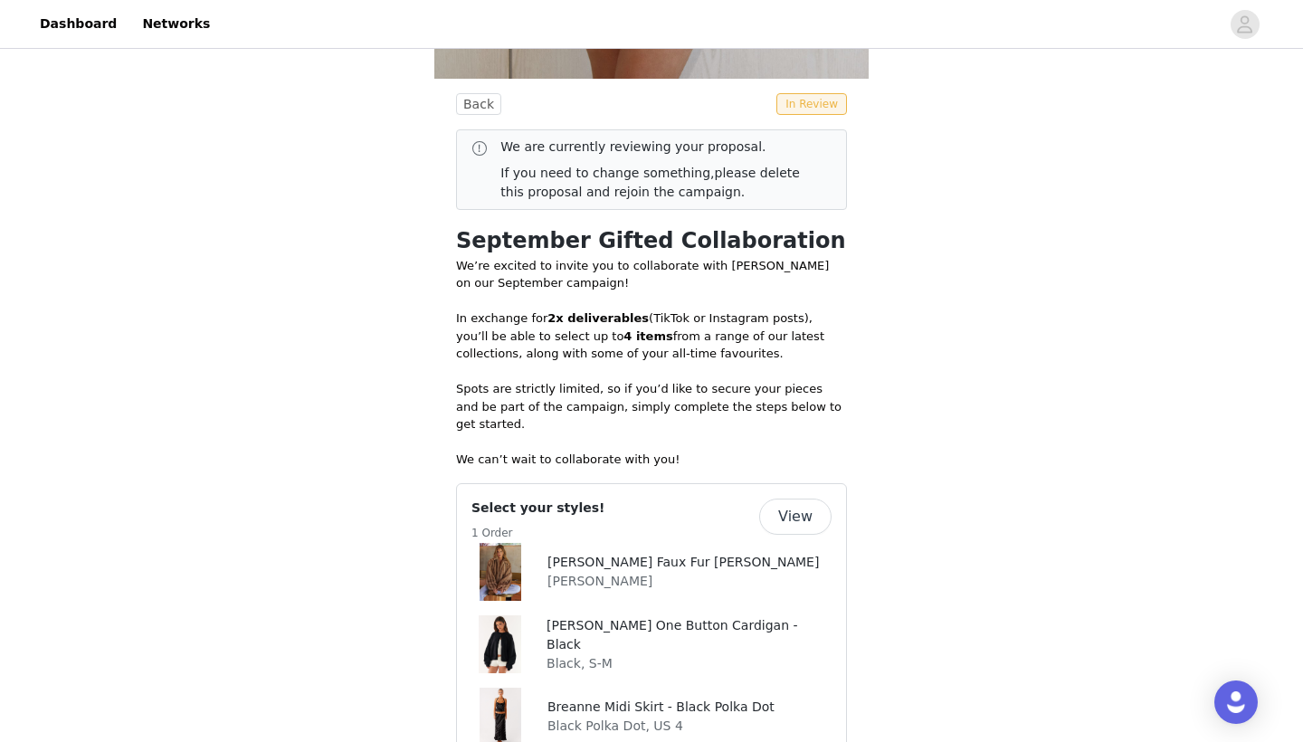
scroll to position [729, 0]
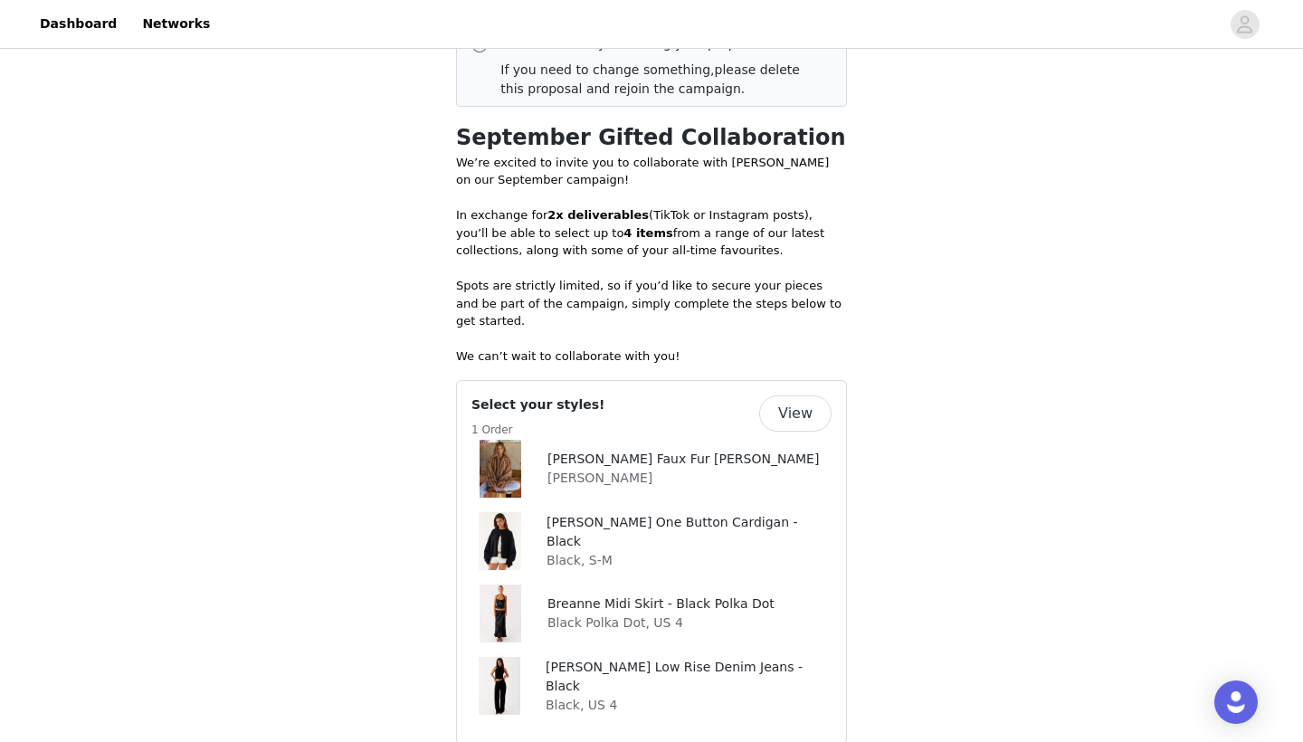
click at [790, 396] on button "View" at bounding box center [795, 414] width 72 height 36
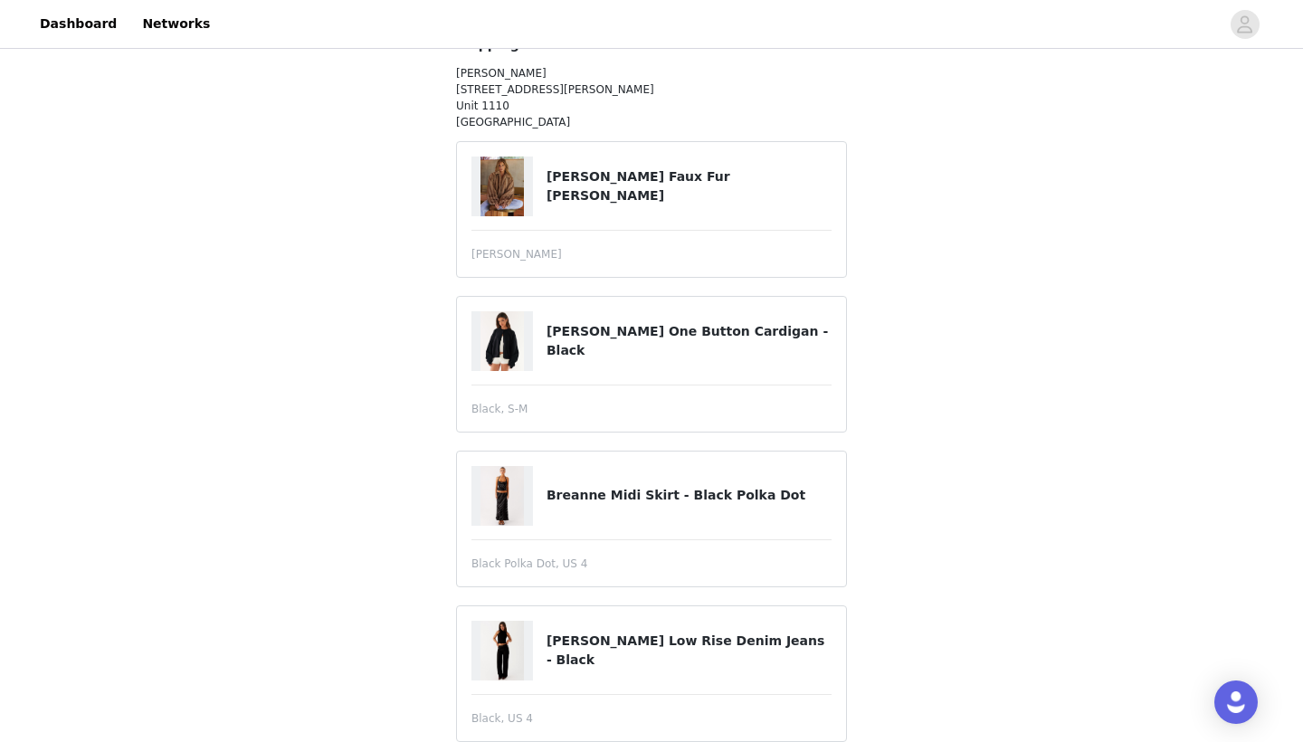
scroll to position [195, 0]
